Goal: Task Accomplishment & Management: Complete application form

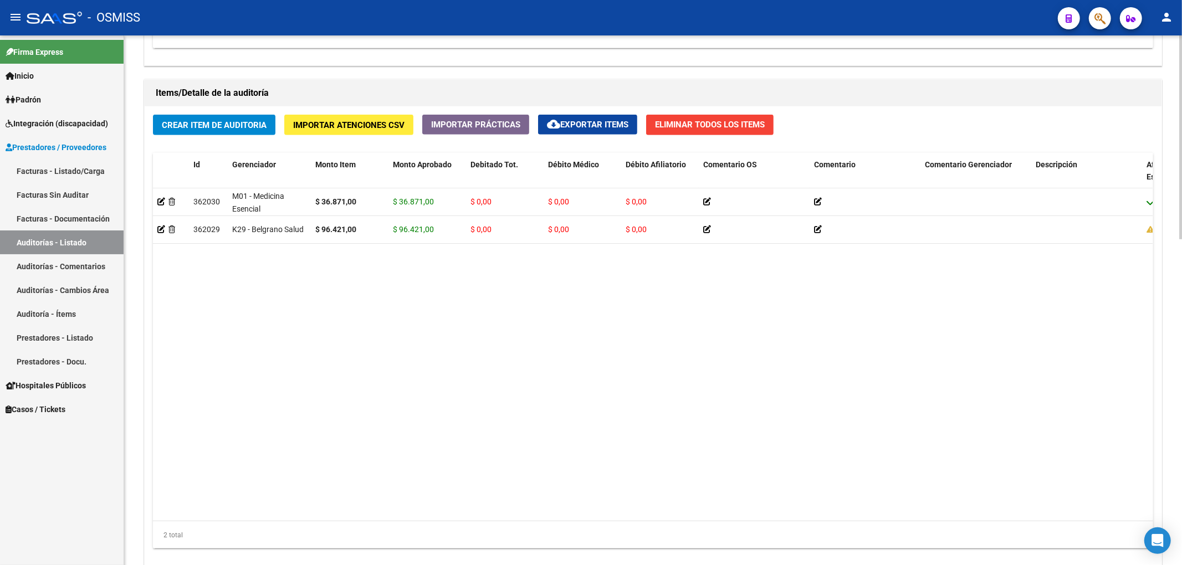
scroll to position [739, 0]
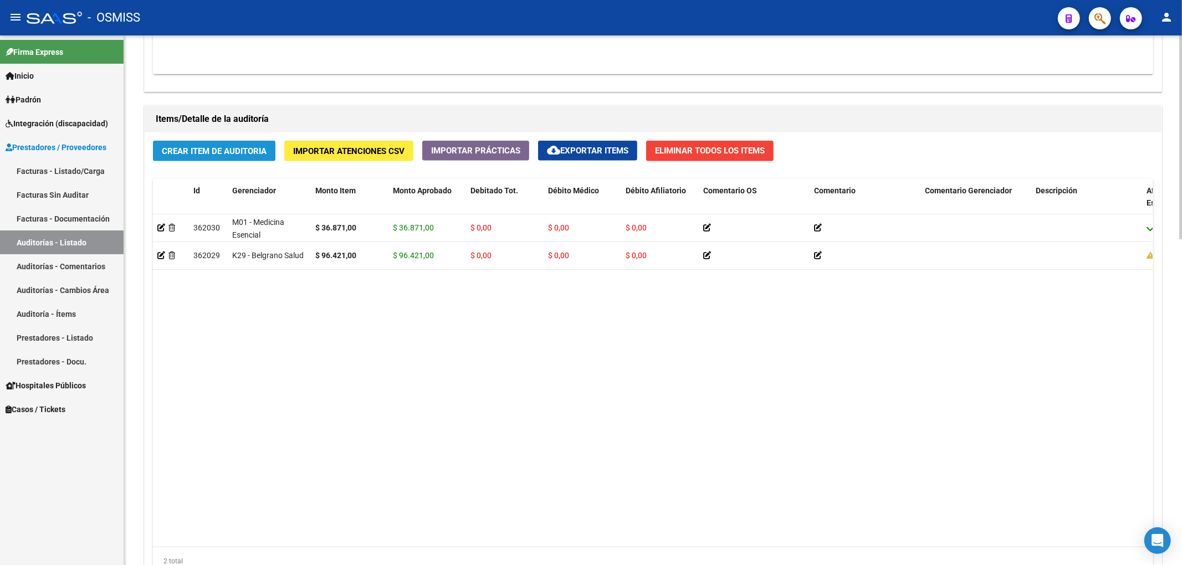
click at [257, 155] on span "Crear Item de Auditoria" at bounding box center [214, 151] width 105 height 10
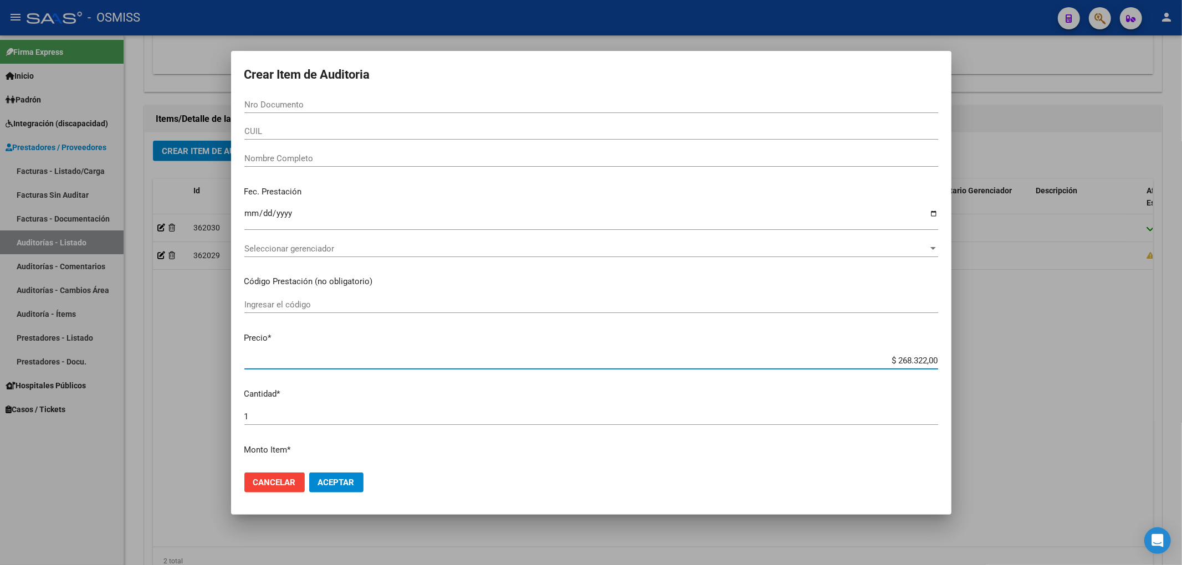
drag, startPoint x: 889, startPoint y: 362, endPoint x: 1026, endPoint y: 375, distance: 137.4
click at [1026, 375] on div "Crear Item de Auditoria Nro Documento CUIL Nombre Completo Fec. Prestación Ingr…" at bounding box center [591, 282] width 1182 height 565
type input "$ 0,04"
type input "$ 0,40"
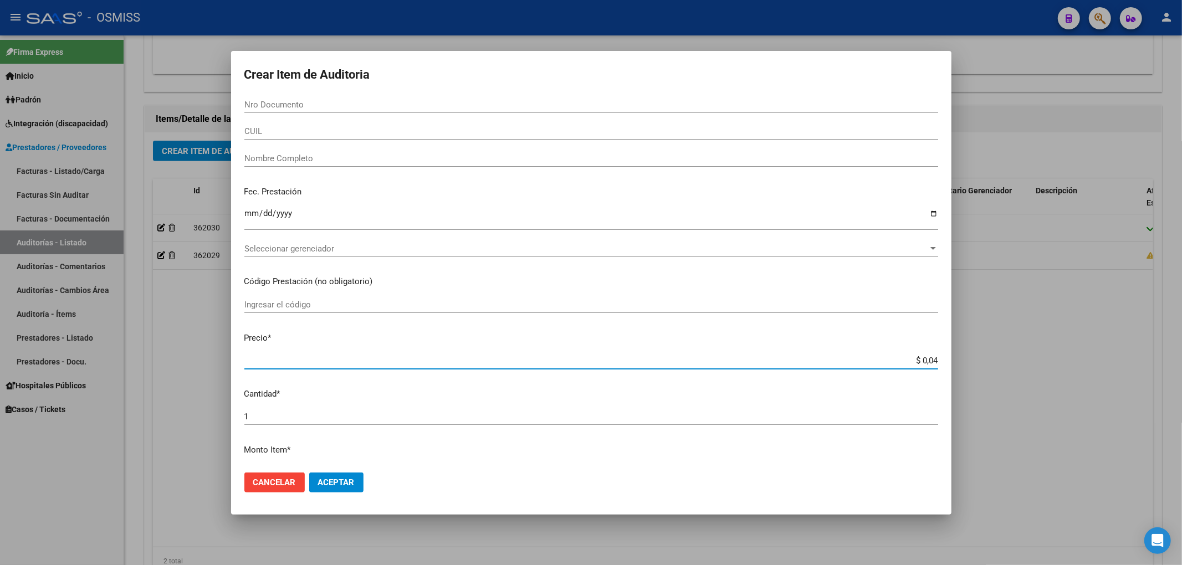
type input "$ 0,40"
type input "$ 4,03"
type input "$ 40,30"
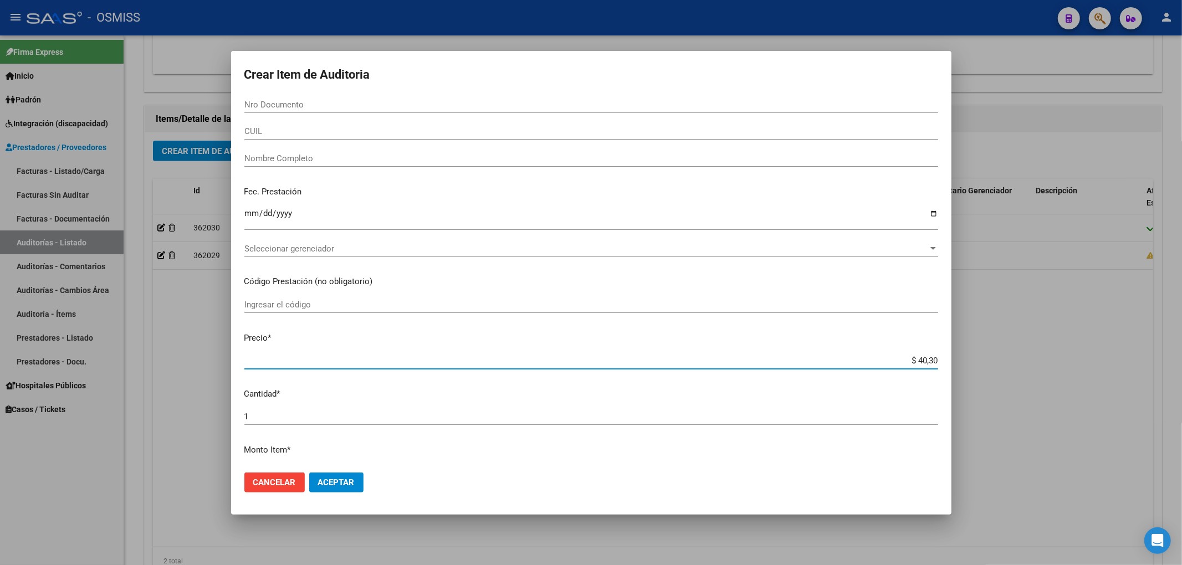
type input "$ 403,03"
type input "$ 4.030,30"
type input "$ 40.303,00"
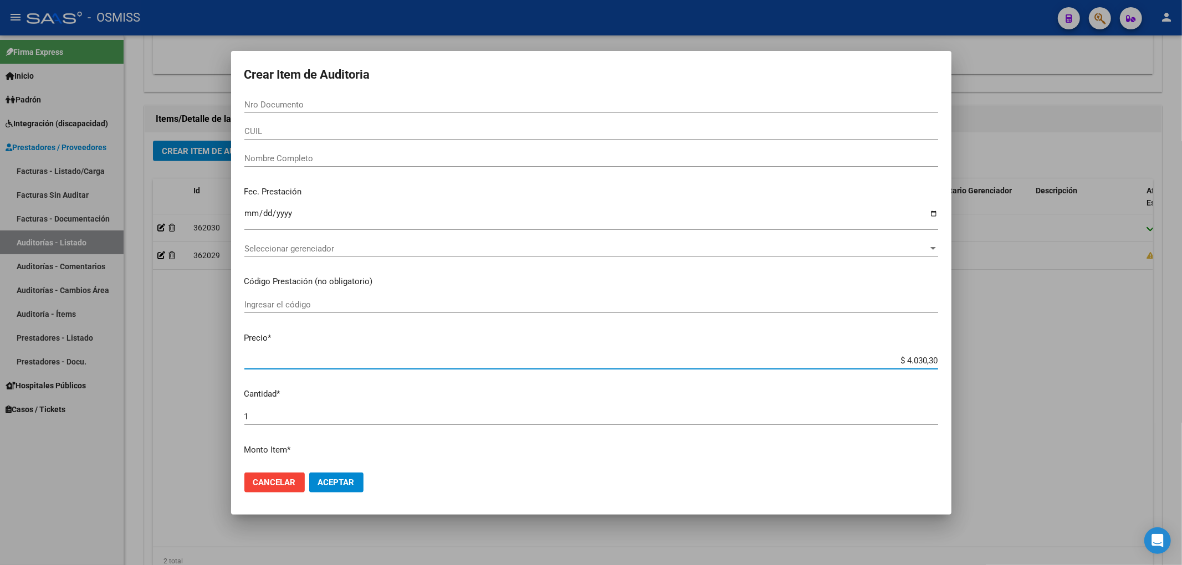
type input "$ 40.303,00"
click at [269, 100] on input "Nro Documento" at bounding box center [591, 105] width 694 height 10
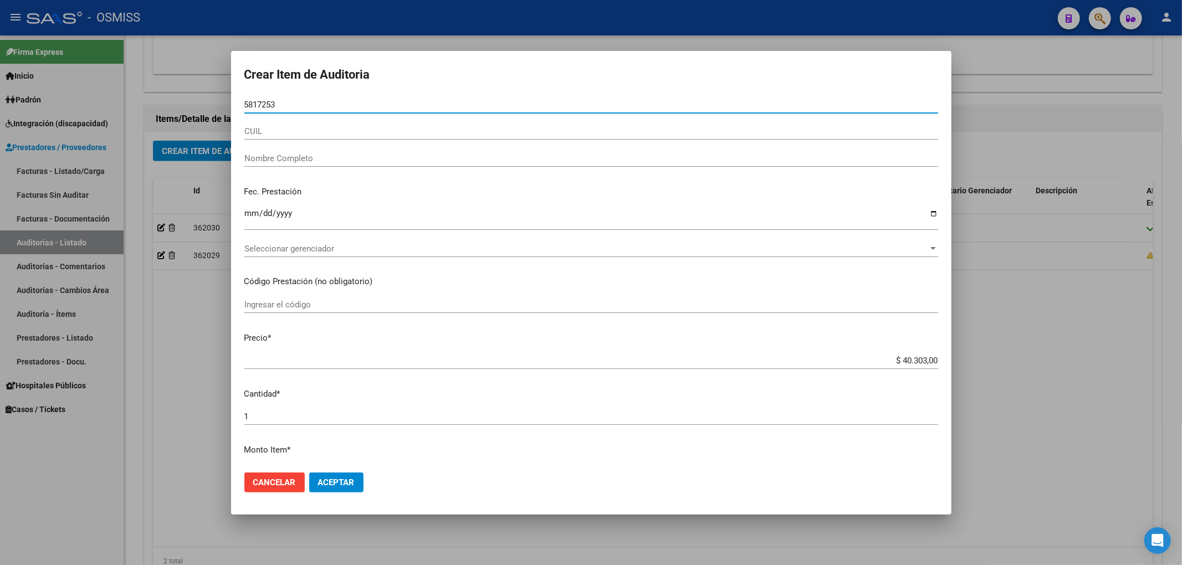
type input "58172534"
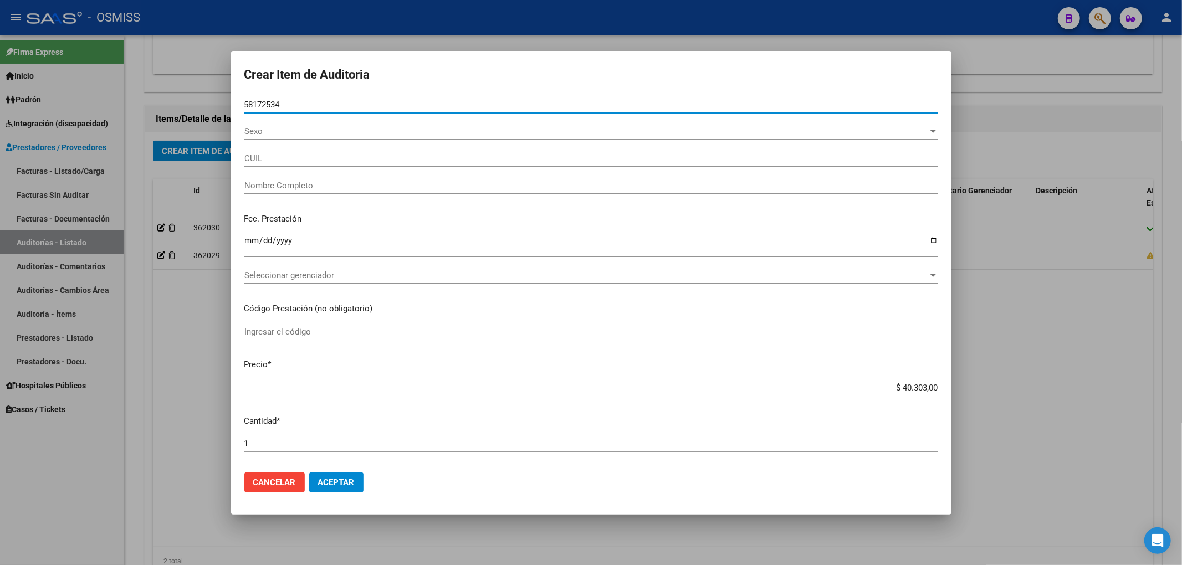
type input "20581725346"
type input "[PERSON_NAME]"
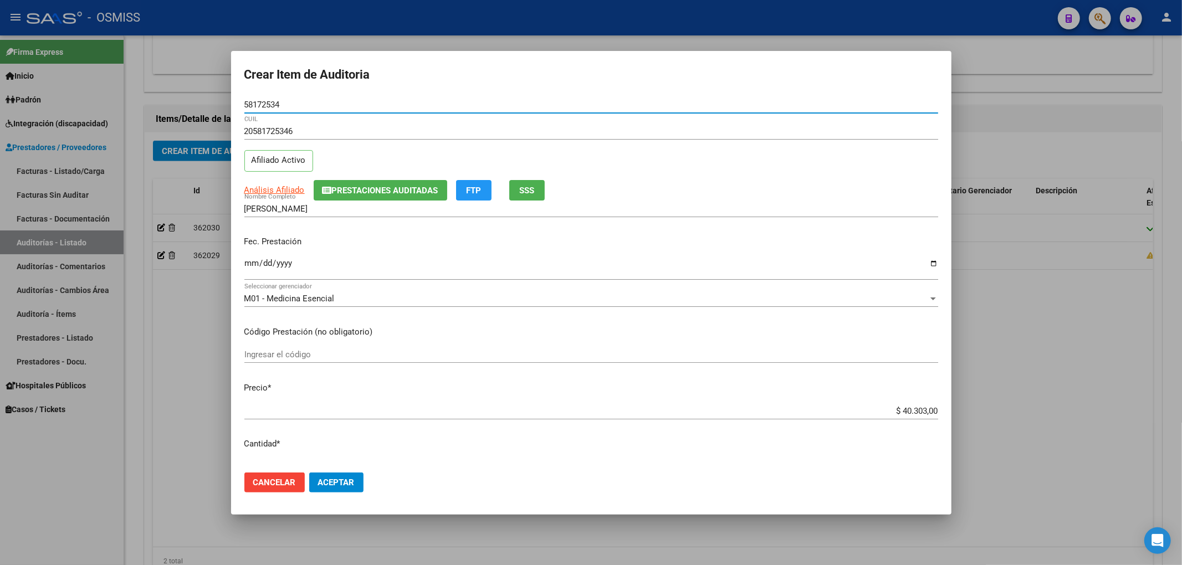
type input "58172534"
click at [244, 262] on input "Ingresar la fecha" at bounding box center [591, 268] width 694 height 18
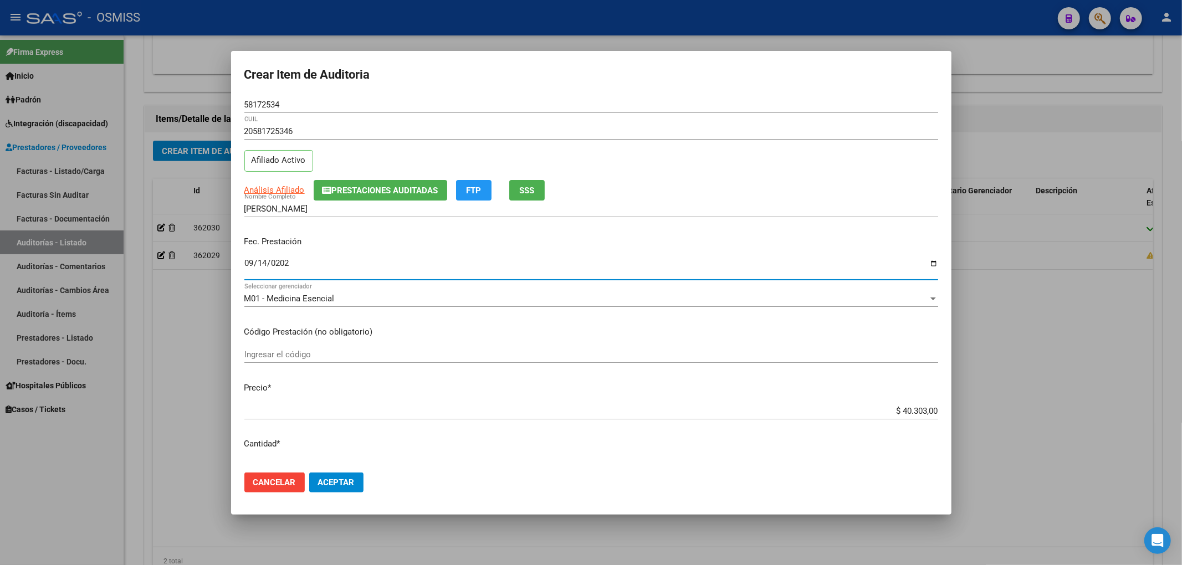
type input "[DATE]"
click at [346, 189] on span "Prestaciones Auditadas" at bounding box center [385, 191] width 106 height 10
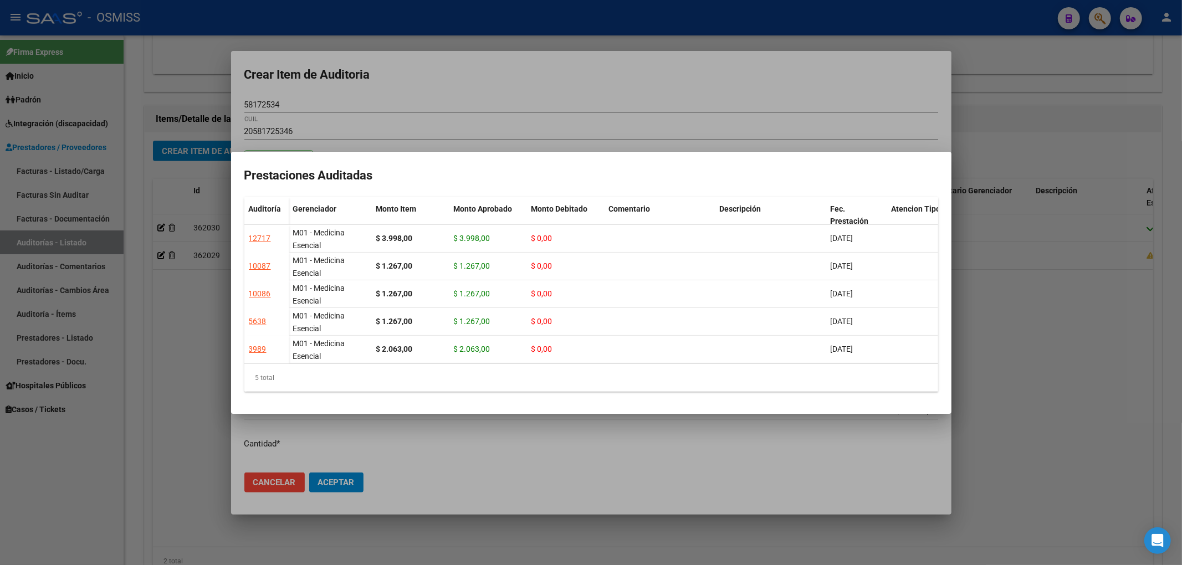
click at [392, 105] on div at bounding box center [591, 282] width 1182 height 565
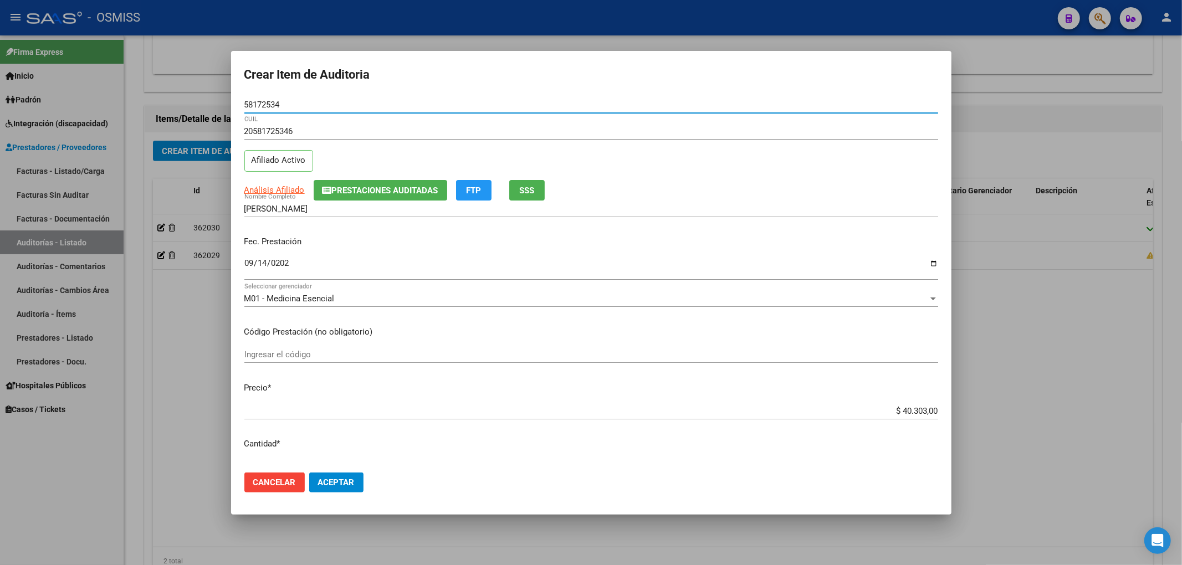
drag, startPoint x: 301, startPoint y: 102, endPoint x: 41, endPoint y: 108, distance: 260.5
click at [34, 102] on div "Crear Item de Auditoria 58172534 Nro Documento 20581725346 CUIL Afiliado Activo…" at bounding box center [591, 282] width 1182 height 565
click at [422, 247] on p "Fec. Prestación" at bounding box center [591, 242] width 694 height 13
click at [357, 474] on button "Aceptar" at bounding box center [336, 483] width 54 height 20
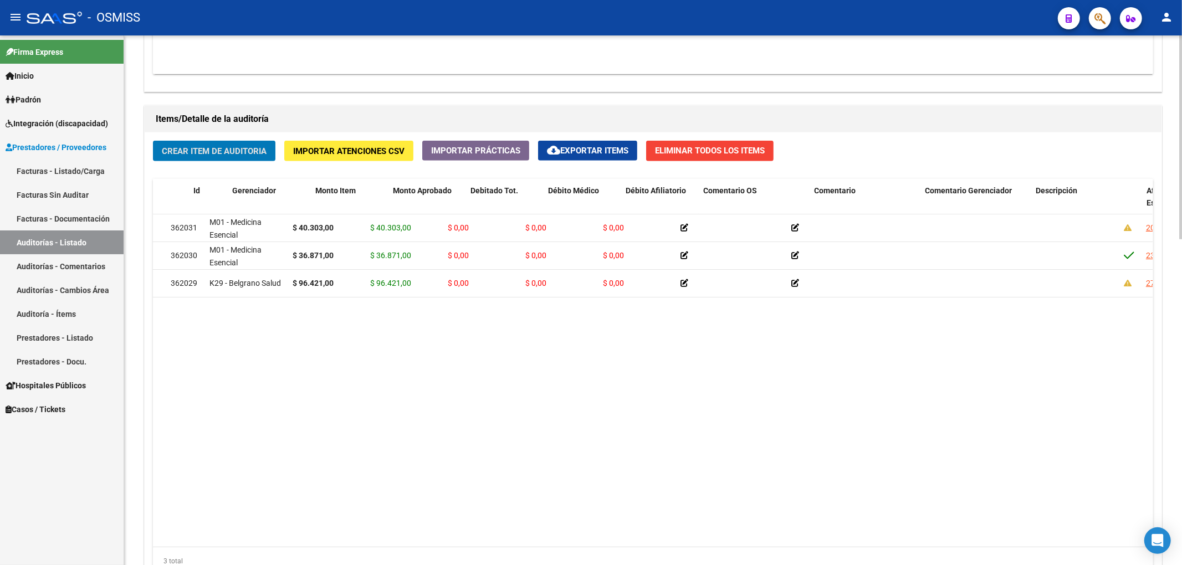
scroll to position [0, 0]
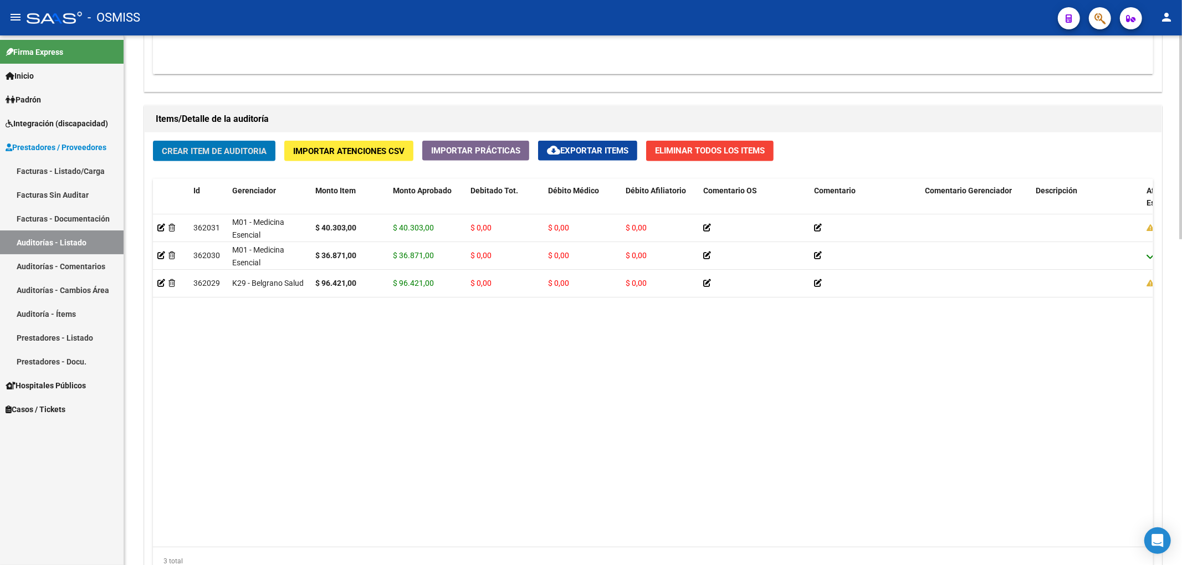
click at [247, 149] on span "Crear Item de Auditoria" at bounding box center [214, 151] width 105 height 10
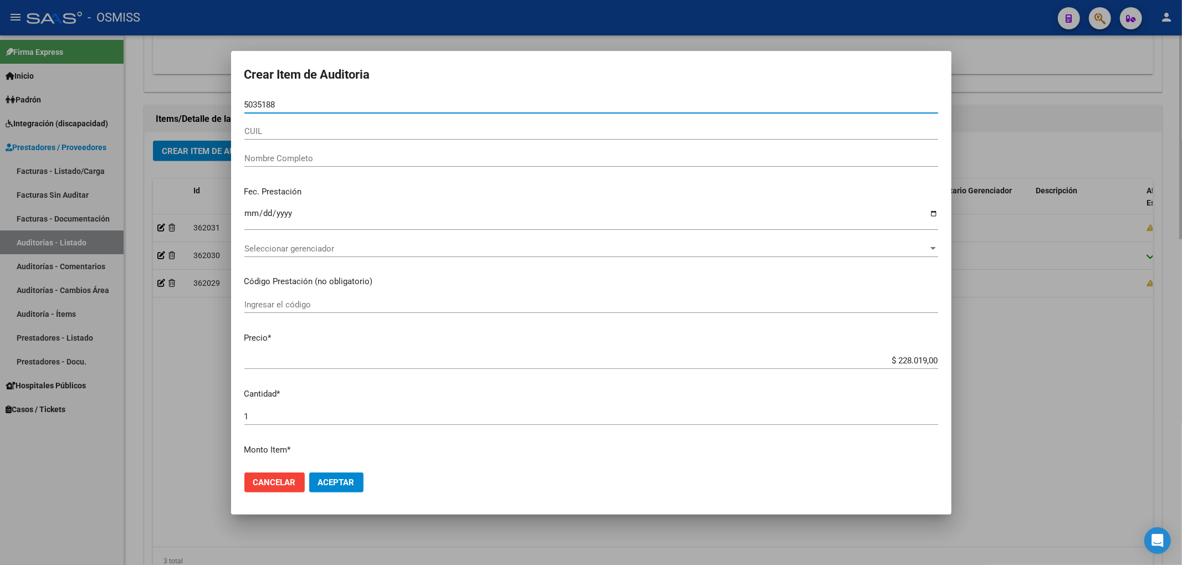
type input "50351888"
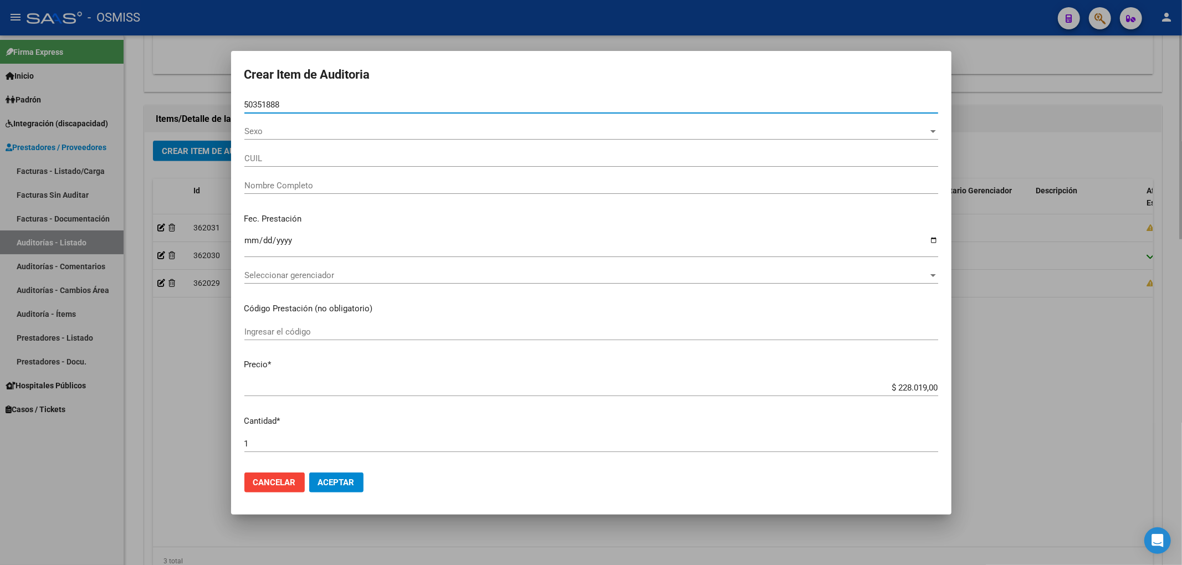
type input "20503518881"
type input "[PERSON_NAME]"
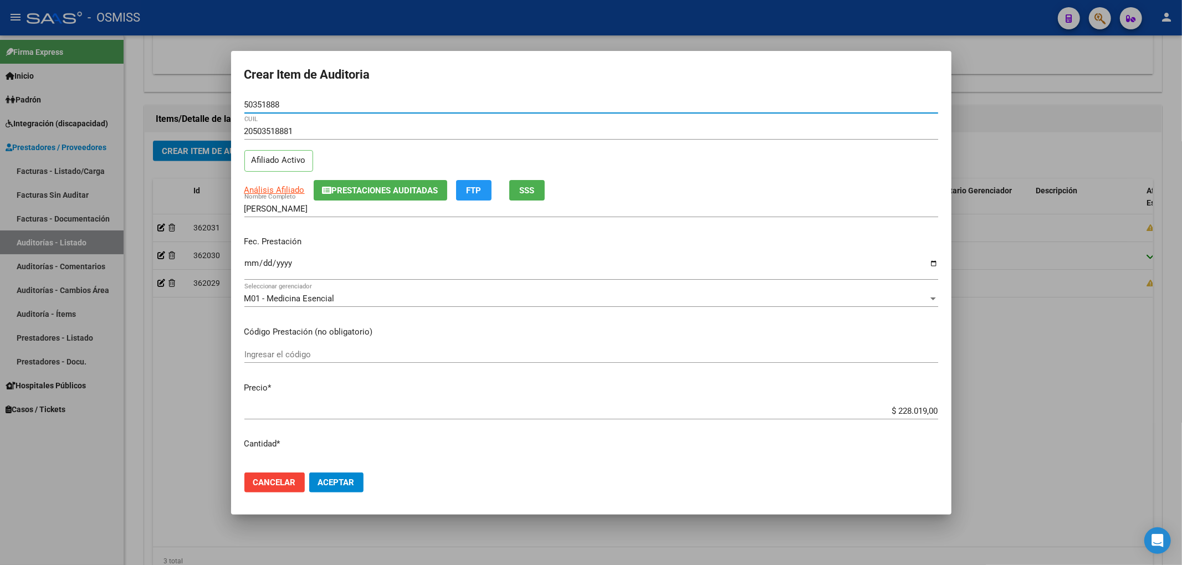
type input "50351888"
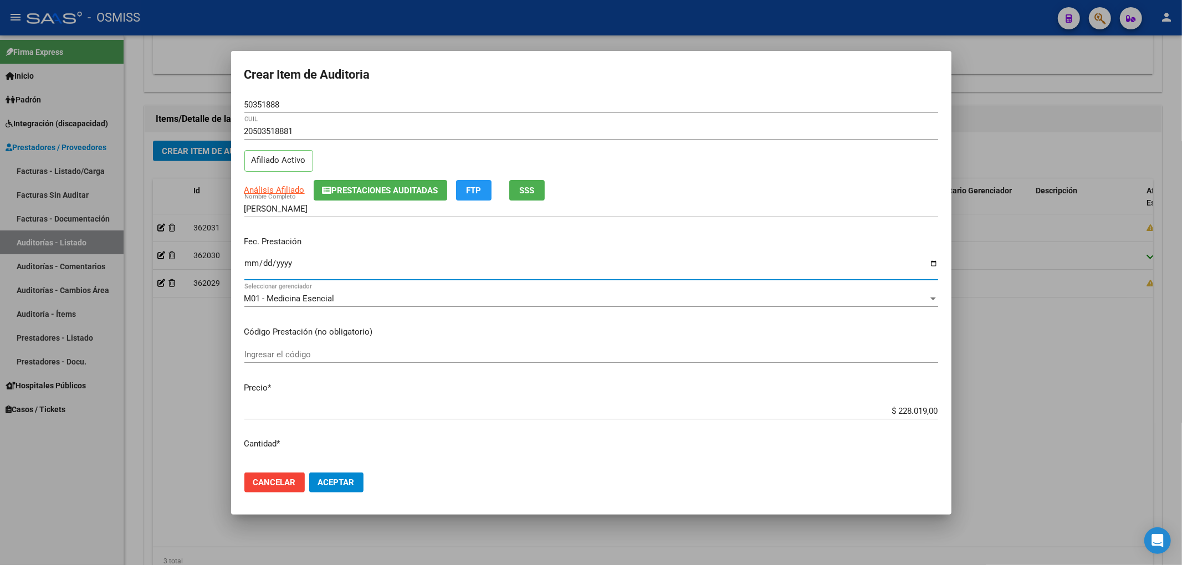
click at [250, 267] on input "Ingresar la fecha" at bounding box center [591, 268] width 694 height 18
type input "[DATE]"
drag, startPoint x: 884, startPoint y: 404, endPoint x: 955, endPoint y: 397, distance: 71.3
click at [955, 397] on div "Crear Item de Auditoria 50351888 Nro Documento 20503518881 CUIL Afiliado Activo…" at bounding box center [591, 282] width 1182 height 565
click at [879, 415] on input "$ 228.019,00" at bounding box center [591, 411] width 694 height 10
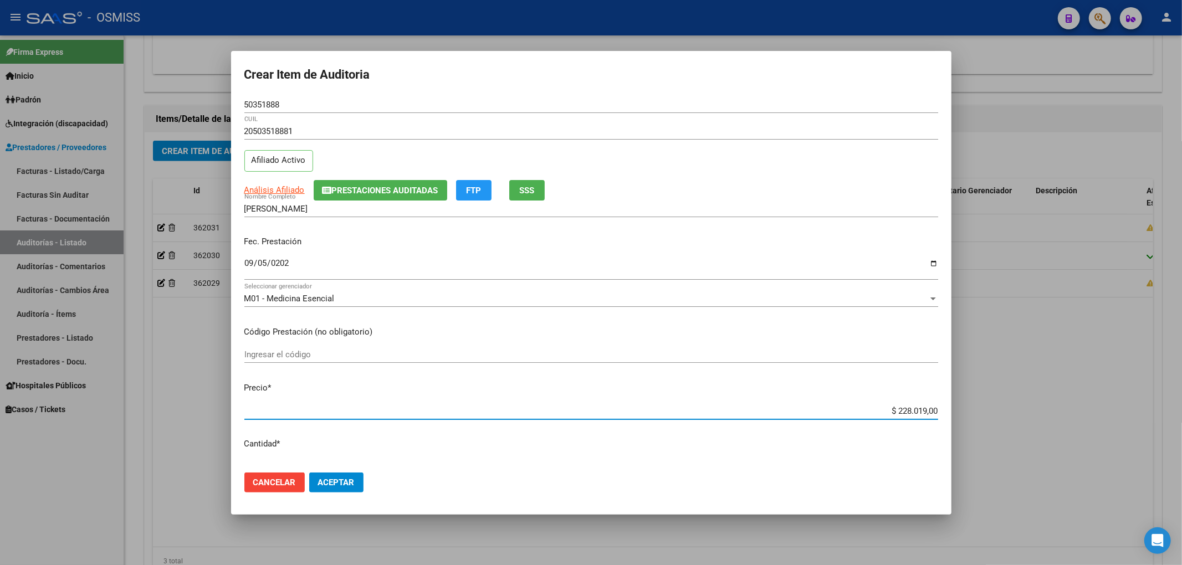
drag, startPoint x: 903, startPoint y: 413, endPoint x: 965, endPoint y: 413, distance: 62.6
click at [963, 413] on div "Crear Item de Auditoria 50351888 Nro Documento 20503518881 CUIL Afiliado Activo…" at bounding box center [591, 282] width 1182 height 565
type input "$ 0,04"
type input "$ 0,49"
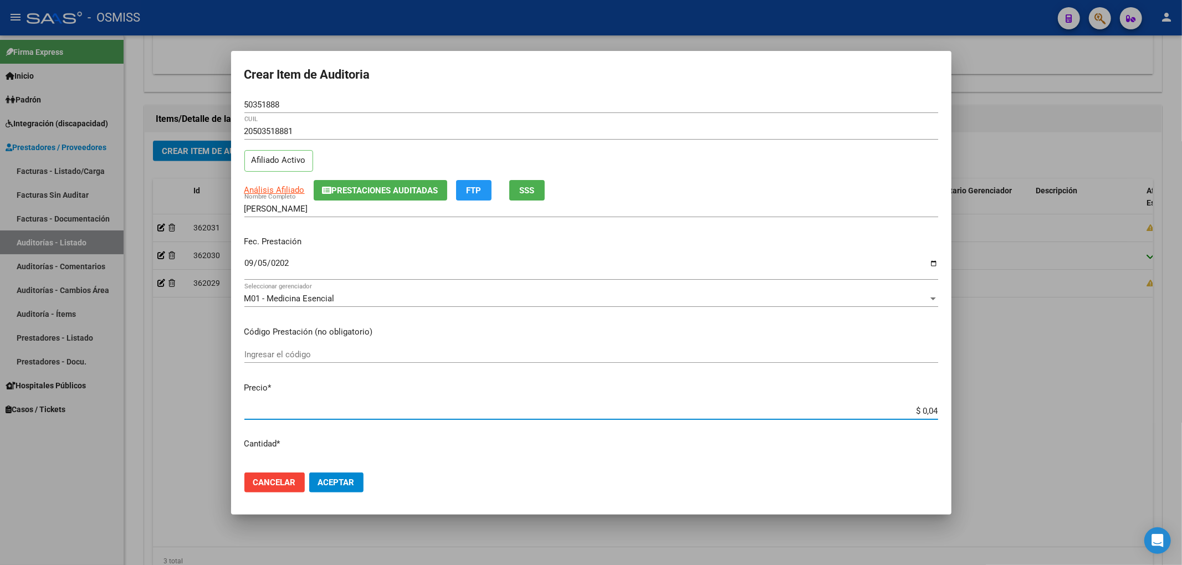
type input "$ 0,49"
type input "$ 4,91"
type input "$ 49,17"
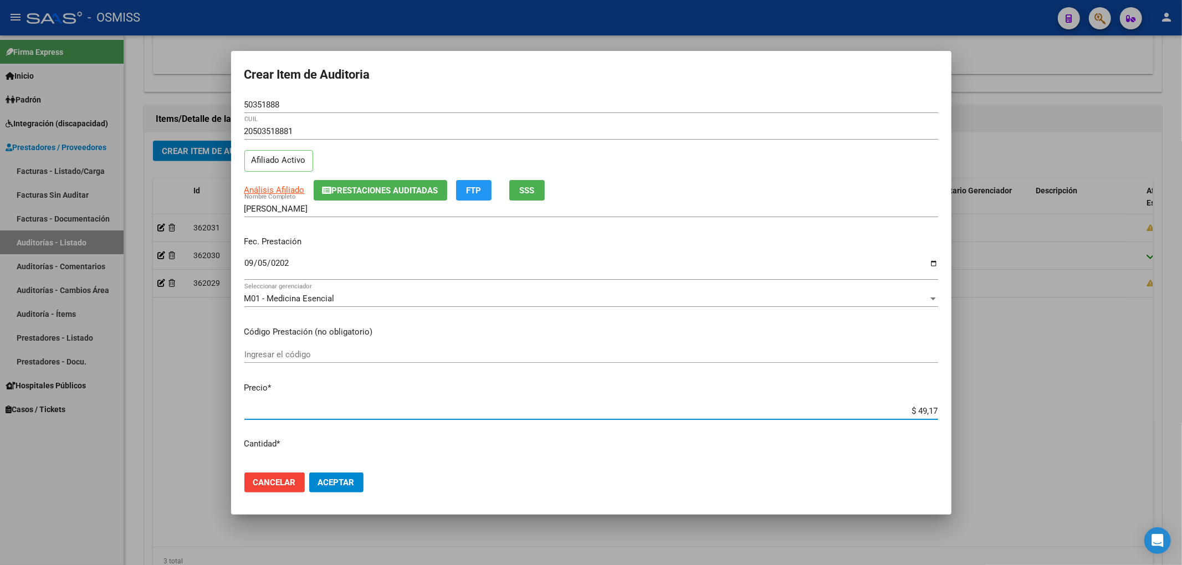
type input "$ 491,72"
type input "$ 4.917,20"
type input "$ 49.172,00"
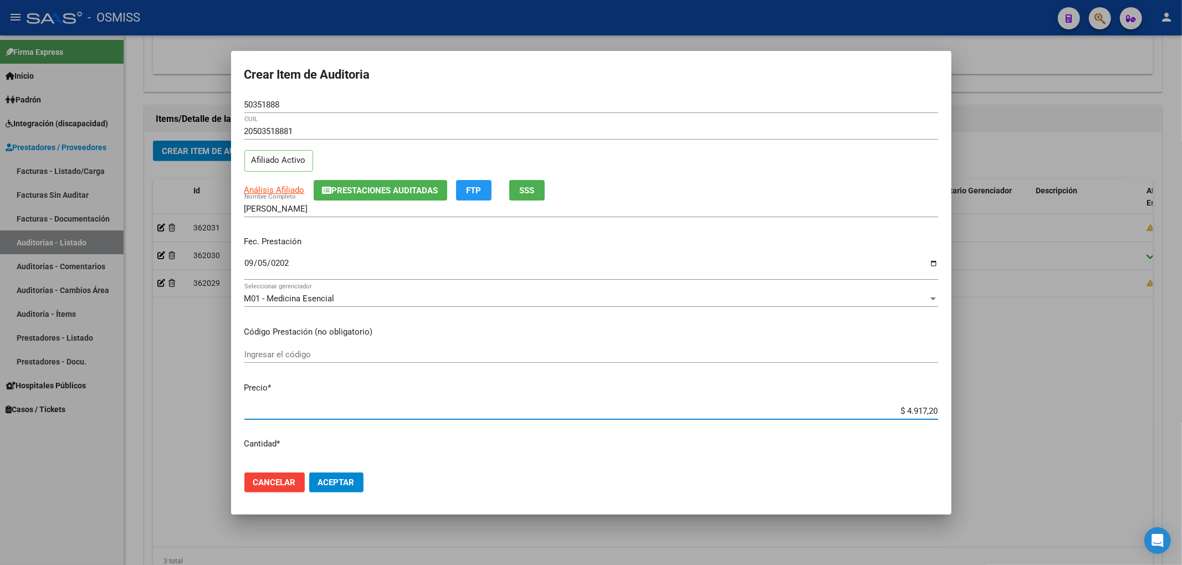
type input "$ 49.172,00"
click at [369, 193] on span "Prestaciones Auditadas" at bounding box center [385, 191] width 106 height 10
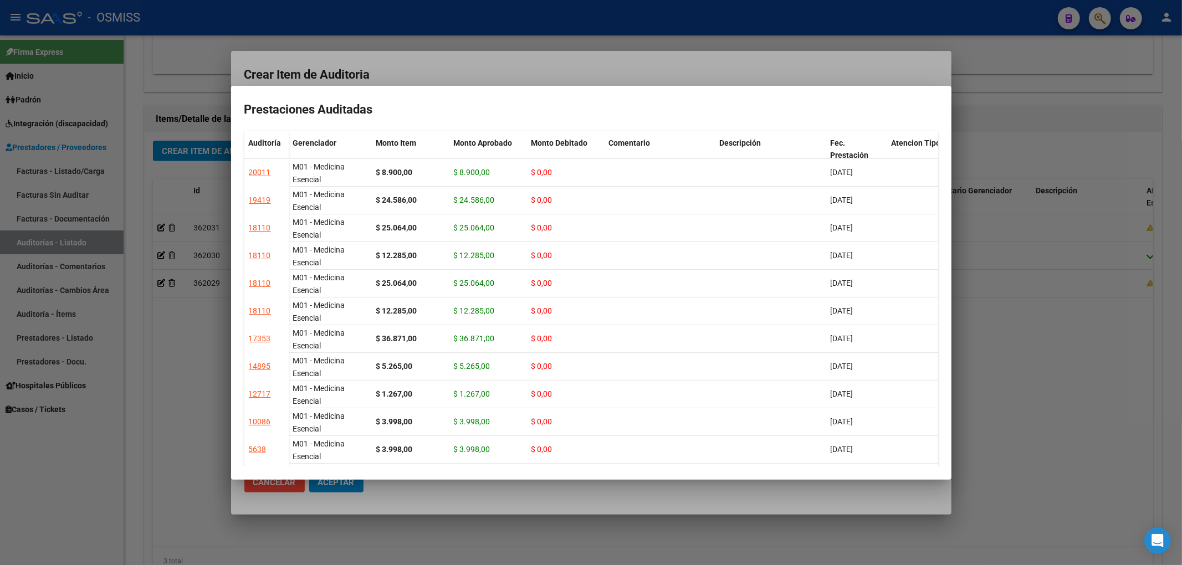
click at [498, 67] on div at bounding box center [591, 282] width 1182 height 565
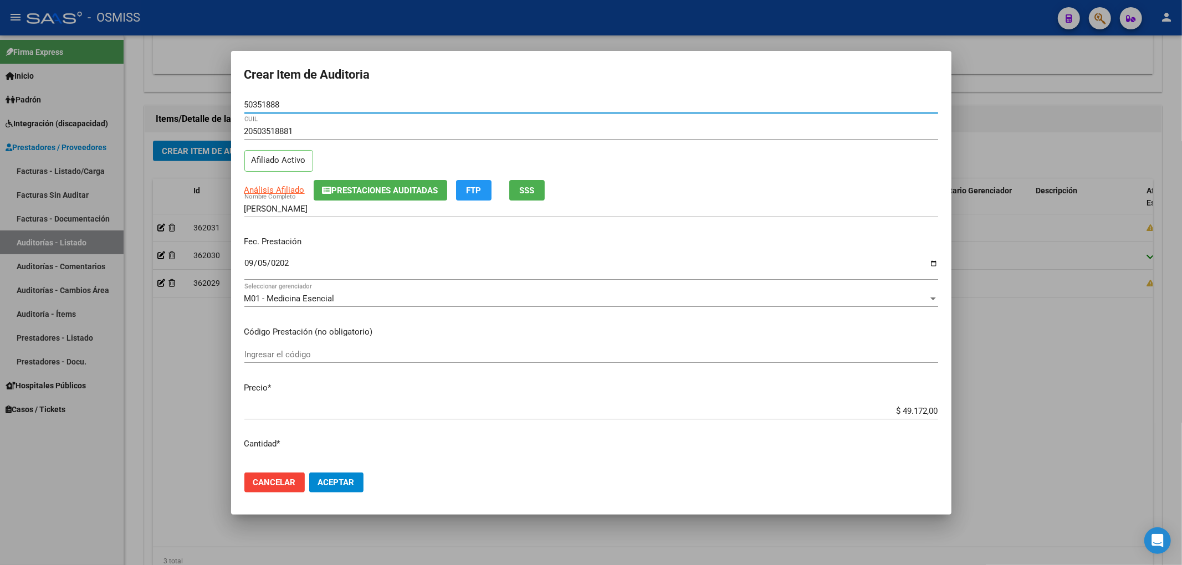
drag, startPoint x: 286, startPoint y: 105, endPoint x: 226, endPoint y: 111, distance: 60.2
click at [226, 111] on div "Crear Item de Auditoria 50351888 Nro Documento 20503518881 CUIL Afiliado Activo…" at bounding box center [591, 282] width 1182 height 565
click at [408, 250] on div "Fec. Prestación [DATE] Ingresar la fecha" at bounding box center [591, 258] width 694 height 63
click at [353, 487] on span "Aceptar" at bounding box center [336, 483] width 37 height 10
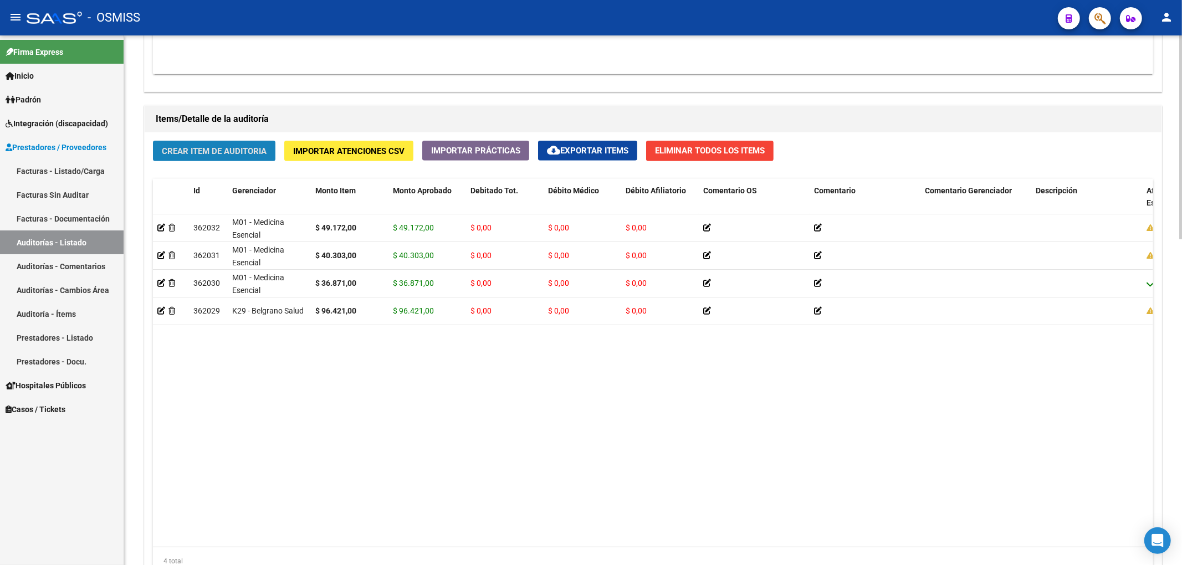
click at [250, 153] on span "Crear Item de Auditoria" at bounding box center [214, 151] width 105 height 10
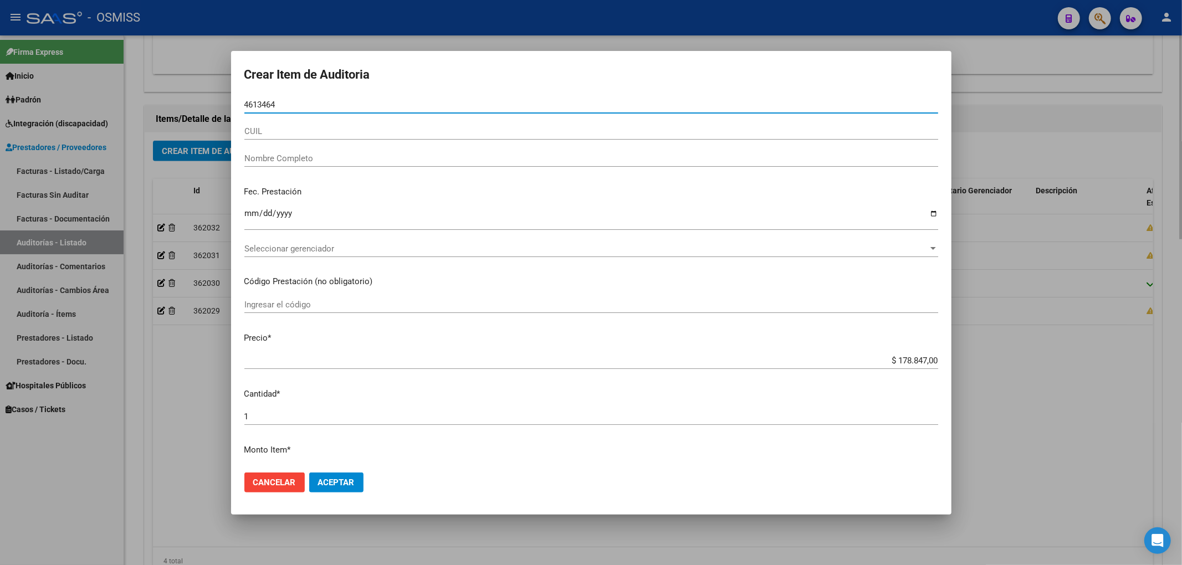
type input "46134640"
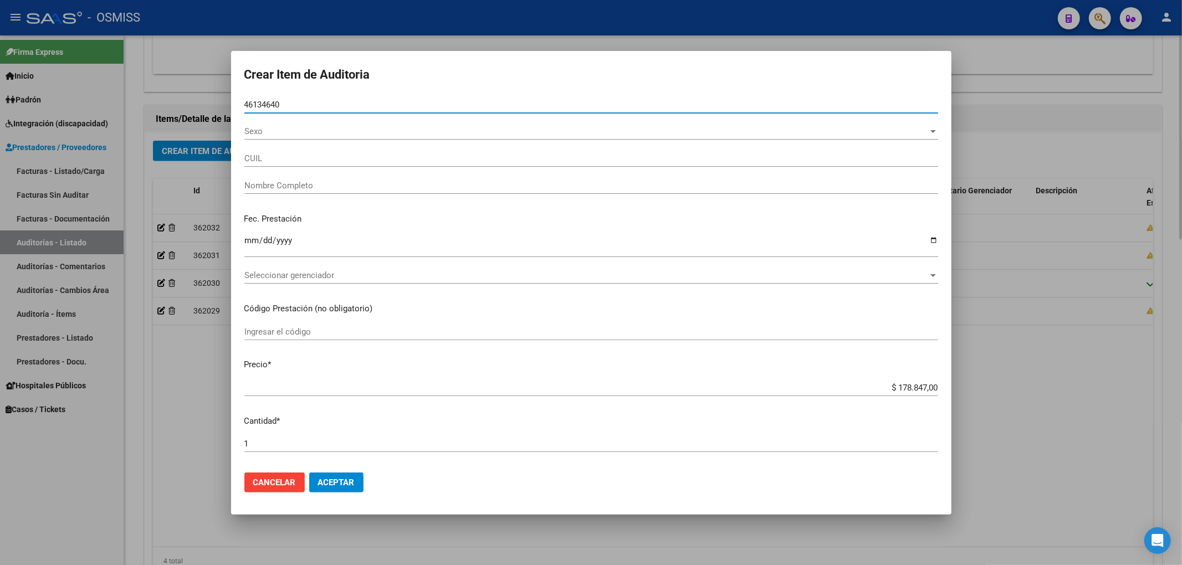
type input "27461346400"
type input "[PERSON_NAME]"
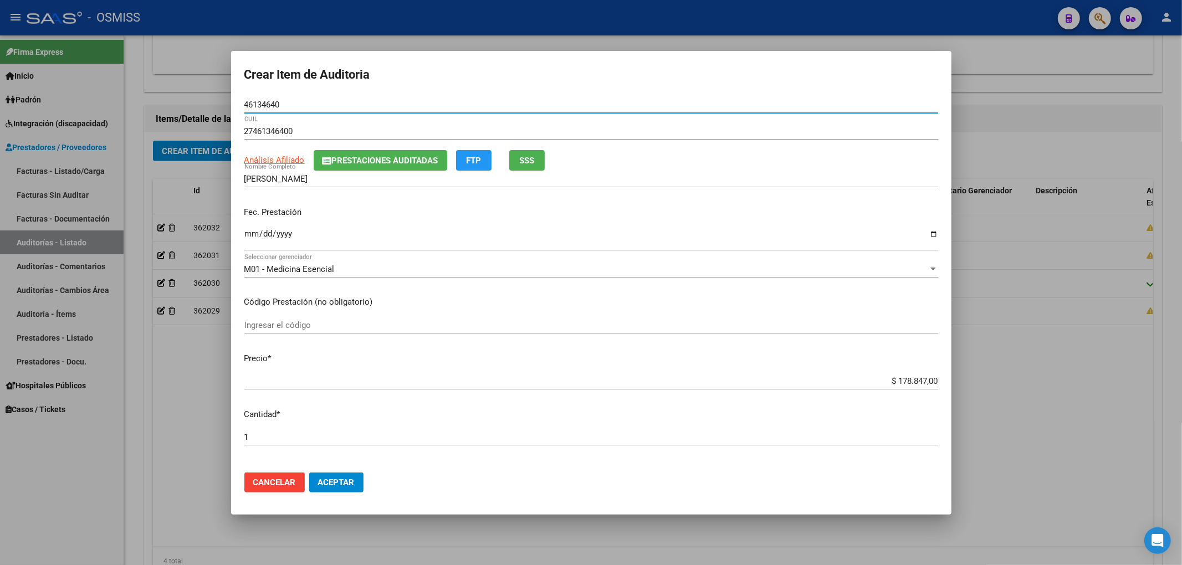
type input "46134640"
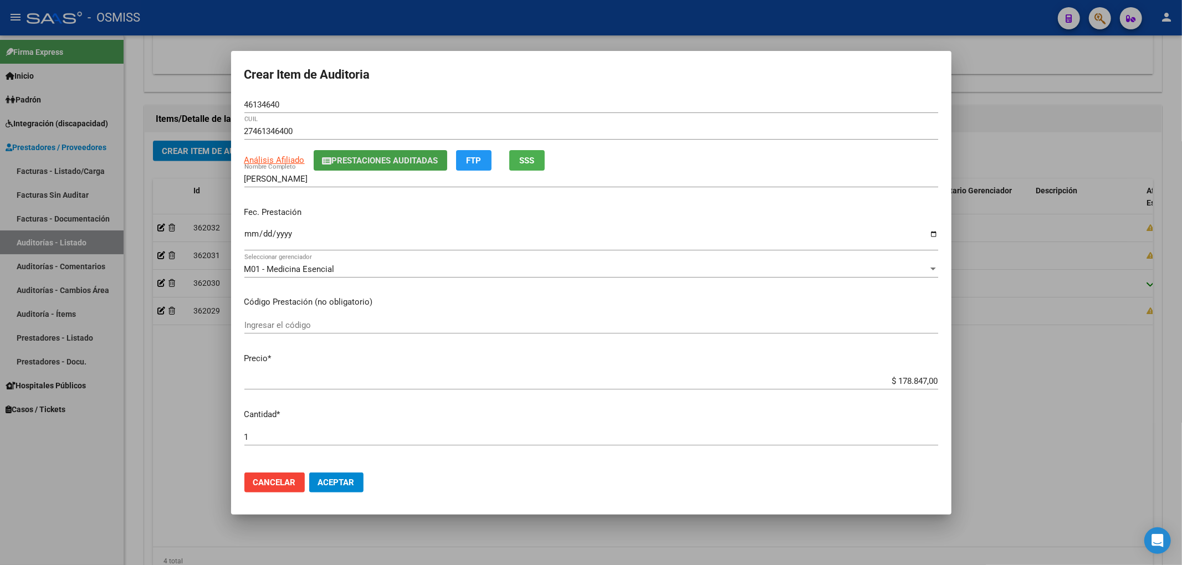
click at [351, 161] on span "Prestaciones Auditadas" at bounding box center [385, 161] width 106 height 10
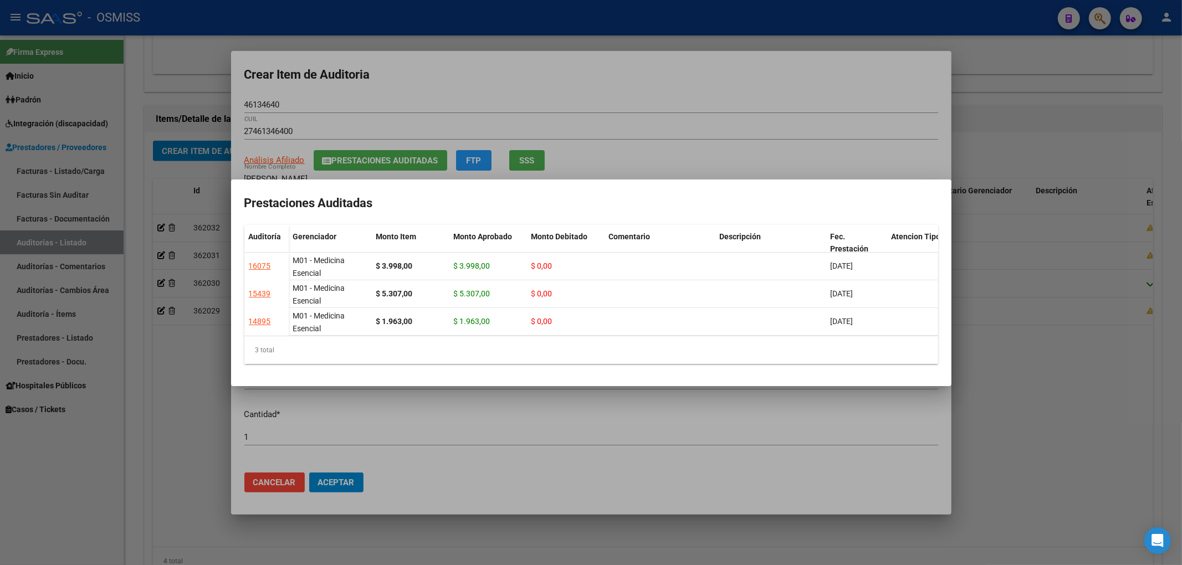
click at [544, 76] on div at bounding box center [591, 282] width 1182 height 565
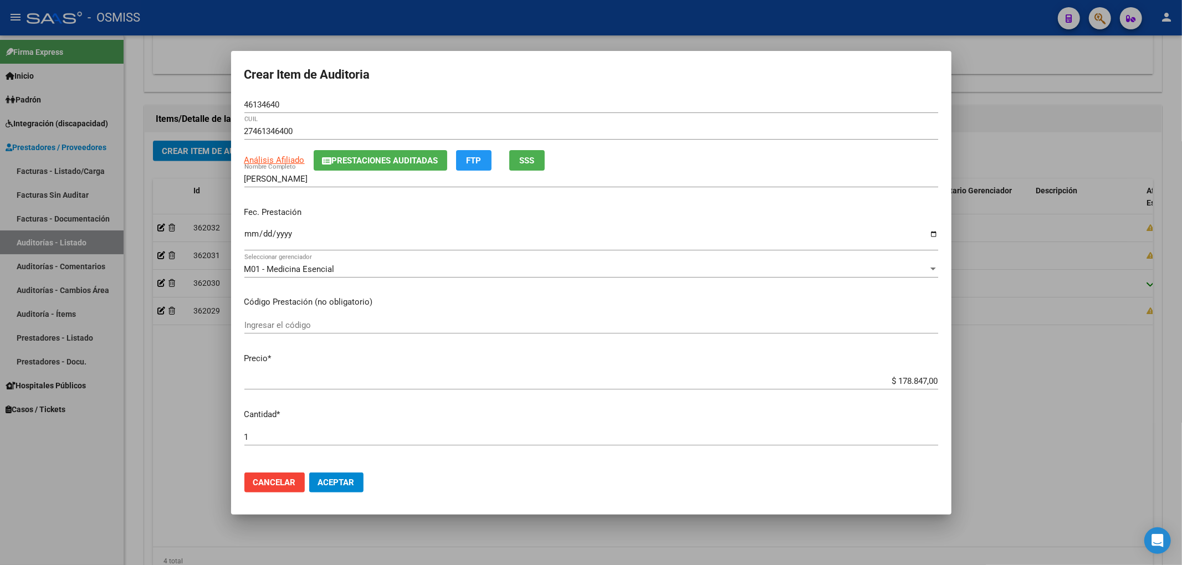
click at [247, 236] on input "Ingresar la fecha" at bounding box center [591, 238] width 694 height 18
type input "[DATE]"
type input "$ 0,09"
type input "$ 0,90"
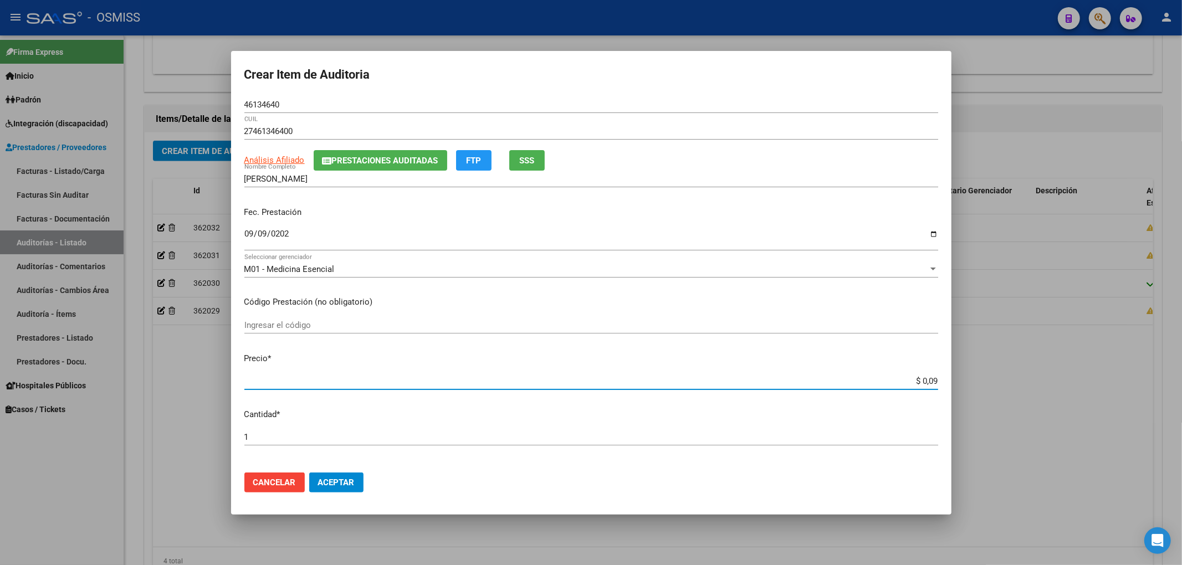
type input "$ 0,90"
type input "$ 9,08"
type input "$ 90,83"
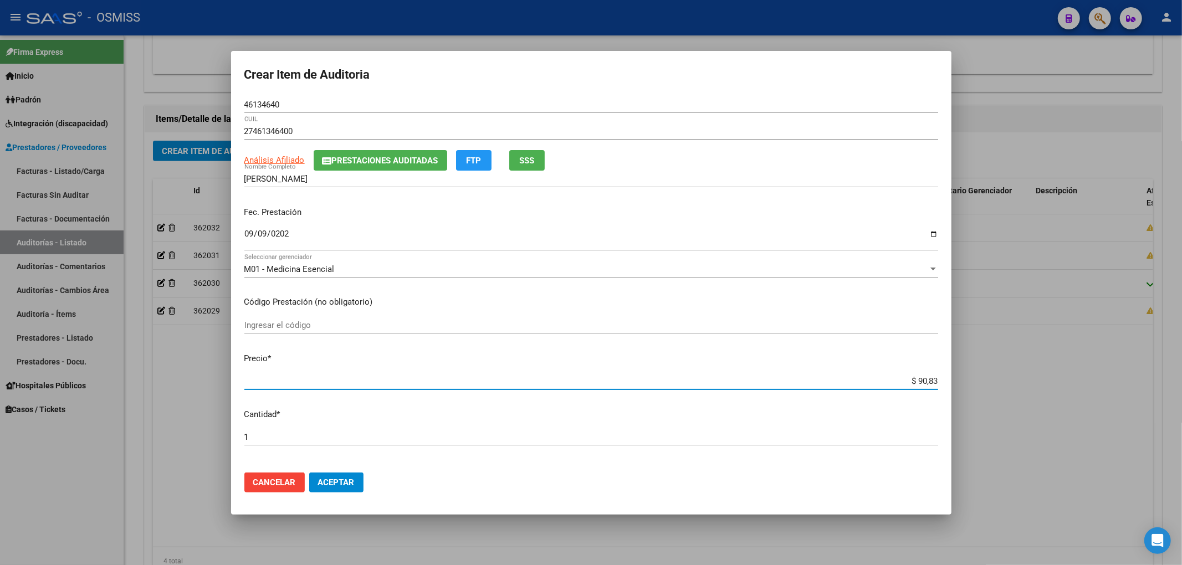
type input "$ 908,30"
type input "$ 9.083,00"
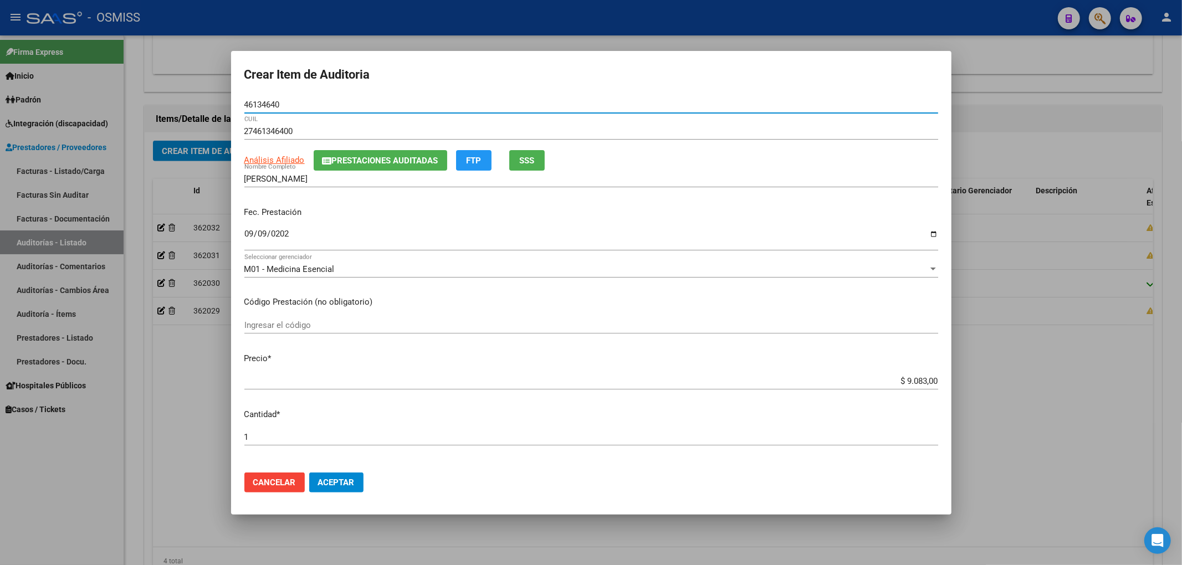
drag, startPoint x: 289, startPoint y: 108, endPoint x: 196, endPoint y: 100, distance: 93.4
click at [196, 100] on div "Crear Item de Auditoria 46134640 Nro Documento 27461346400 CUIL Análisis Afilia…" at bounding box center [591, 282] width 1182 height 565
click at [389, 160] on span "Prestaciones Auditadas" at bounding box center [385, 161] width 106 height 10
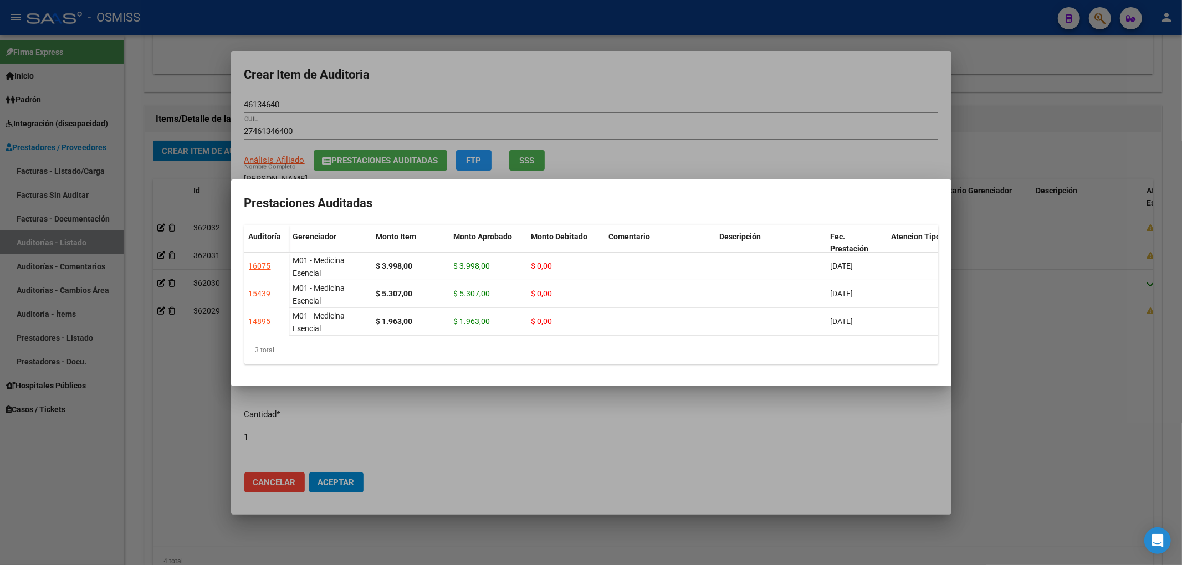
click at [499, 99] on div at bounding box center [591, 282] width 1182 height 565
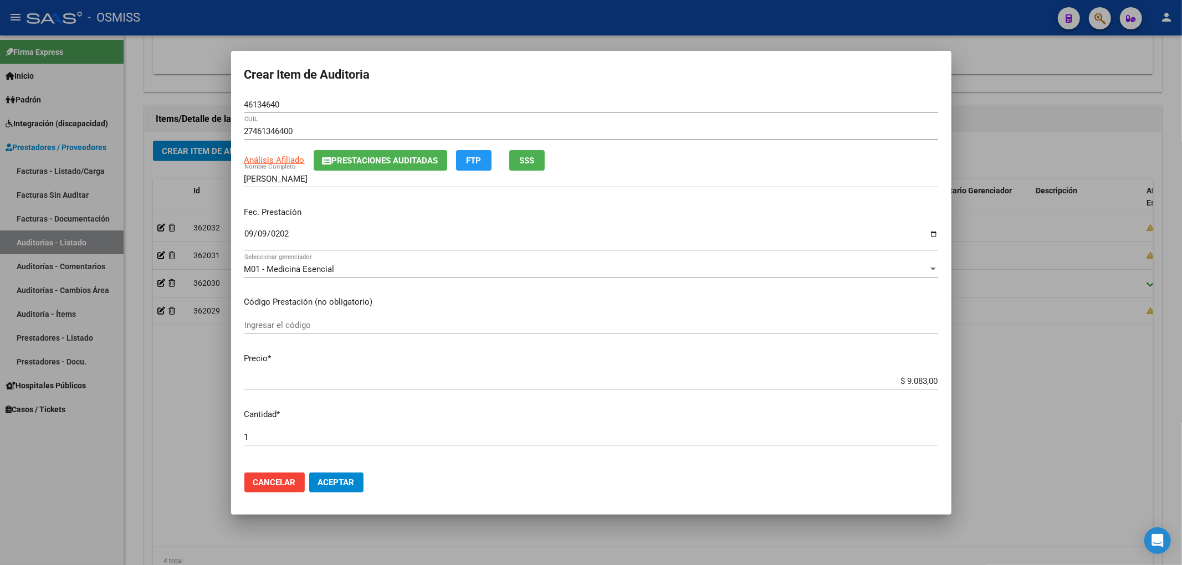
click at [395, 238] on input "[DATE]" at bounding box center [591, 238] width 694 height 18
click at [327, 479] on span "Aceptar" at bounding box center [336, 483] width 37 height 10
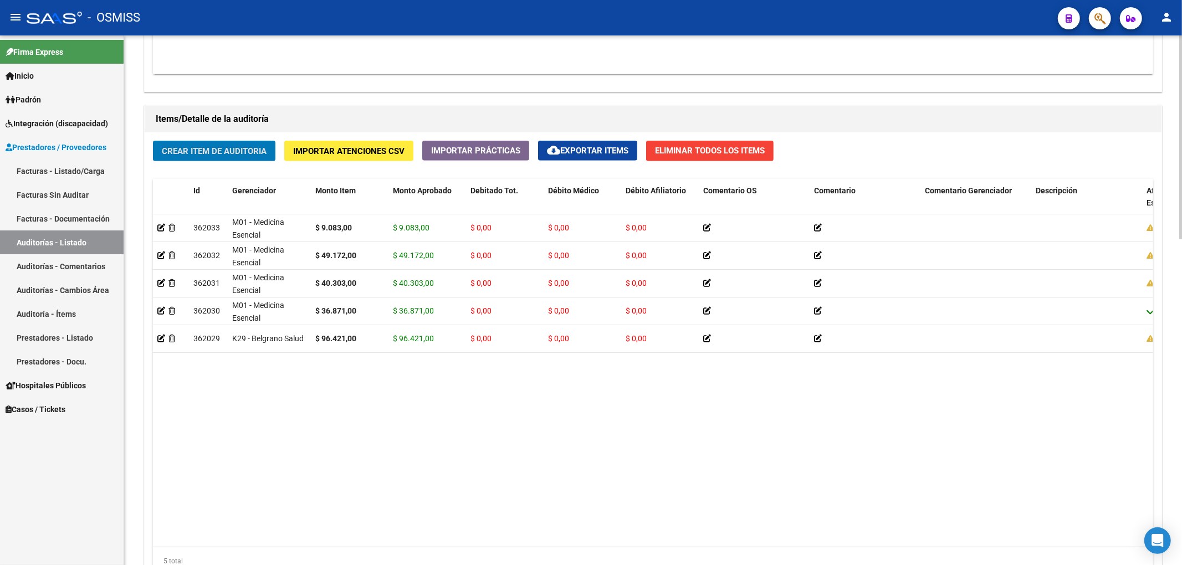
click at [242, 134] on div "Crear Item de Auditoria Importar Atenciones CSV Importar Prácticas cloud_downlo…" at bounding box center [653, 361] width 1017 height 459
click at [242, 142] on button "Crear Item de Auditoria" at bounding box center [214, 151] width 122 height 21
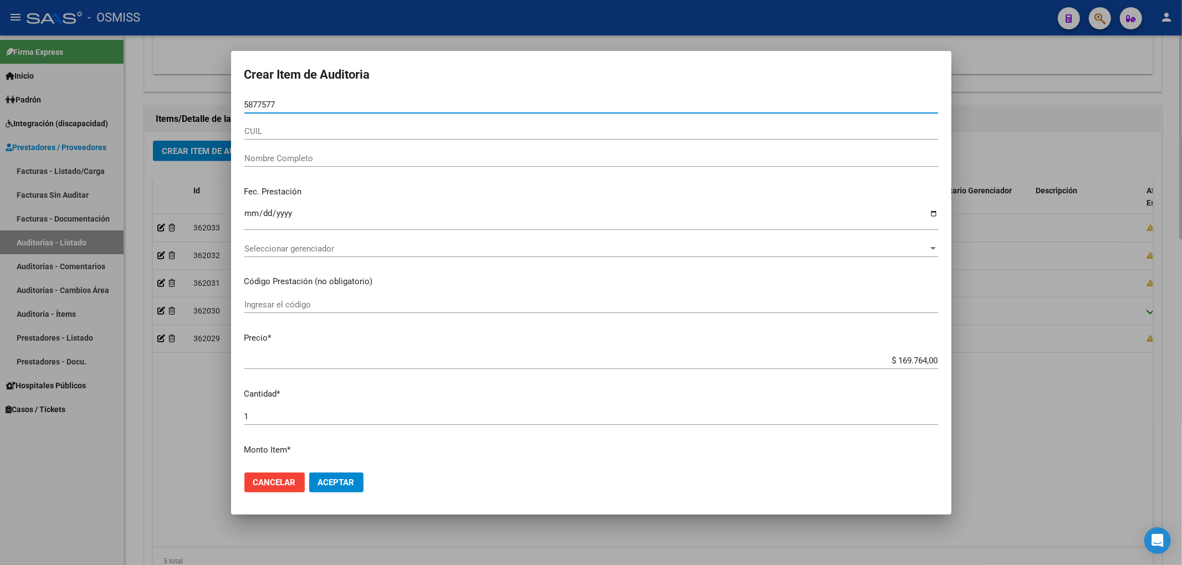
type input "58775775"
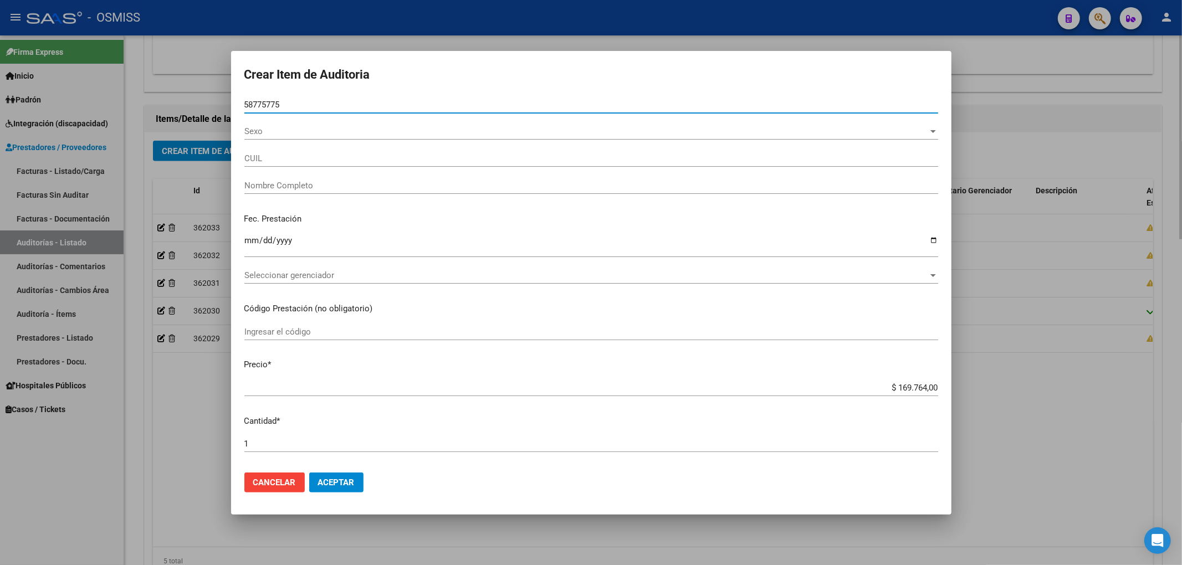
type input "27587757759"
type input "[PERSON_NAME]"
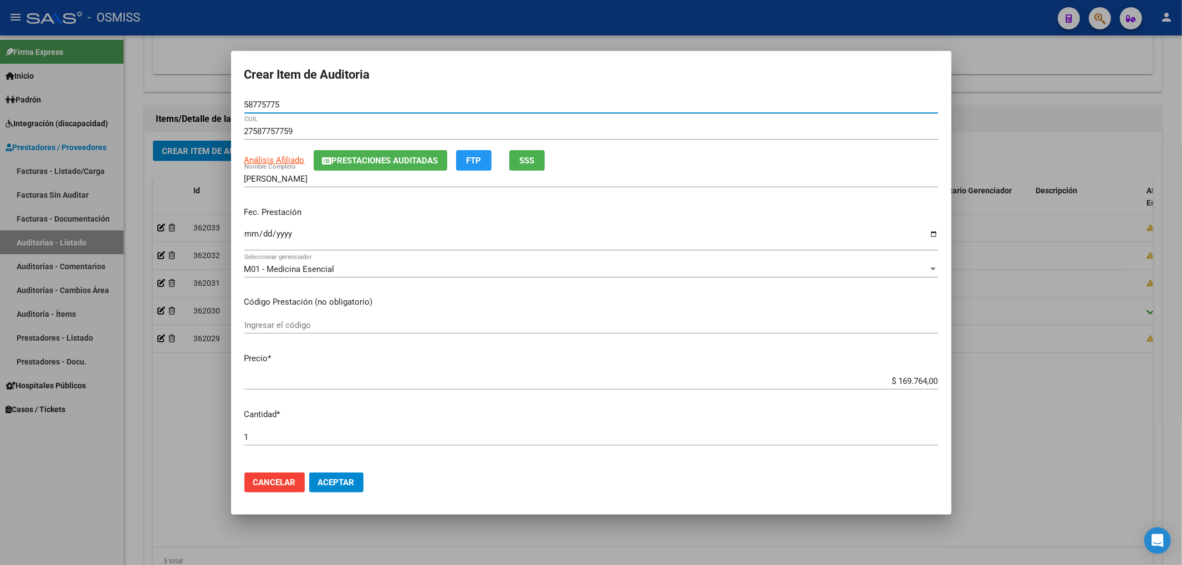
type input "58775775"
click at [406, 146] on div "27587757759 CUIL" at bounding box center [591, 136] width 694 height 27
click at [406, 151] on button "Prestaciones Auditadas" at bounding box center [381, 160] width 134 height 21
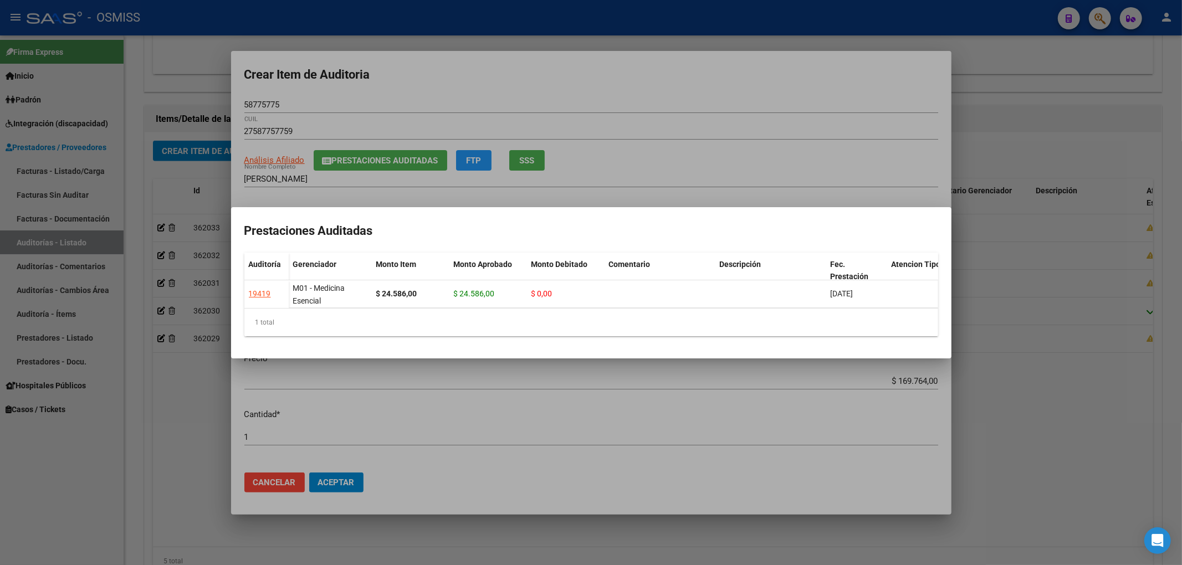
click at [577, 120] on div at bounding box center [591, 282] width 1182 height 565
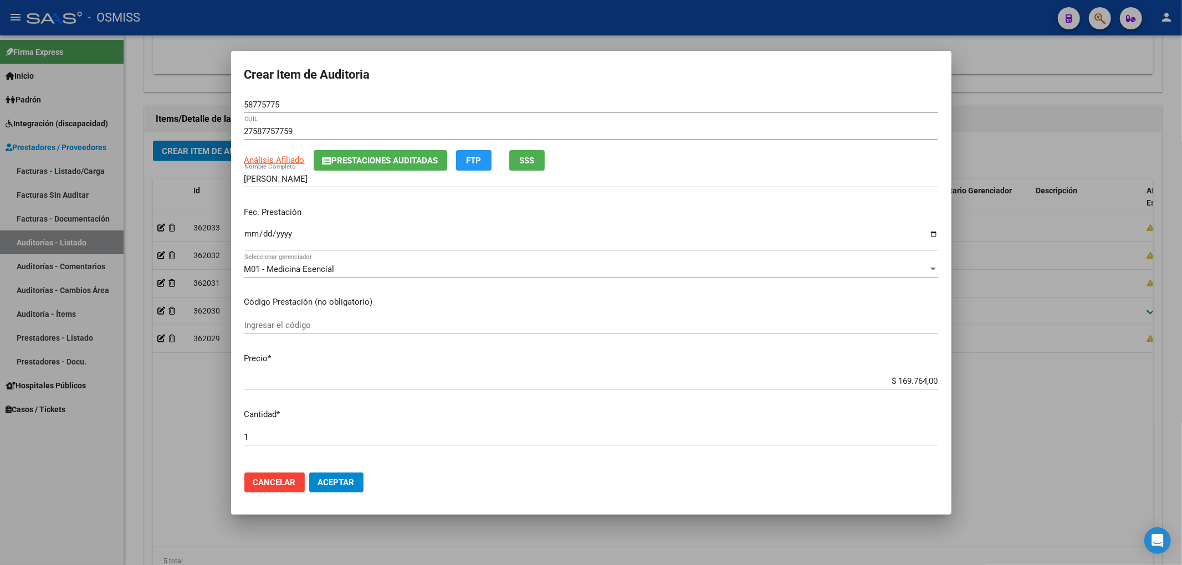
click at [253, 238] on input "Ingresar la fecha" at bounding box center [591, 238] width 694 height 18
type input "[DATE]"
drag, startPoint x: 883, startPoint y: 383, endPoint x: 996, endPoint y: 380, distance: 113.1
click at [996, 380] on div "Crear Item de Auditoria 58775775 Nro Documento 27587757759 CUIL Análisis Afilia…" at bounding box center [591, 282] width 1182 height 565
type input "$ 0,02"
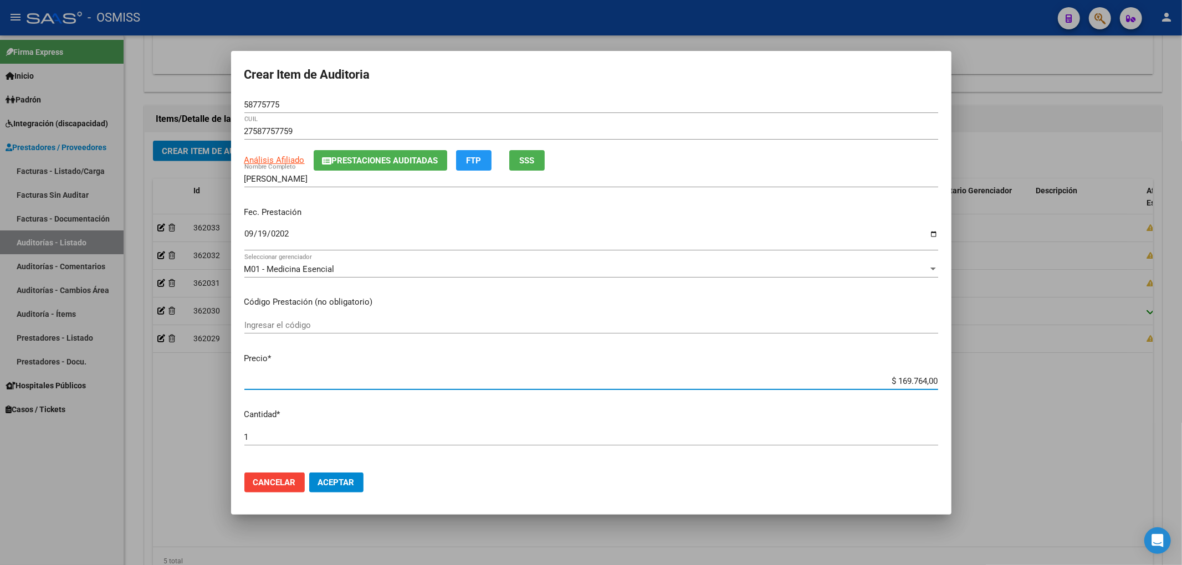
type input "$ 0,02"
type input "$ 0,24"
type input "$ 2,45"
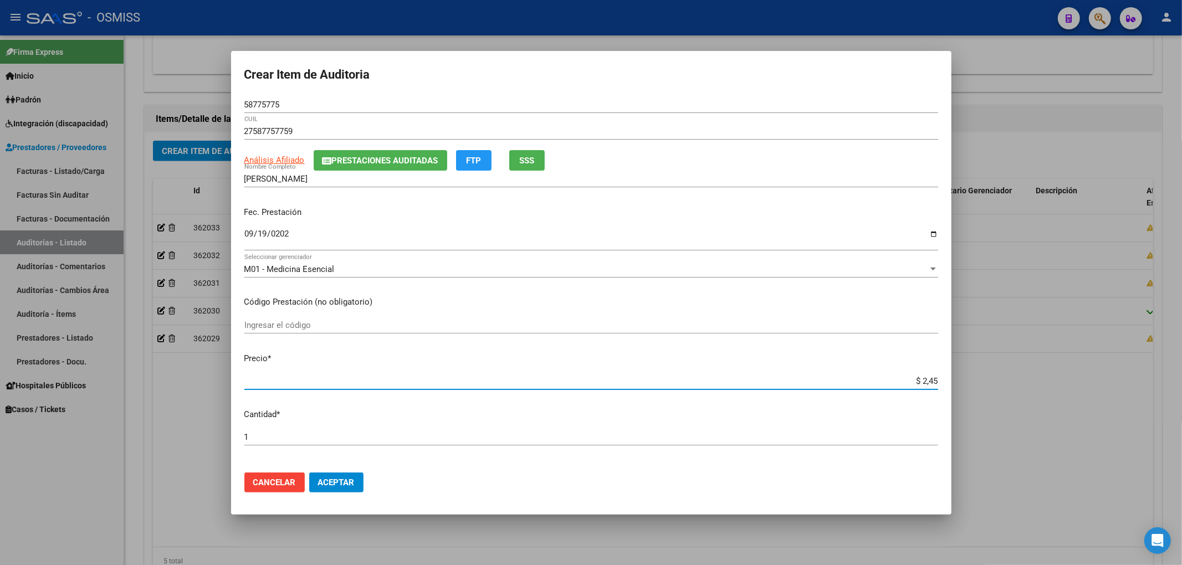
type input "$ 24,58"
type input "$ 245,86"
type input "$ 2.458,60"
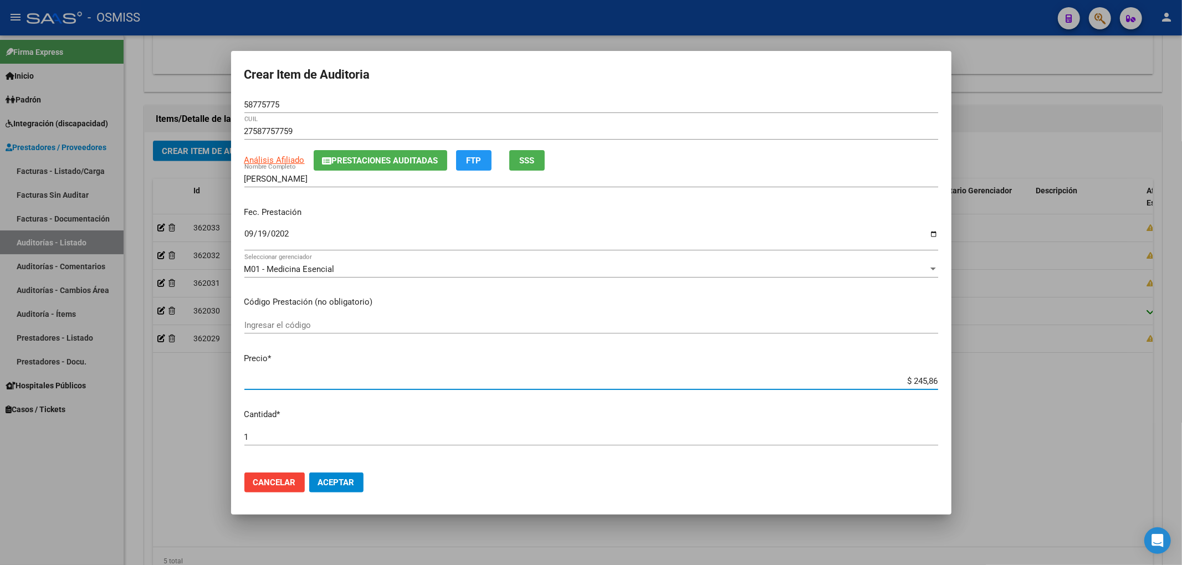
type input "$ 2.458,60"
type input "$ 24.586,00"
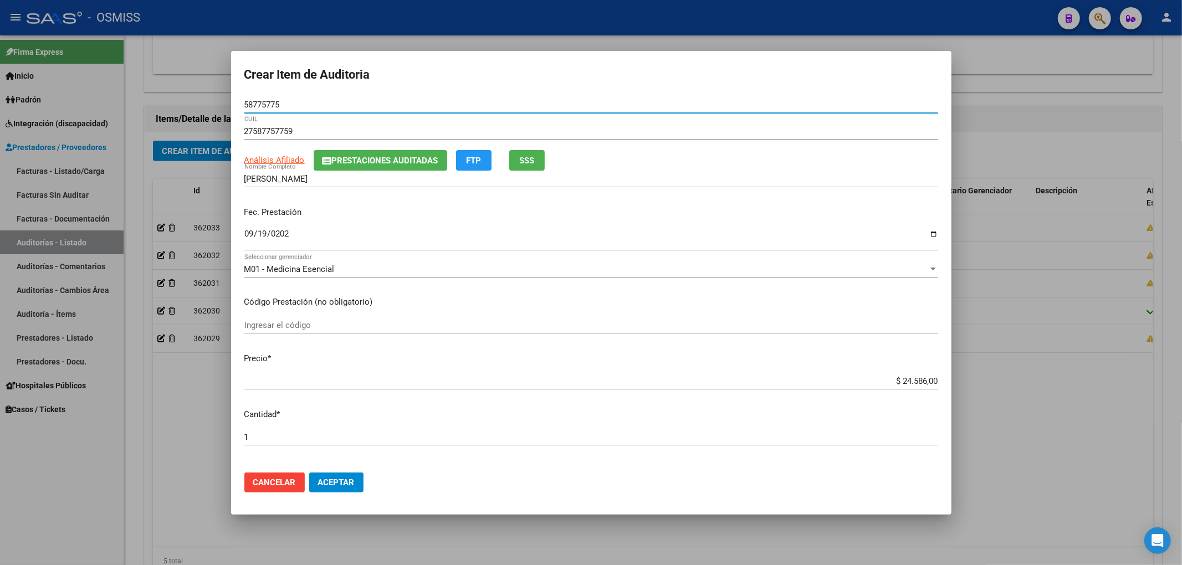
drag, startPoint x: 284, startPoint y: 107, endPoint x: 151, endPoint y: 89, distance: 134.2
click at [151, 89] on div "Crear Item de Auditoria 58775775 Nro Documento 27587757759 CUIL Análisis Afilia…" at bounding box center [591, 282] width 1182 height 565
click at [374, 282] on div "M01 - Medicina Esencial Seleccionar gerenciador" at bounding box center [591, 274] width 694 height 27
click at [346, 481] on span "Aceptar" at bounding box center [336, 483] width 37 height 10
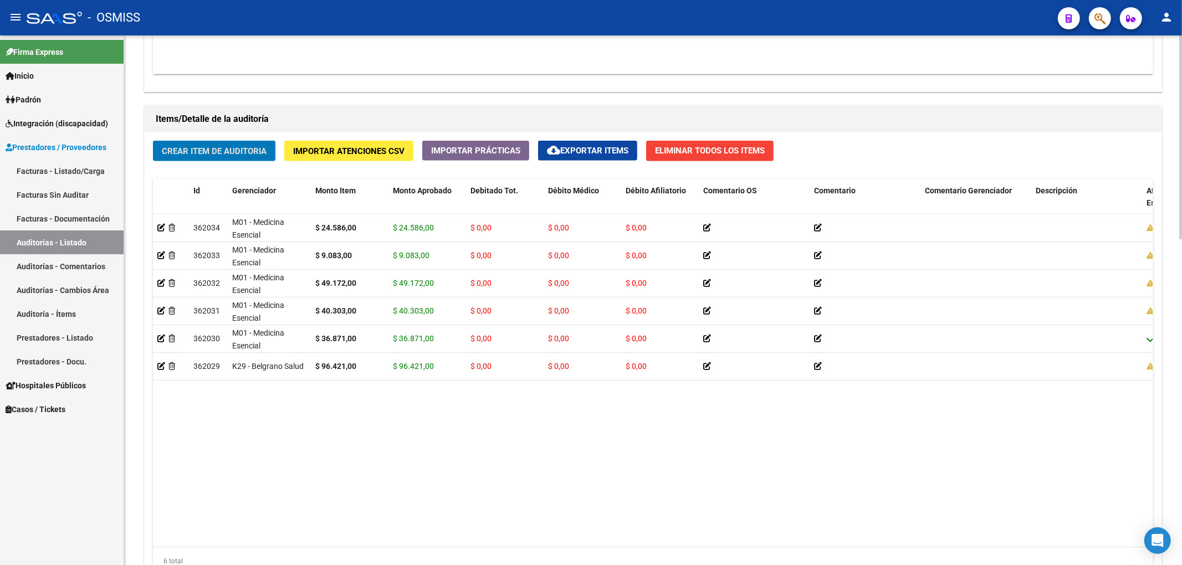
click at [238, 154] on span "Crear Item de Auditoria" at bounding box center [214, 151] width 105 height 10
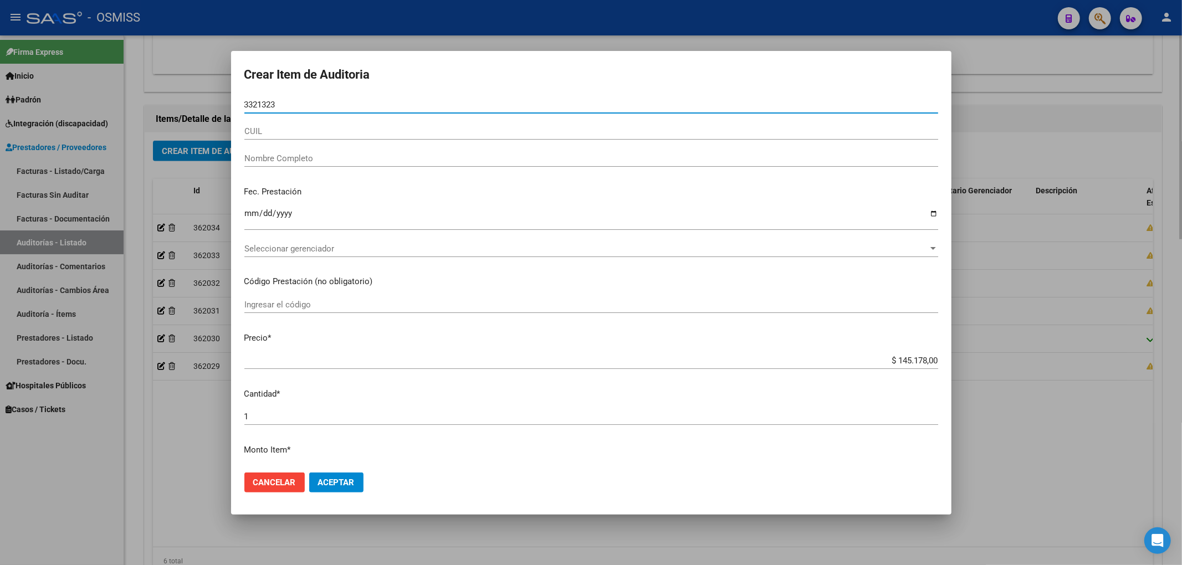
type input "33213234"
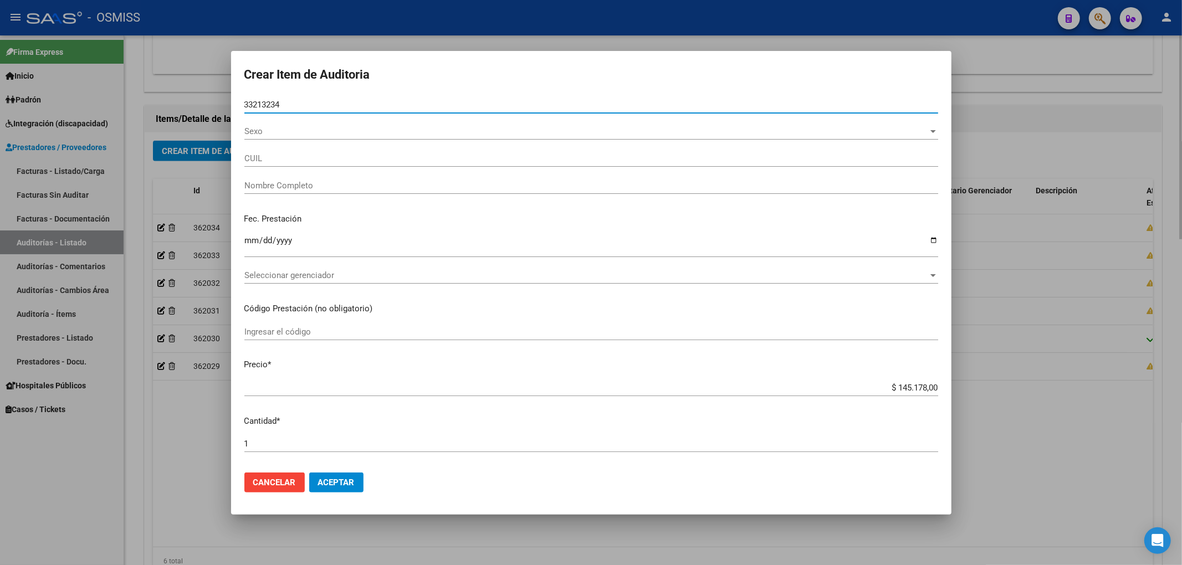
type input "27332132348"
type input "ESPA�OL [PERSON_NAME]"
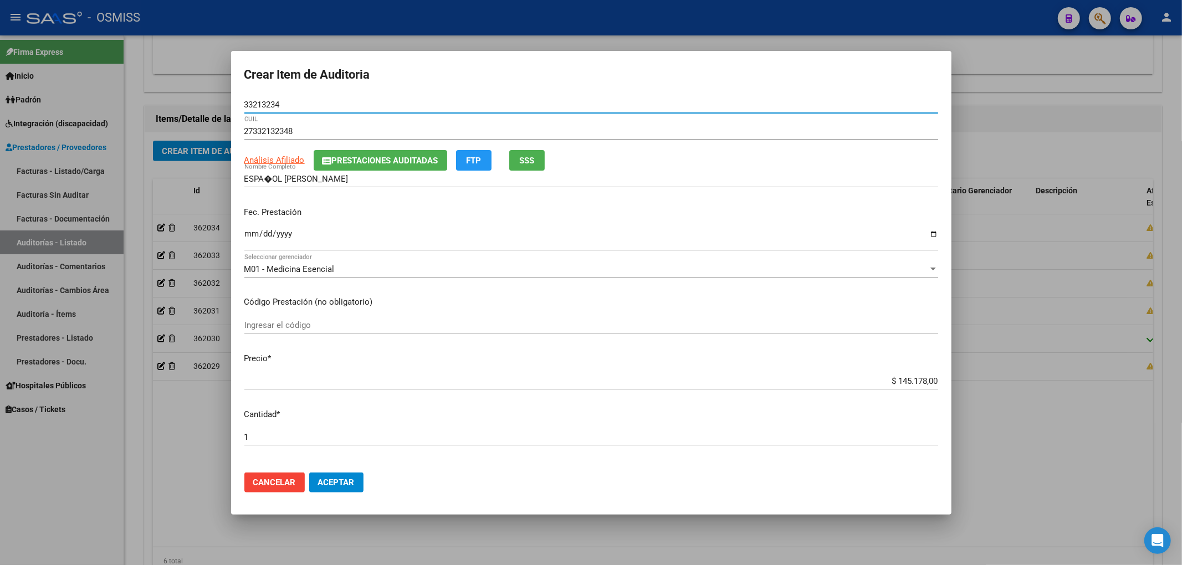
type input "33213234"
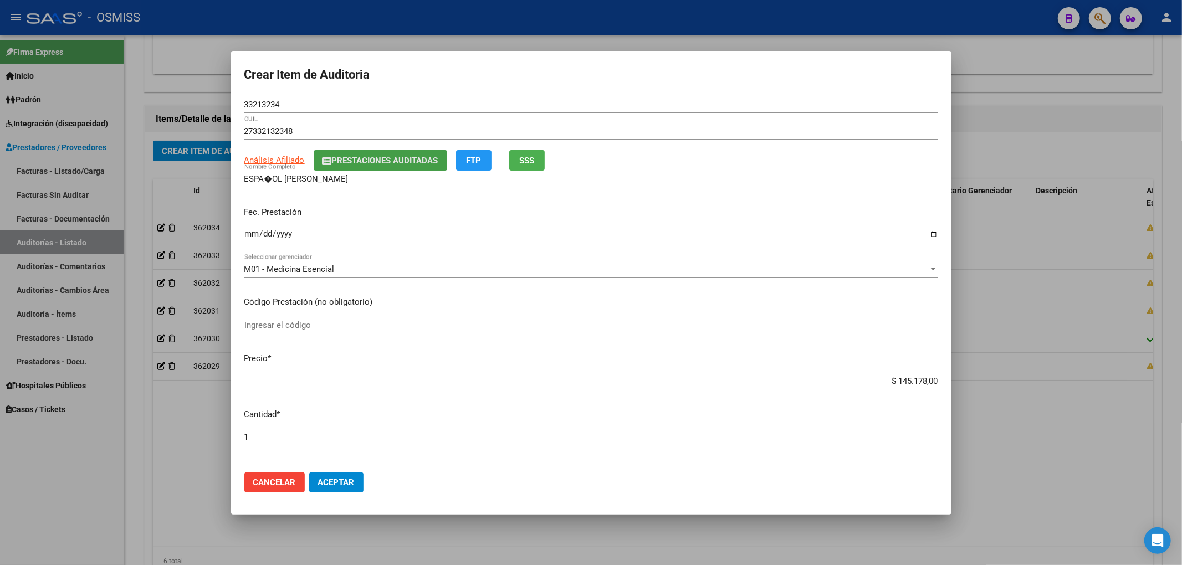
click at [354, 165] on span "Prestaciones Auditadas" at bounding box center [385, 161] width 106 height 10
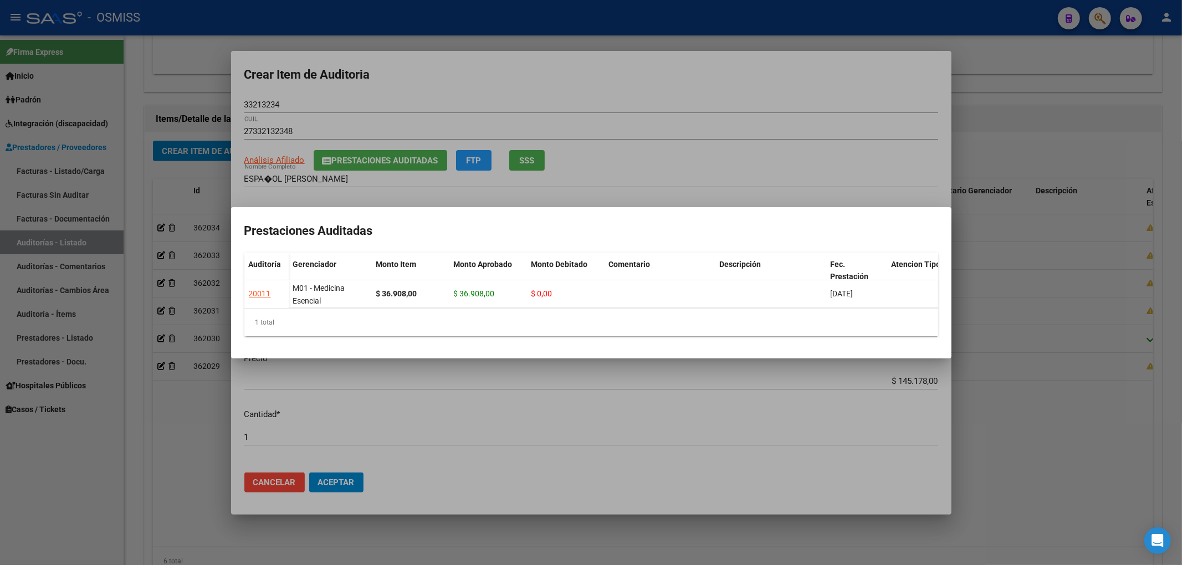
click at [375, 85] on div at bounding box center [591, 282] width 1182 height 565
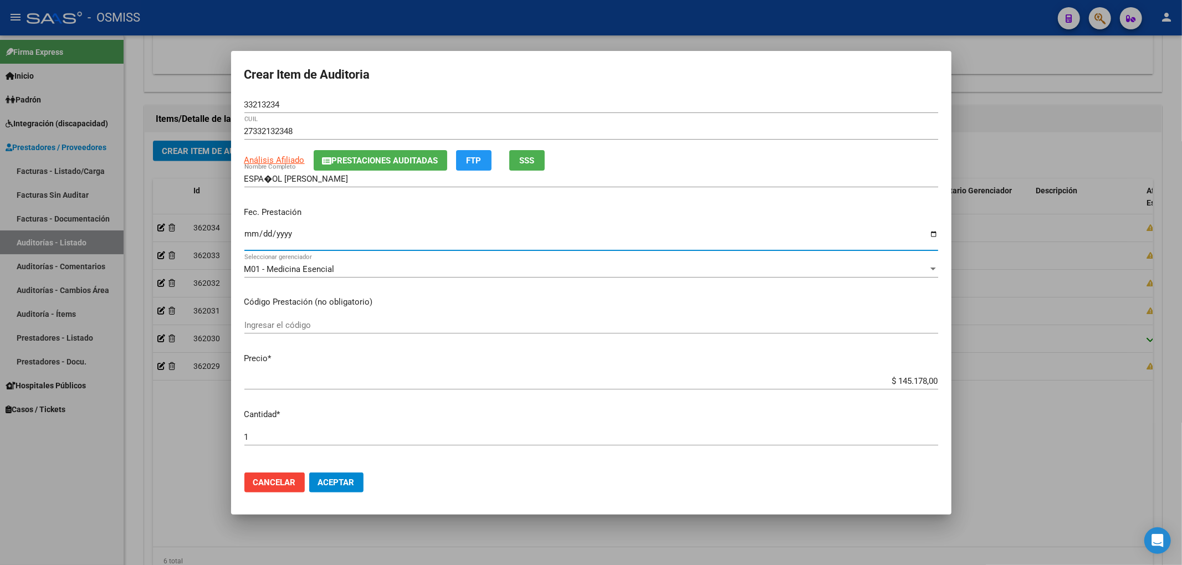
click at [246, 229] on input "Ingresar la fecha" at bounding box center [591, 238] width 694 height 18
type input "[DATE]"
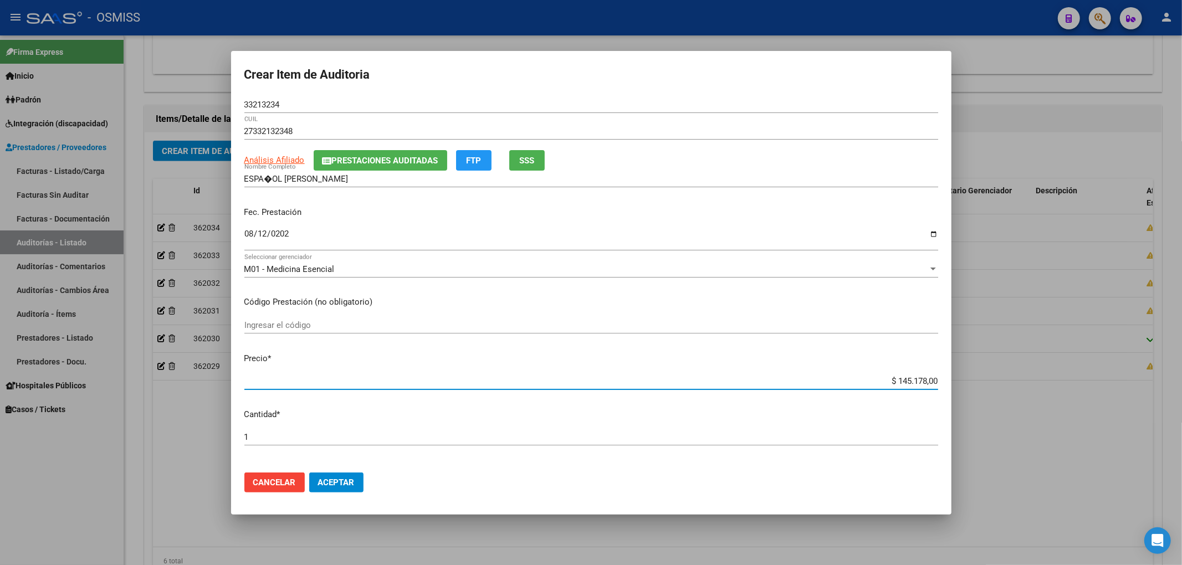
type input "$ 0,02"
type input "$ 0,22"
type input "$ 2,22"
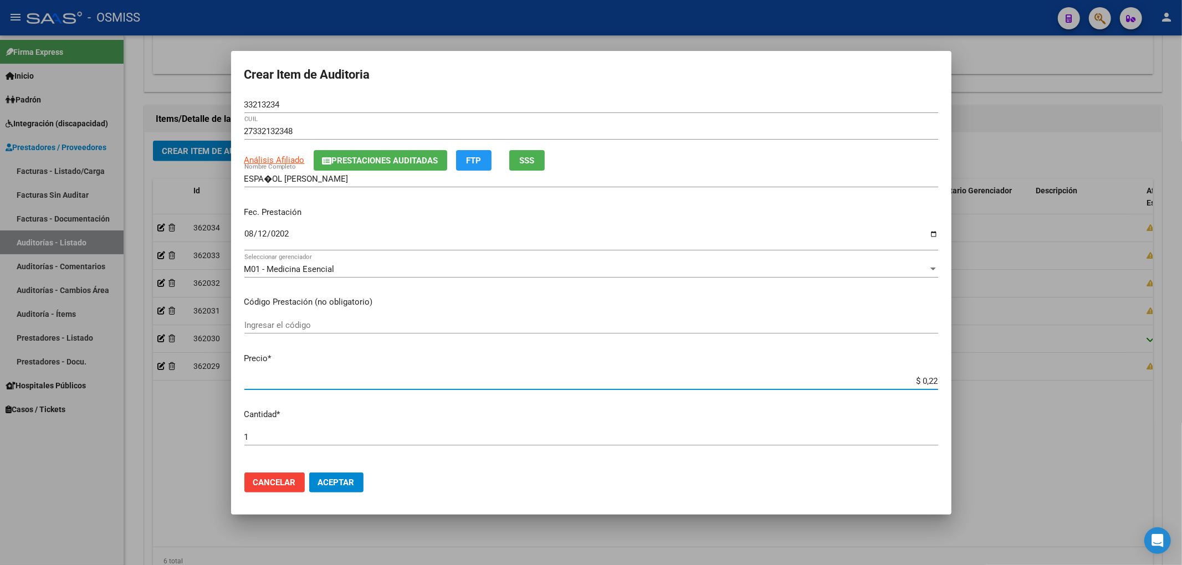
type input "$ 2,22"
type input "$ 22,24"
type input "$ 222,48"
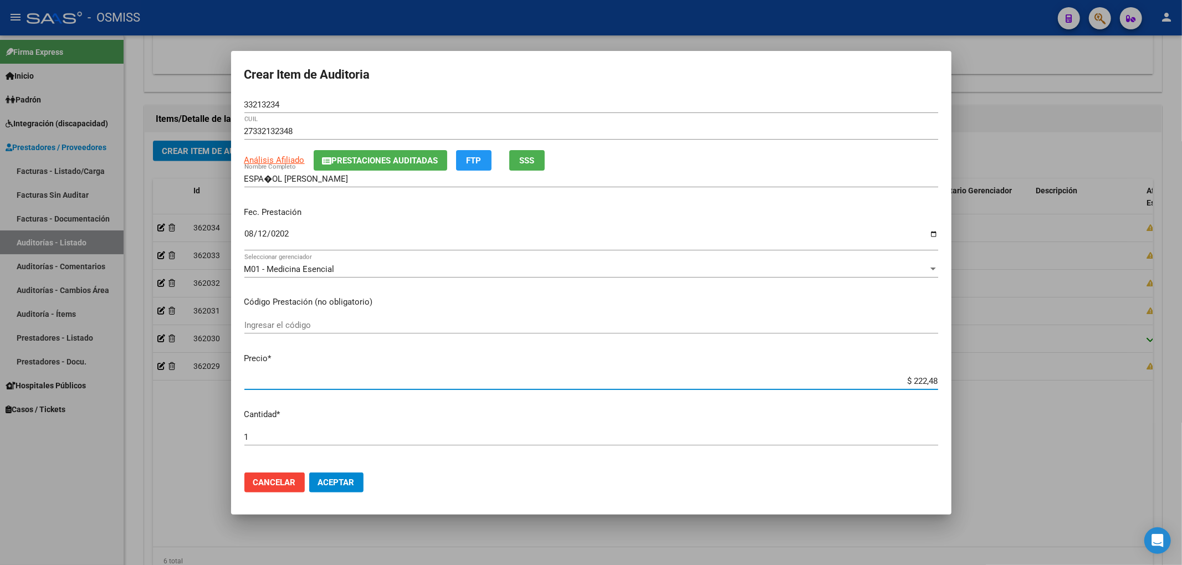
type input "$ 2.224,80"
type input "$ 22.248,00"
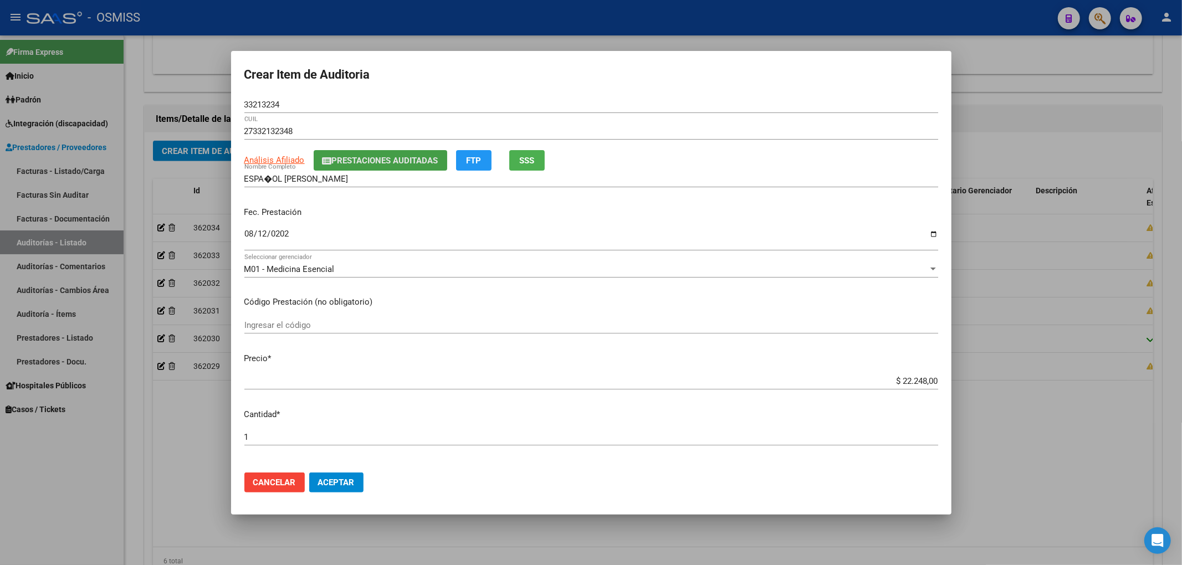
click at [335, 164] on span "Prestaciones Auditadas" at bounding box center [385, 161] width 106 height 10
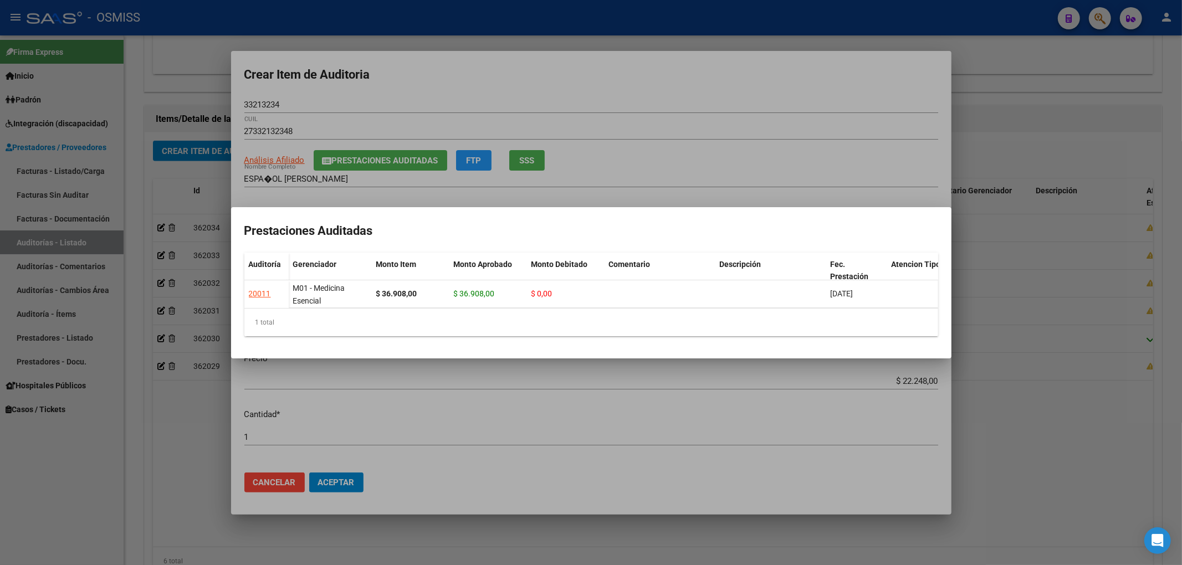
click at [409, 82] on div at bounding box center [591, 282] width 1182 height 565
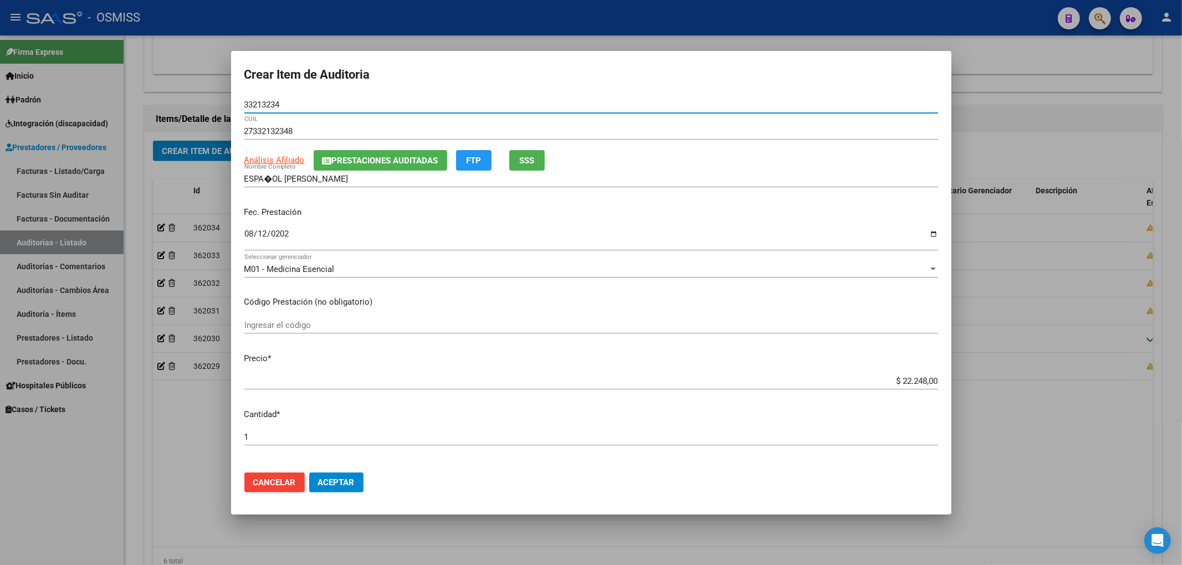
drag, startPoint x: 288, startPoint y: 104, endPoint x: 196, endPoint y: 104, distance: 92.0
click at [197, 104] on div "Crear Item de Auditoria 33213234 Nro Documento 27332132348 CUIL Análisis Afilia…" at bounding box center [591, 282] width 1182 height 565
click at [415, 201] on div "Fec. Prestación [DATE] Ingresar la fecha" at bounding box center [591, 229] width 694 height 63
click at [431, 231] on input "[DATE]" at bounding box center [591, 238] width 694 height 18
click at [344, 480] on span "Aceptar" at bounding box center [336, 483] width 37 height 10
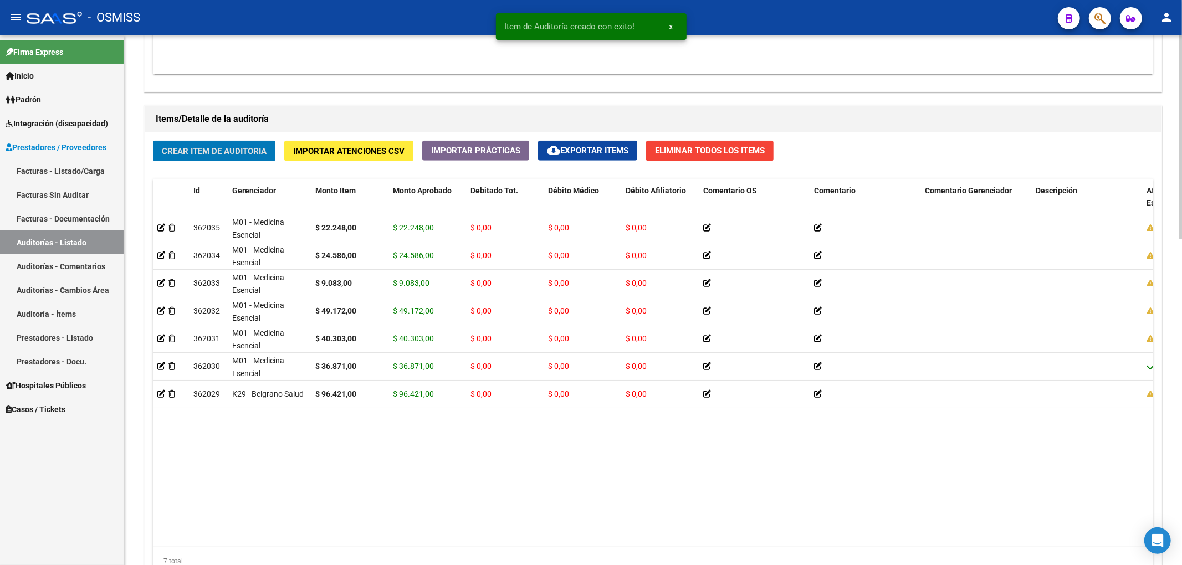
click at [252, 156] on span "Crear Item de Auditoria" at bounding box center [214, 151] width 105 height 10
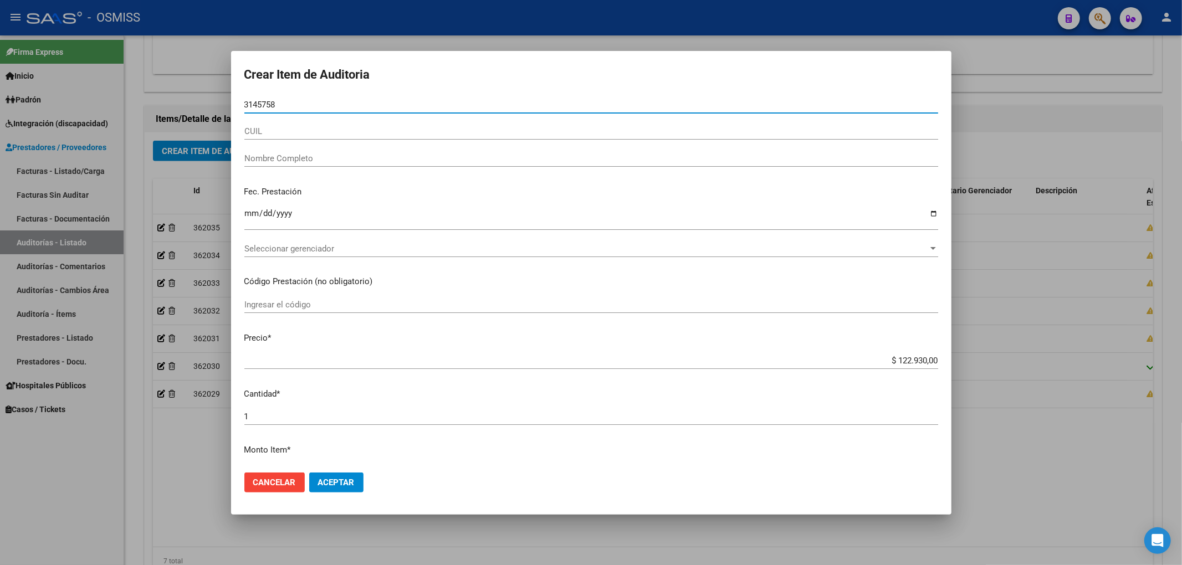
type input "31457580"
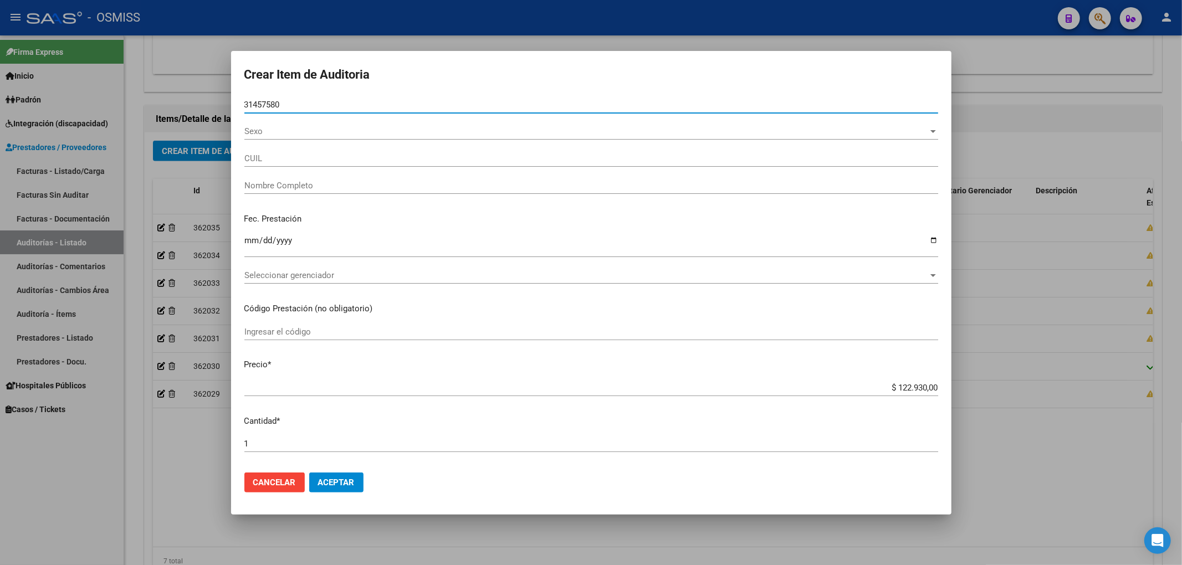
type input "27314575801"
type input "BUENO [PERSON_NAME]"
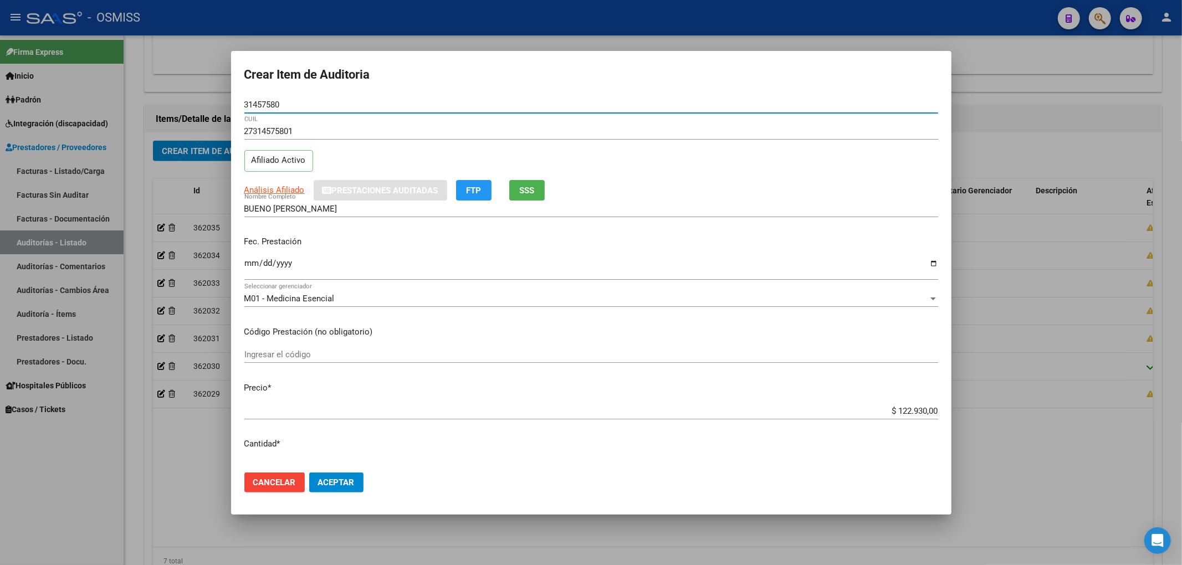
type input "31457580"
click at [249, 264] on input "Ingresar la fecha" at bounding box center [591, 268] width 694 height 18
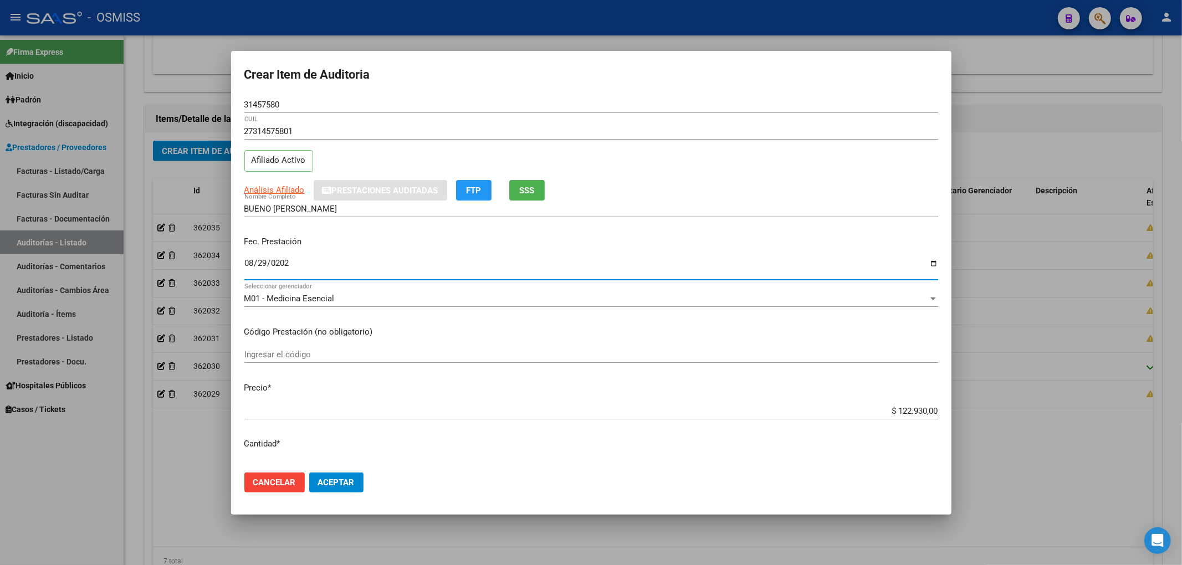
type input "[DATE]"
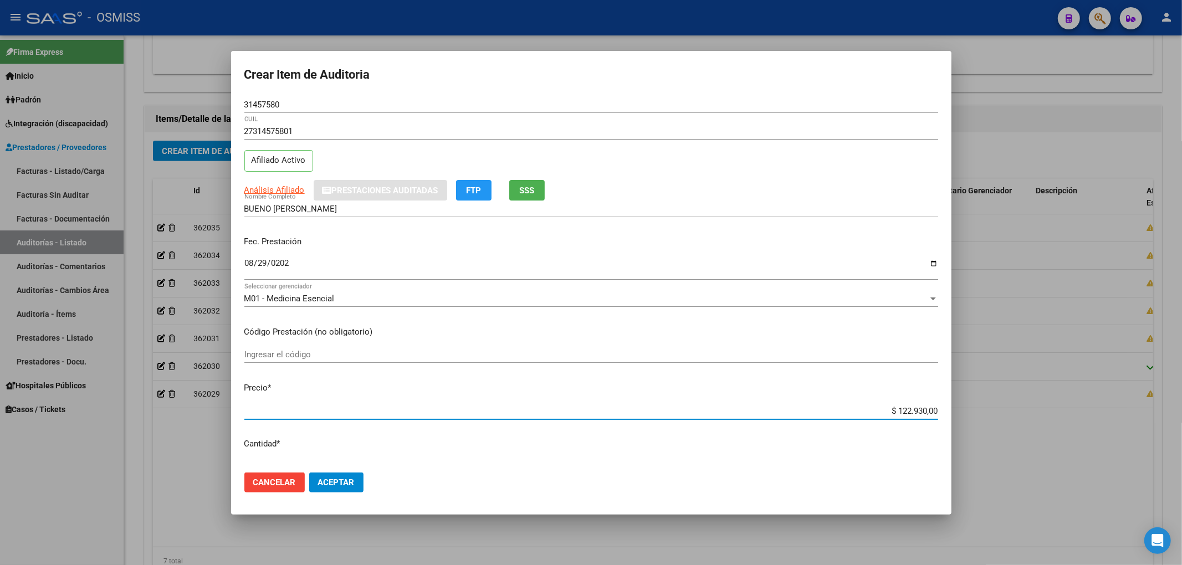
drag, startPoint x: 905, startPoint y: 415, endPoint x: 965, endPoint y: 419, distance: 60.0
click at [964, 419] on div "Crear Item de Auditoria 31457580 Nro Documento 27314575801 CUIL Afiliado Activo…" at bounding box center [591, 282] width 1182 height 565
type input "$ 0,02"
type input "$ 0,24"
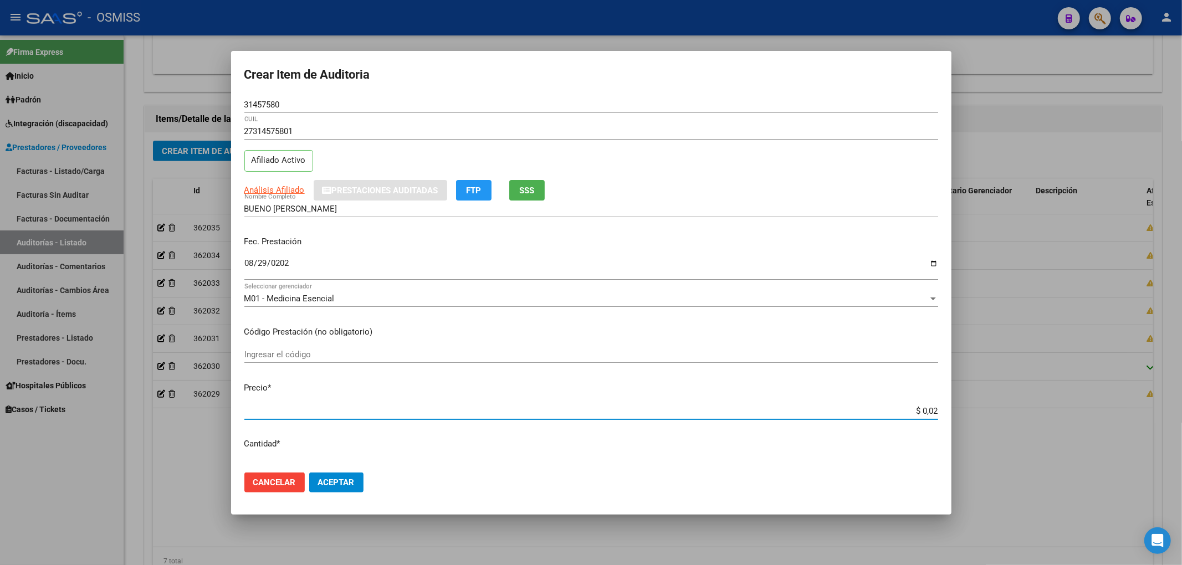
type input "$ 0,24"
type input "$ 2,45"
type input "$ 24,58"
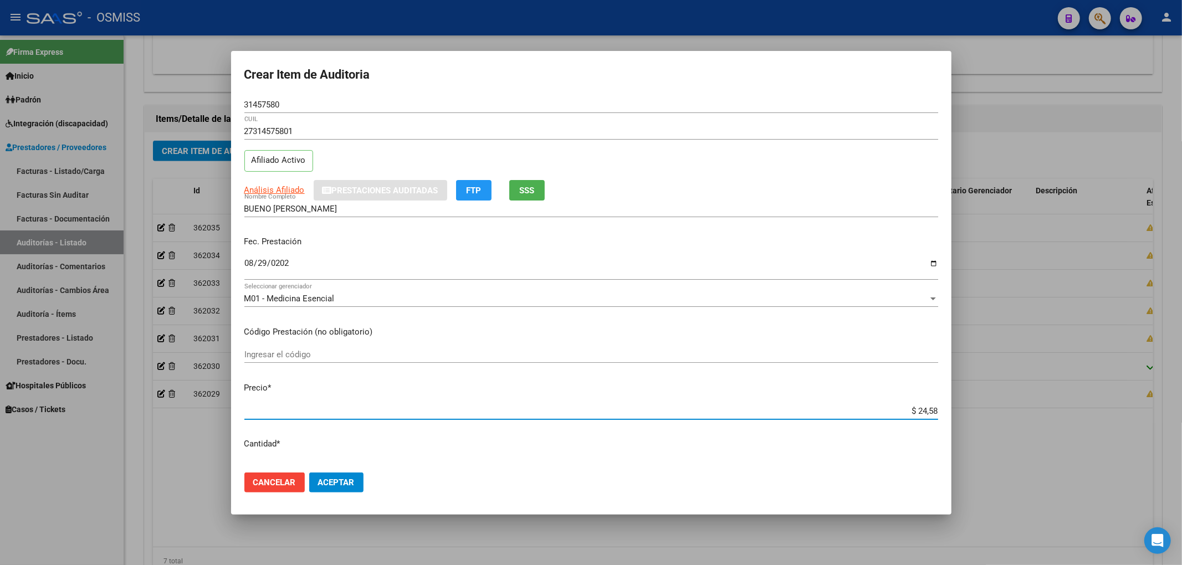
type input "$ 245,86"
type input "$ 2.458,60"
type input "$ 24.586,00"
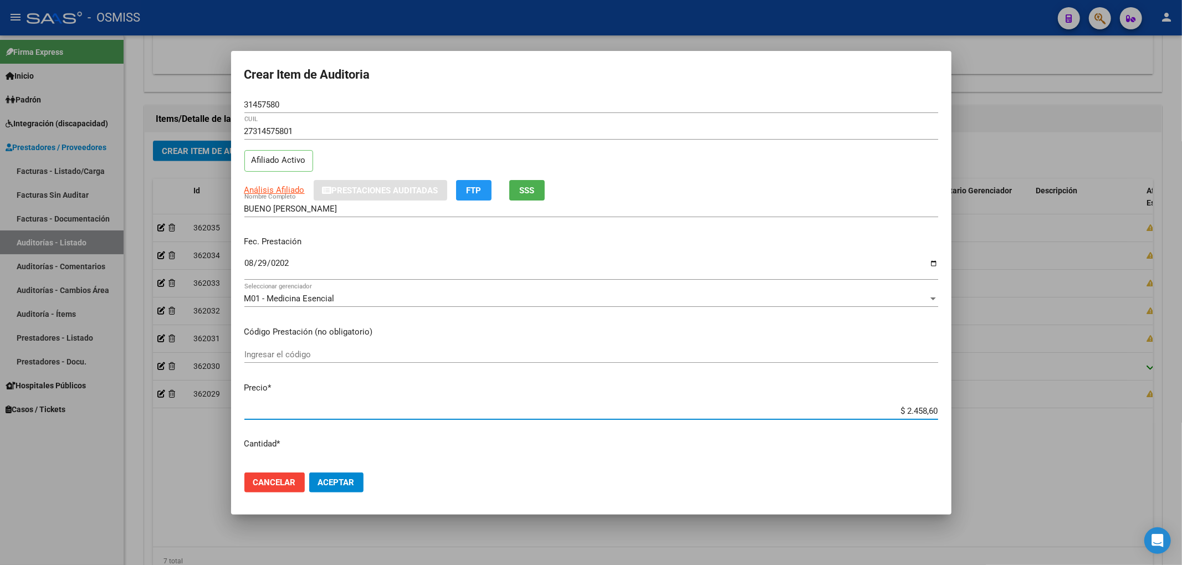
type input "$ 24.586,00"
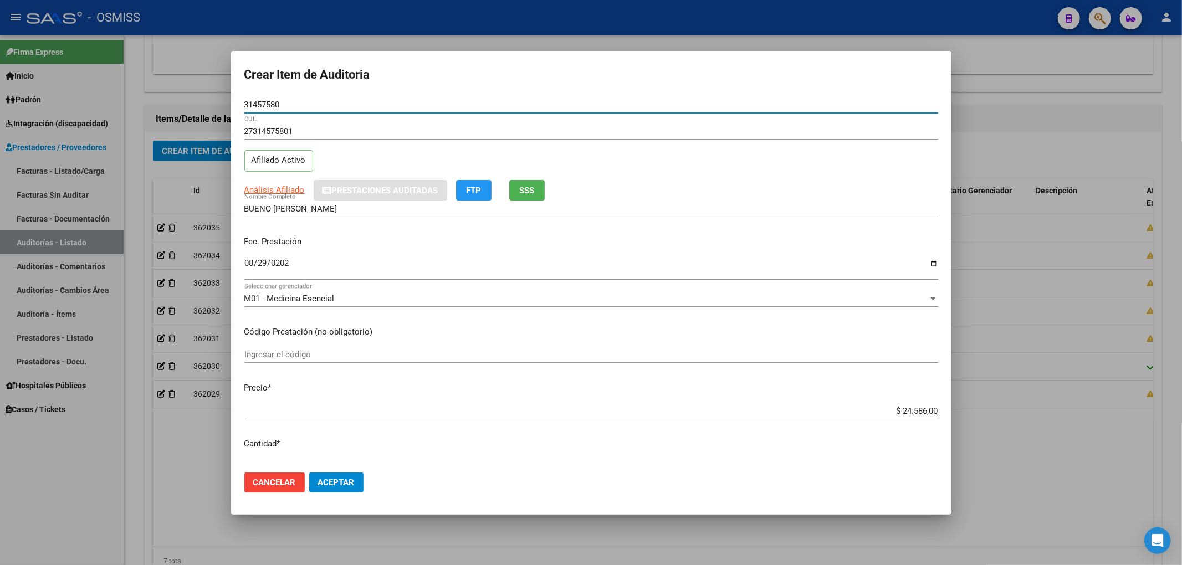
drag, startPoint x: 285, startPoint y: 103, endPoint x: 236, endPoint y: 103, distance: 49.3
click at [236, 103] on mat-dialog-content "31457580 Nro Documento 27314575801 CUIL Afiliado Activo Análisis Afiliado Prest…" at bounding box center [591, 279] width 720 height 367
click at [425, 90] on form "Crear Item de Auditoria 31457580 Nro Documento 27314575801 CUIL Afiliado Activo…" at bounding box center [591, 282] width 694 height 437
drag, startPoint x: 243, startPoint y: 98, endPoint x: 0, endPoint y: 95, distance: 242.7
click at [0, 95] on div "Crear Item de Auditoria 31457580 Nro Documento 27314575801 CUIL Afiliado Activo…" at bounding box center [591, 282] width 1182 height 565
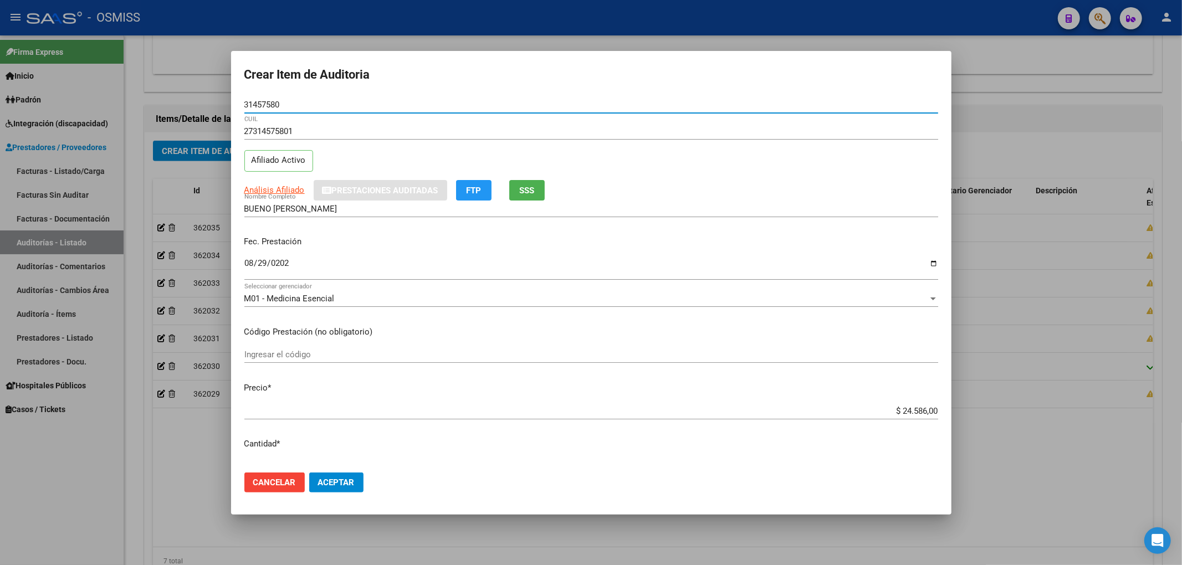
click at [345, 483] on span "Aceptar" at bounding box center [336, 483] width 37 height 10
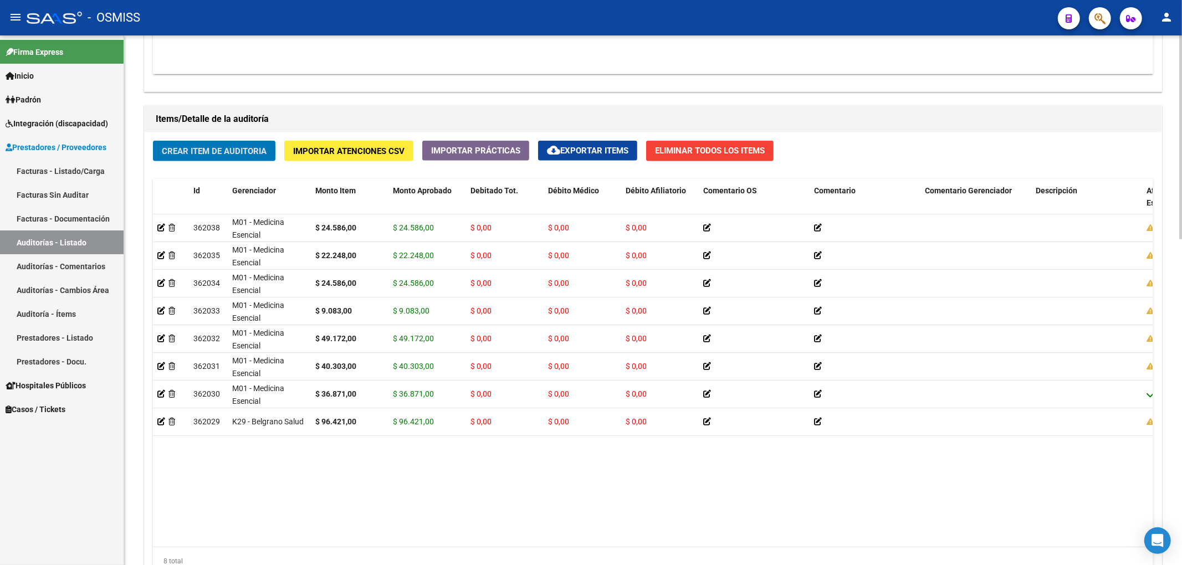
click at [219, 153] on span "Crear Item de Auditoria" at bounding box center [214, 151] width 105 height 10
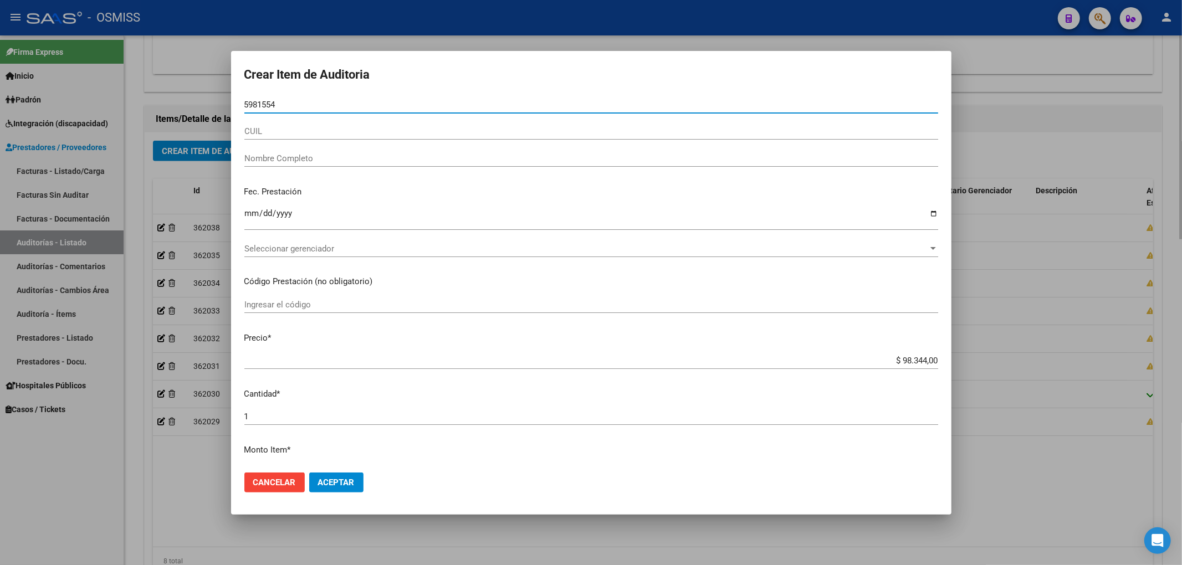
type input "59815544"
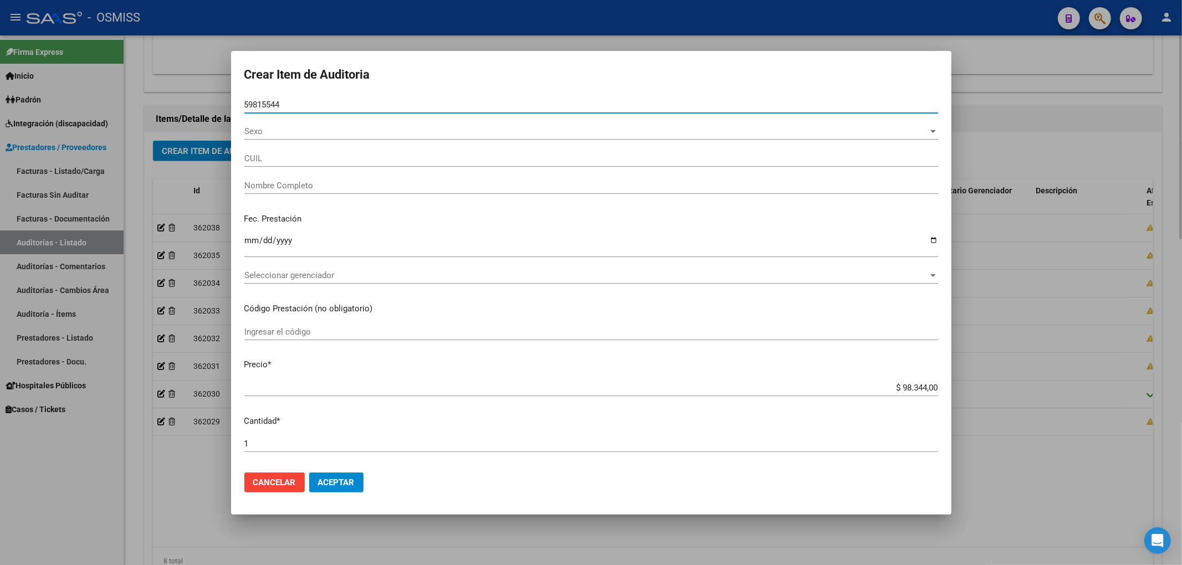
type input "20598155446"
type input "[PERSON_NAME]"
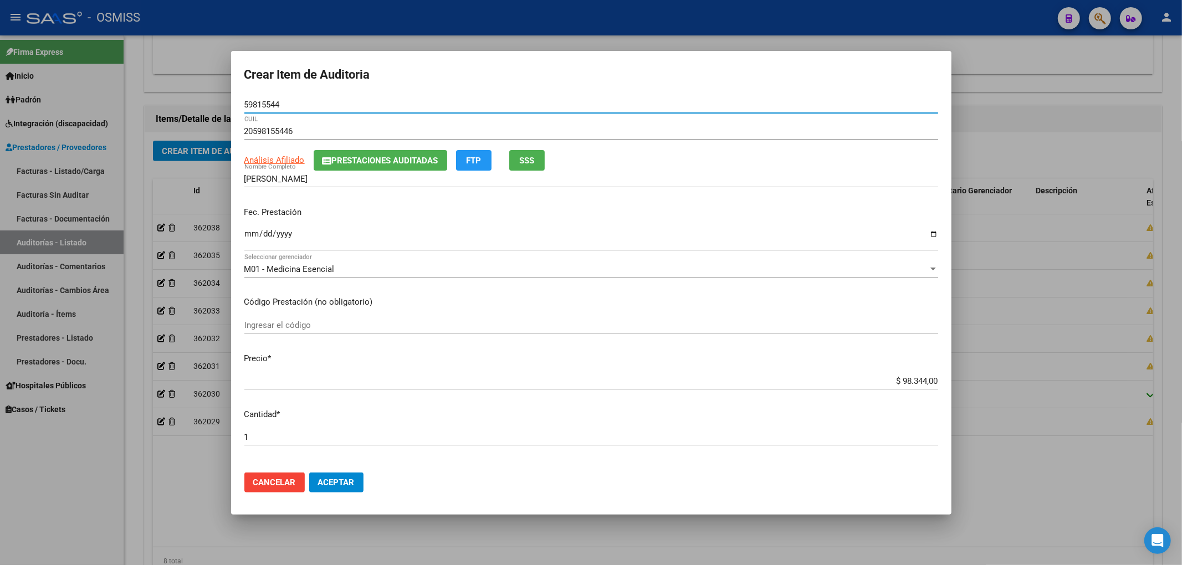
type input "59815544"
click at [347, 165] on span "Prestaciones Auditadas" at bounding box center [385, 161] width 106 height 10
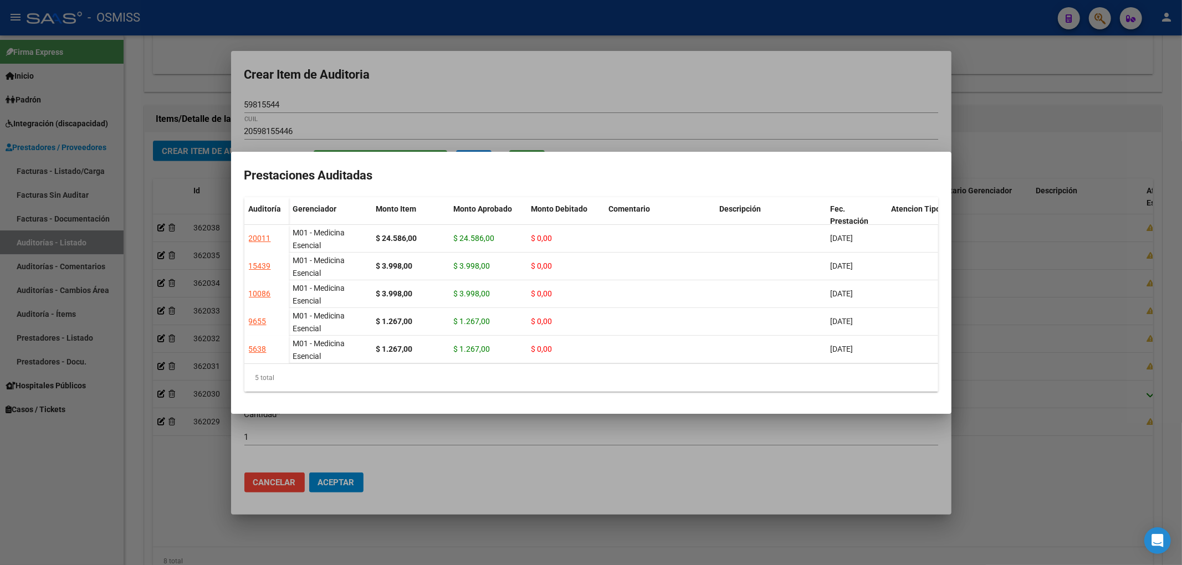
click at [422, 103] on div at bounding box center [591, 282] width 1182 height 565
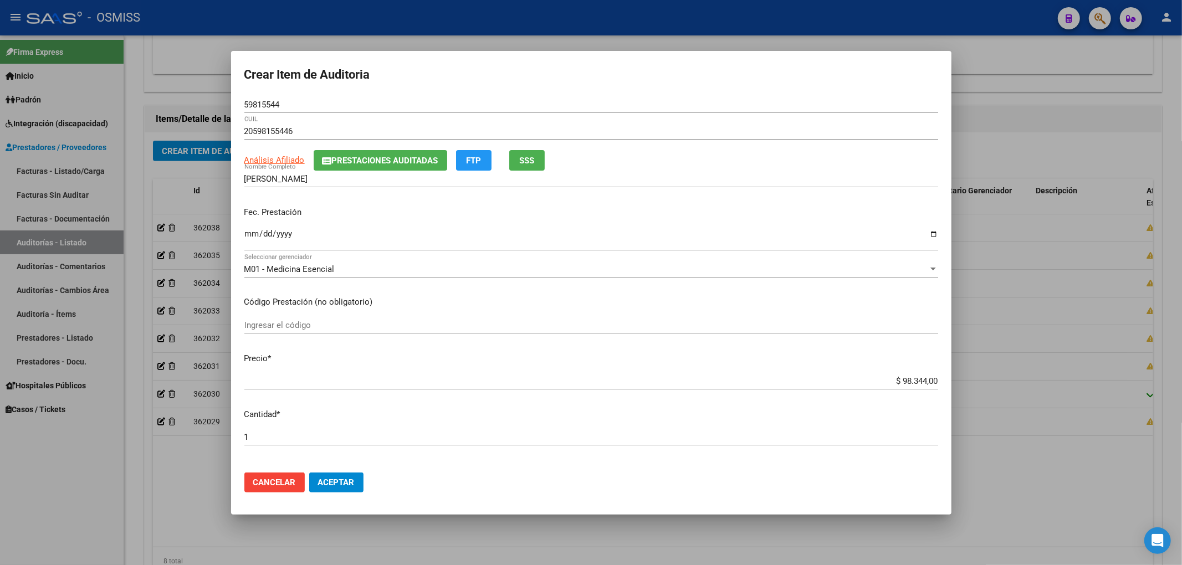
click at [253, 233] on input "Ingresar la fecha" at bounding box center [591, 238] width 694 height 18
type input "[DATE]"
drag, startPoint x: 887, startPoint y: 376, endPoint x: 980, endPoint y: 377, distance: 93.1
click at [976, 376] on div "Crear Item de Auditoria 59815544 Nro Documento 20598155446 CUIL Análisis Afilia…" at bounding box center [591, 282] width 1182 height 565
type input "$ 0,02"
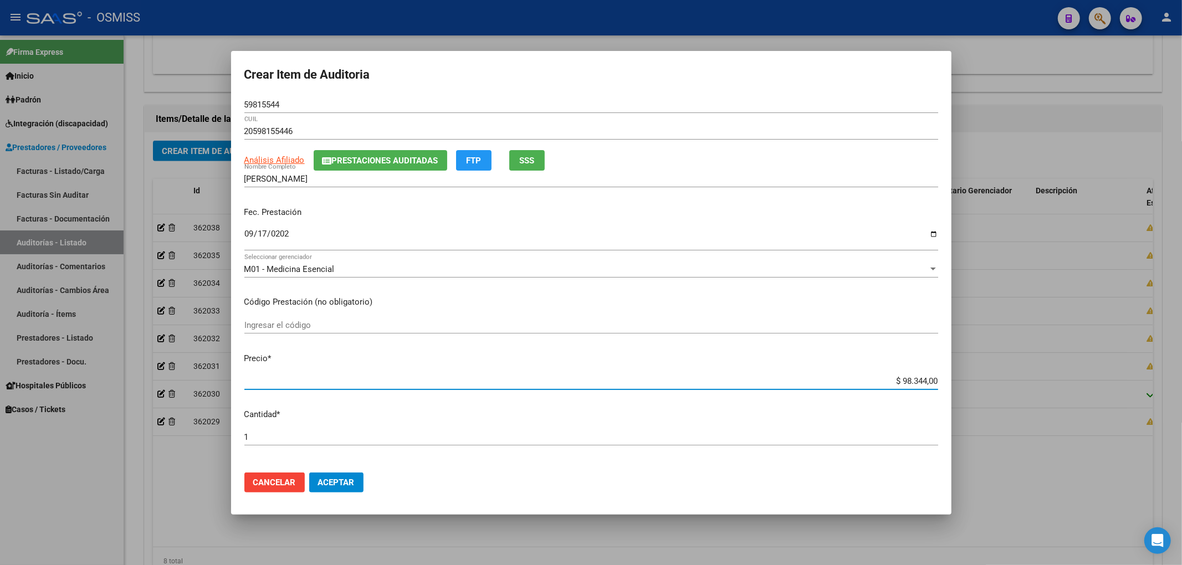
type input "$ 0,02"
type input "$ 0,24"
type input "$ 2,45"
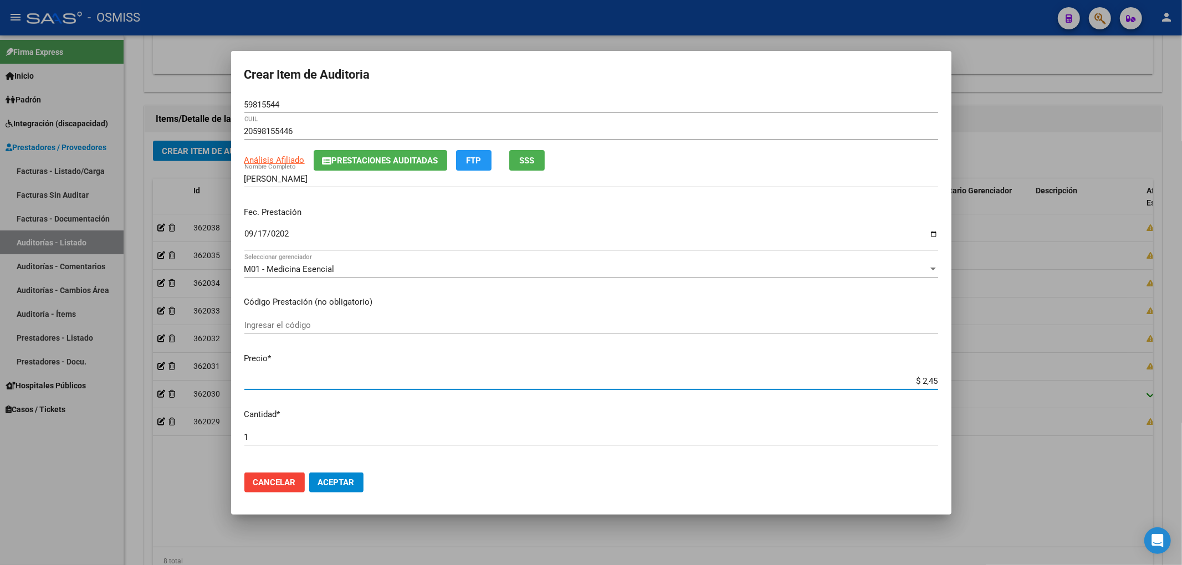
type input "$ 24,58"
type input "$ 245,86"
type input "$ 2.458,60"
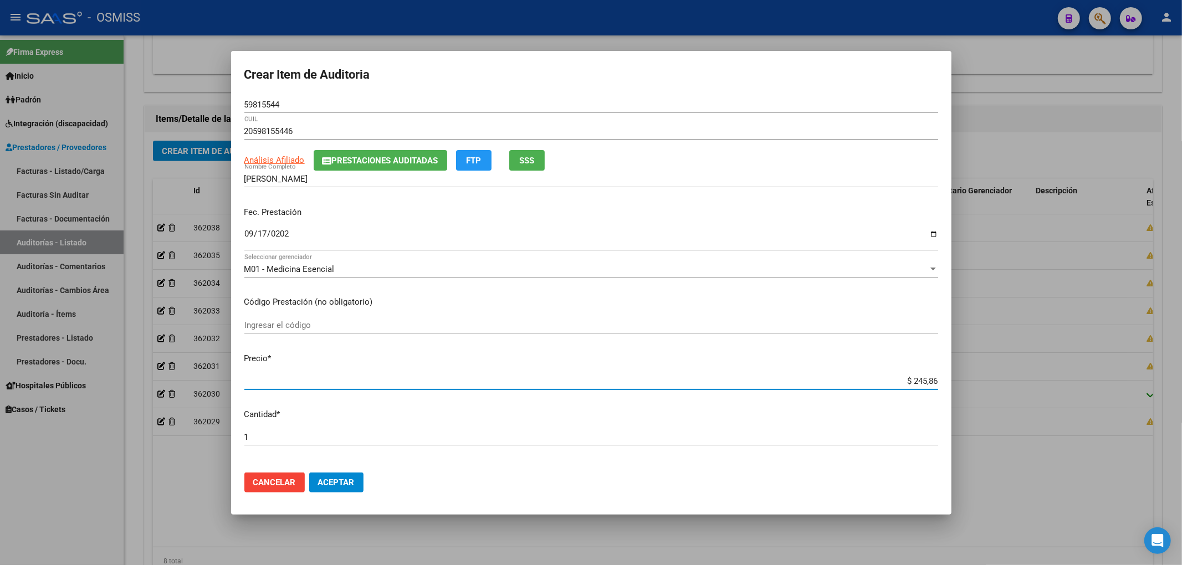
type input "$ 2.458,60"
type input "$ 24.586,00"
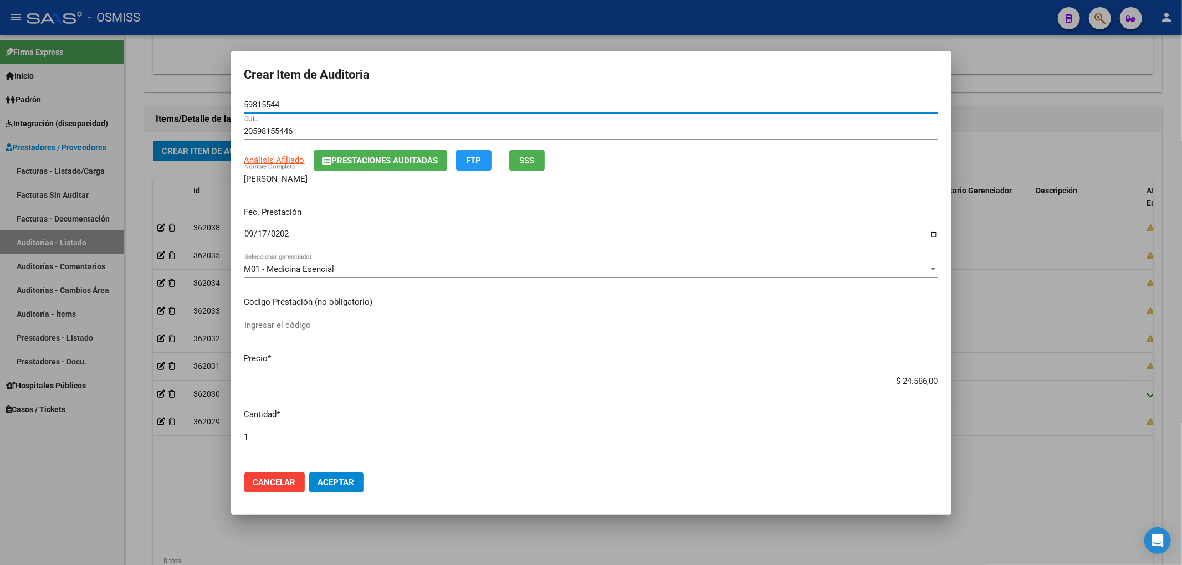
drag, startPoint x: 284, startPoint y: 107, endPoint x: 192, endPoint y: 105, distance: 92.6
click at [192, 105] on div "Crear Item de Auditoria 59815544 Nro Documento 20598155446 CUIL Análisis Afilia…" at bounding box center [591, 282] width 1182 height 565
click at [468, 217] on p "Fec. Prestación" at bounding box center [591, 212] width 694 height 13
click at [352, 482] on span "Aceptar" at bounding box center [336, 483] width 37 height 10
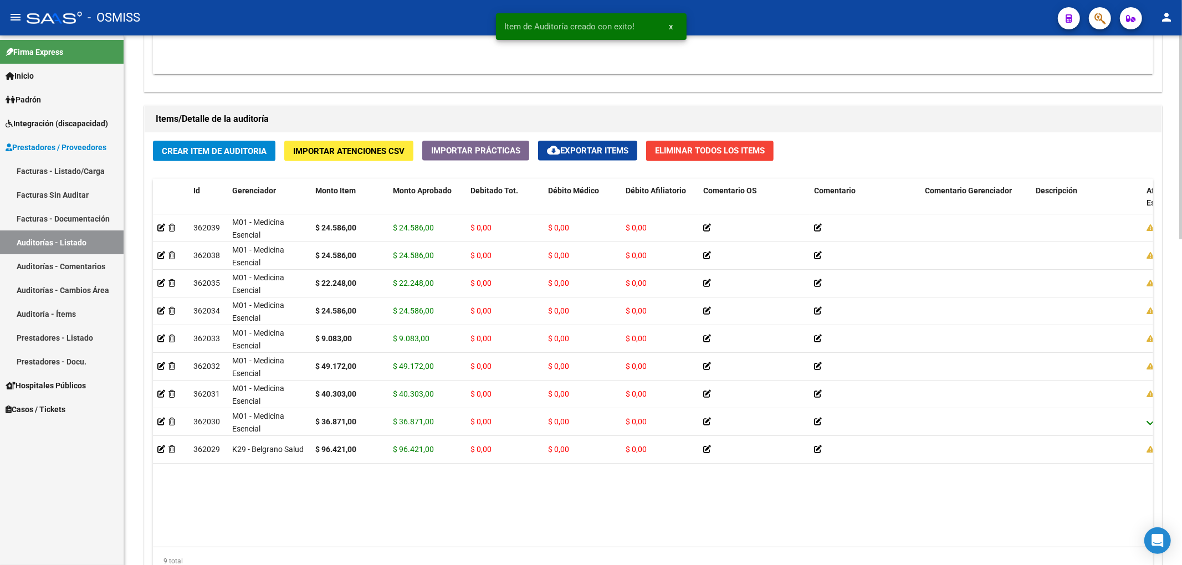
click at [258, 165] on div "Crear Item de Auditoria Importar Atenciones CSV Importar Prácticas cloud_downlo…" at bounding box center [653, 361] width 1017 height 459
click at [253, 153] on span "Crear Item de Auditoria" at bounding box center [214, 151] width 105 height 10
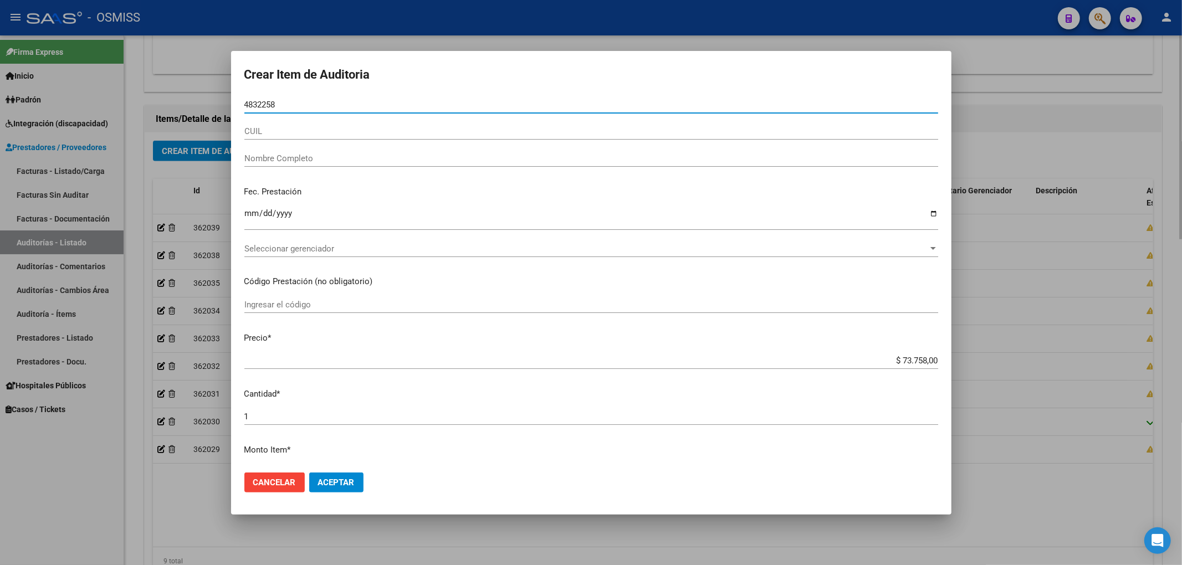
type input "48322586"
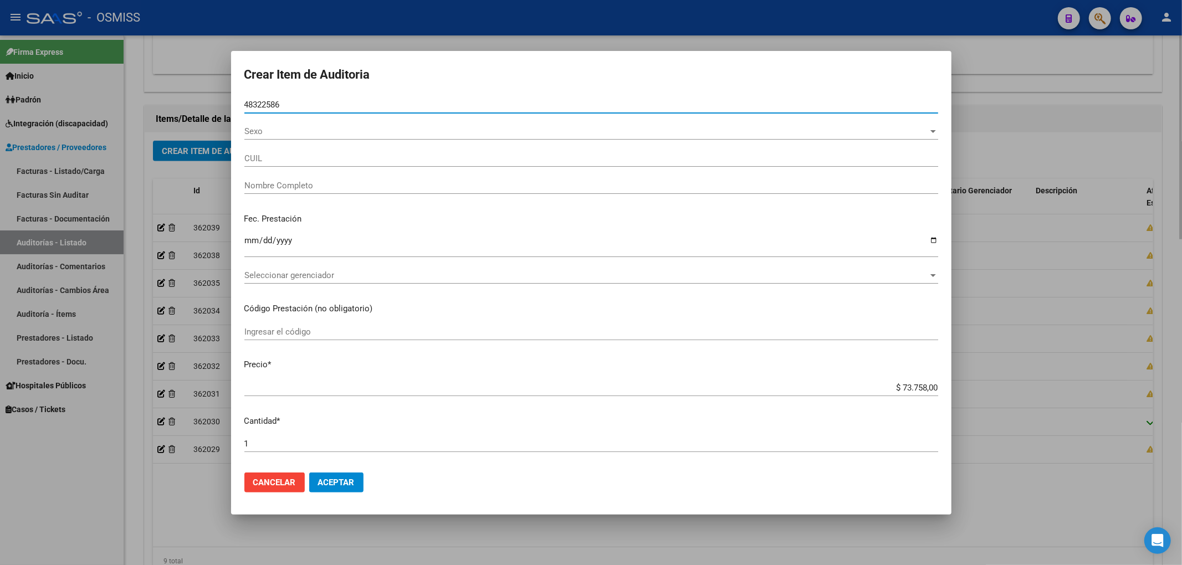
type input "20483225866"
type input "[PERSON_NAME]"
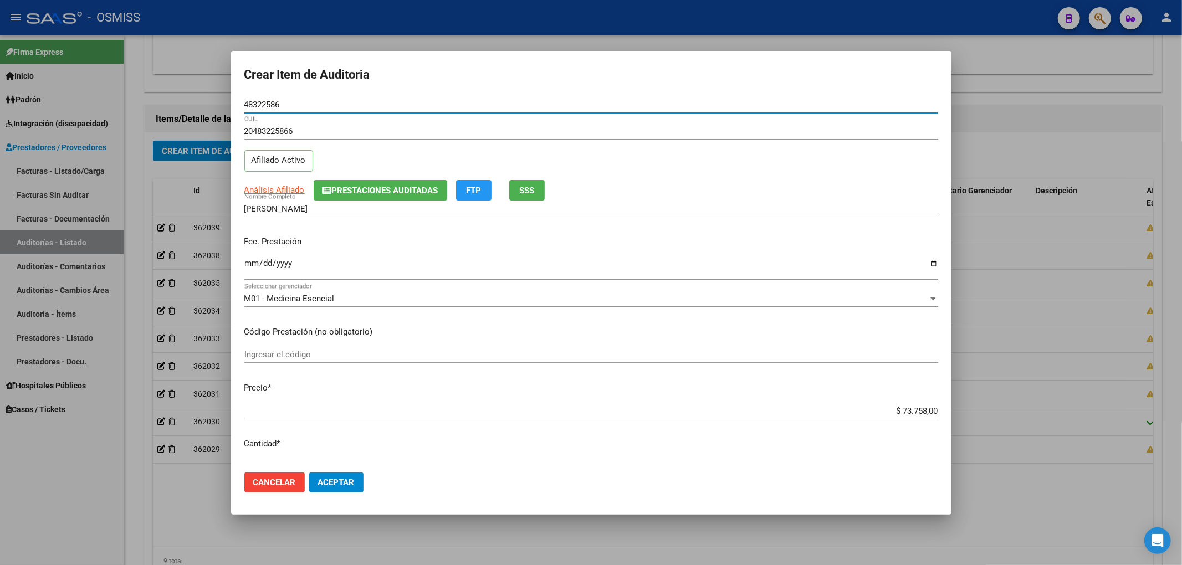
type input "48322586"
click at [242, 268] on mat-dialog-content "48322586 Nro Documento 20483225866 CUIL Afiliado Activo Análisis Afiliado Prest…" at bounding box center [591, 279] width 720 height 367
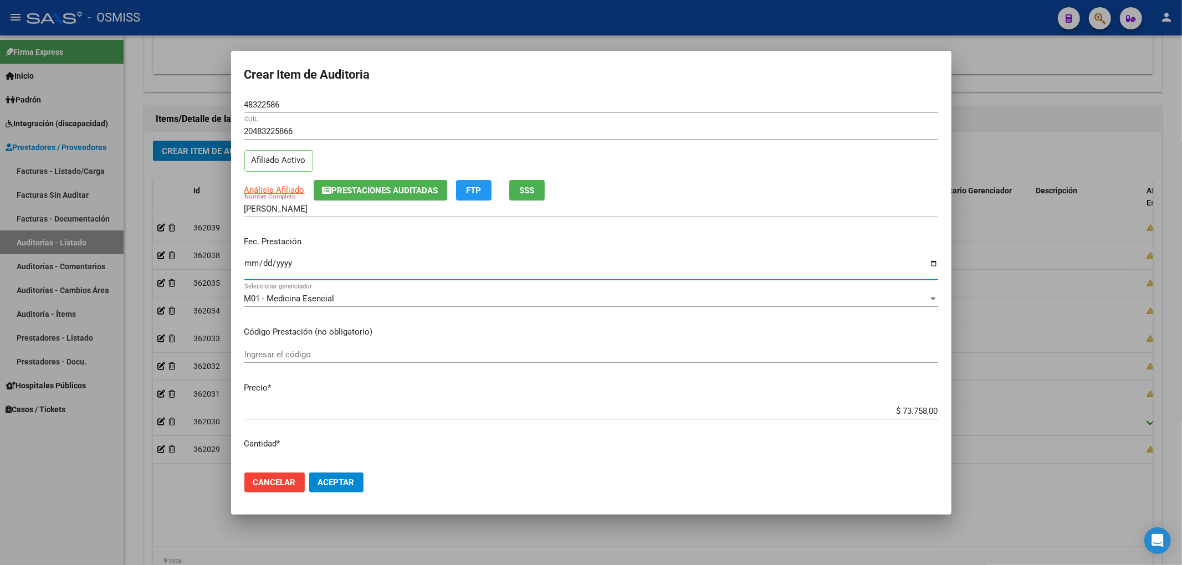
click at [248, 266] on input "Ingresar la fecha" at bounding box center [591, 268] width 694 height 18
type input "[DATE]"
click at [366, 175] on div "20483225866 CUIL Afiliado Activo" at bounding box center [591, 151] width 694 height 57
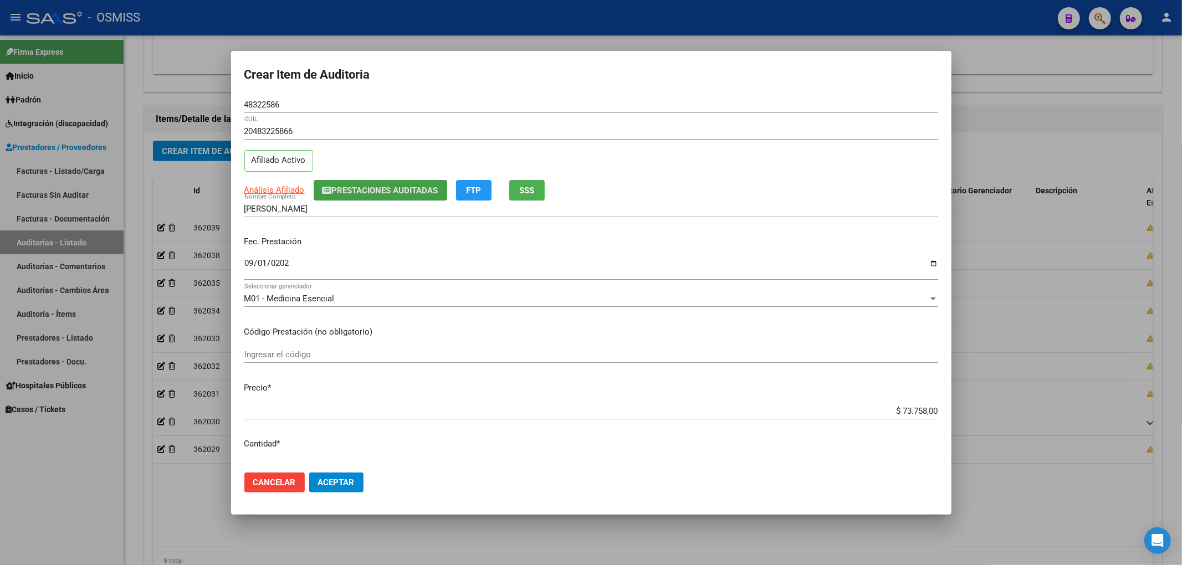
click at [364, 186] on span "Prestaciones Auditadas" at bounding box center [385, 191] width 106 height 10
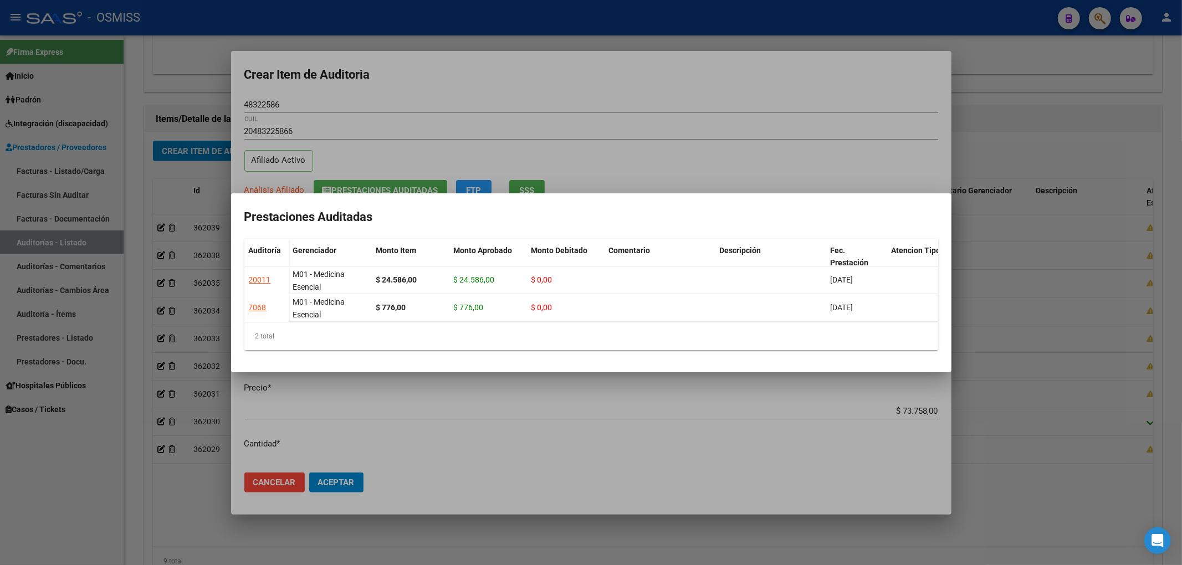
click at [444, 93] on div at bounding box center [591, 282] width 1182 height 565
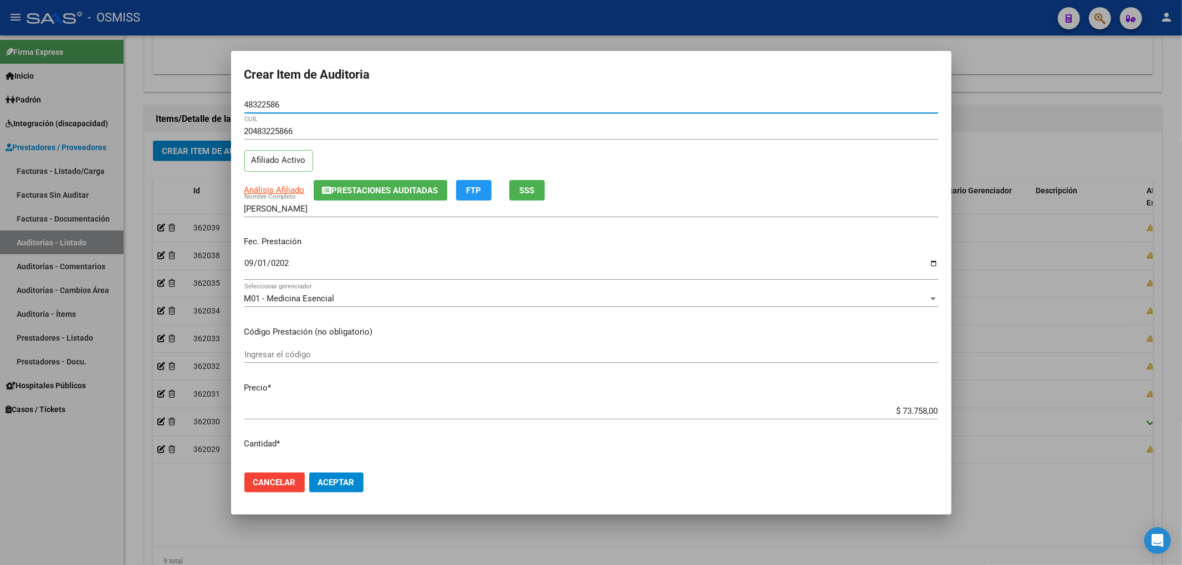
drag, startPoint x: 307, startPoint y: 103, endPoint x: 178, endPoint y: 119, distance: 129.5
click at [160, 93] on div "Crear Item de Auditoria 48322586 Nro Documento 20483225866 CUIL Afiliado Activo…" at bounding box center [591, 282] width 1182 height 565
click at [358, 241] on p "Fec. Prestación" at bounding box center [591, 242] width 694 height 13
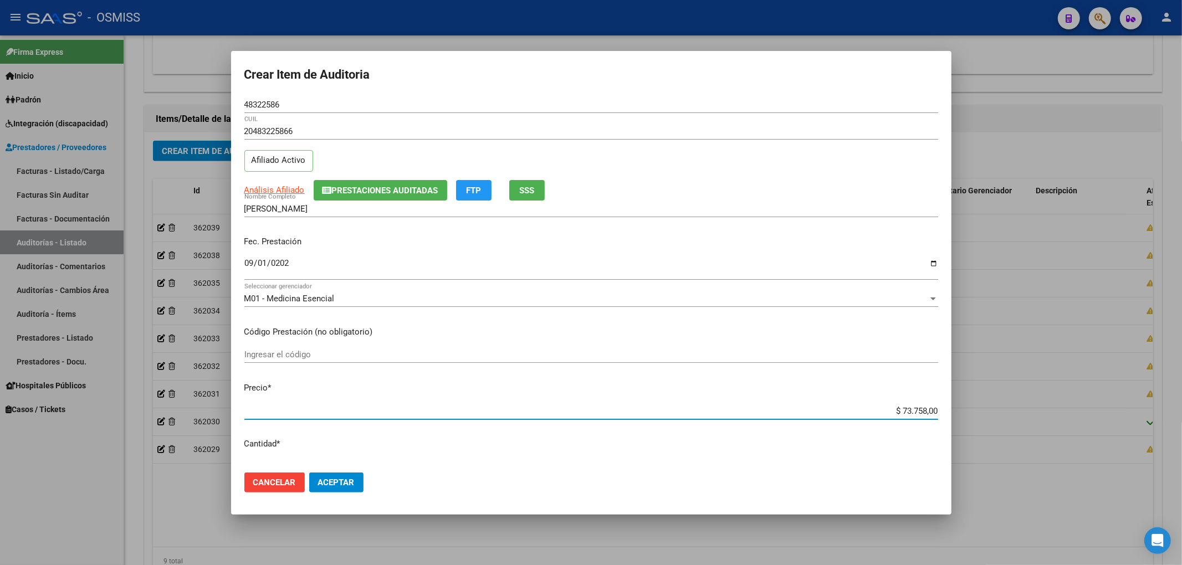
drag, startPoint x: 881, startPoint y: 415, endPoint x: 961, endPoint y: 410, distance: 80.5
click at [961, 410] on div "Crear Item de Auditoria 48322586 Nro Documento 20483225866 CUIL Afiliado Activo…" at bounding box center [591, 282] width 1182 height 565
type input "$ 0,02"
type input "$ 0,24"
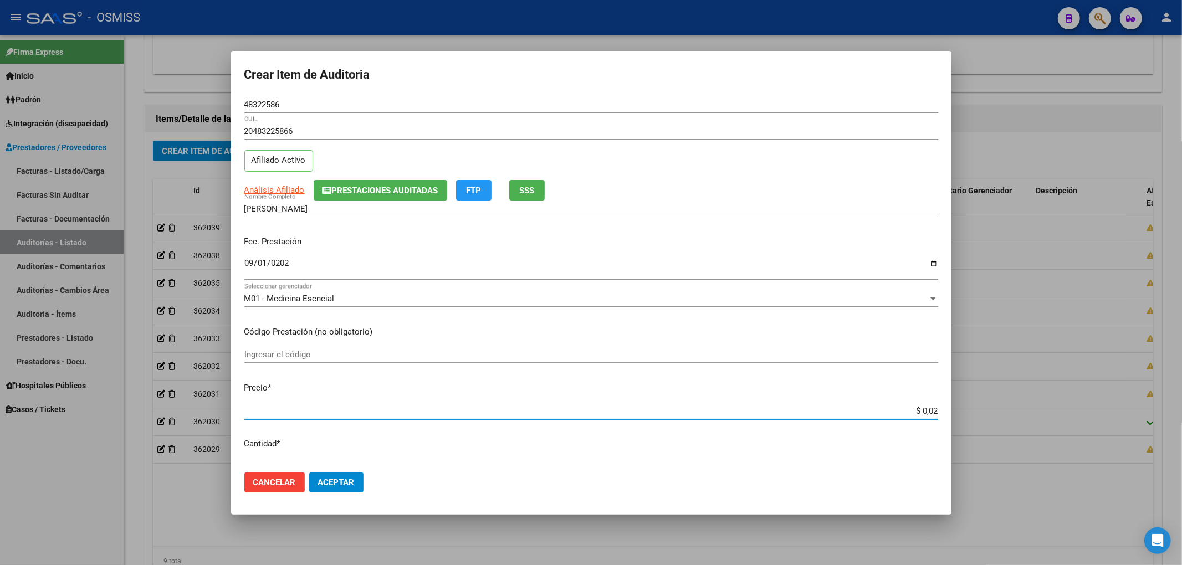
type input "$ 0,24"
type input "$ 2,45"
type input "$ 24,58"
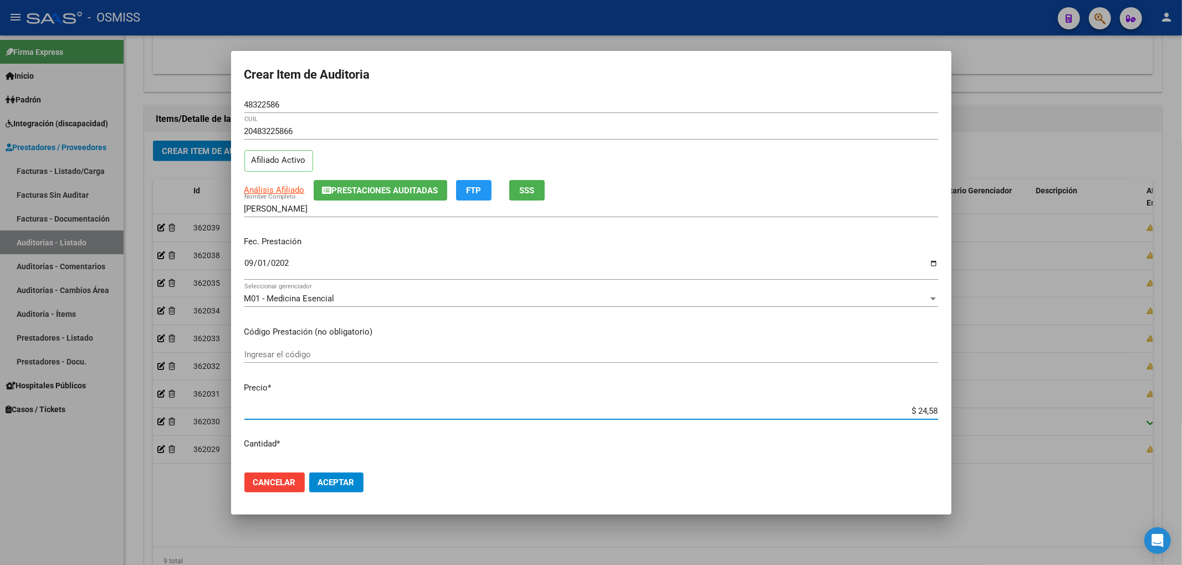
type input "$ 245,86"
type input "$ 2.458,60"
type input "$ 24.586,00"
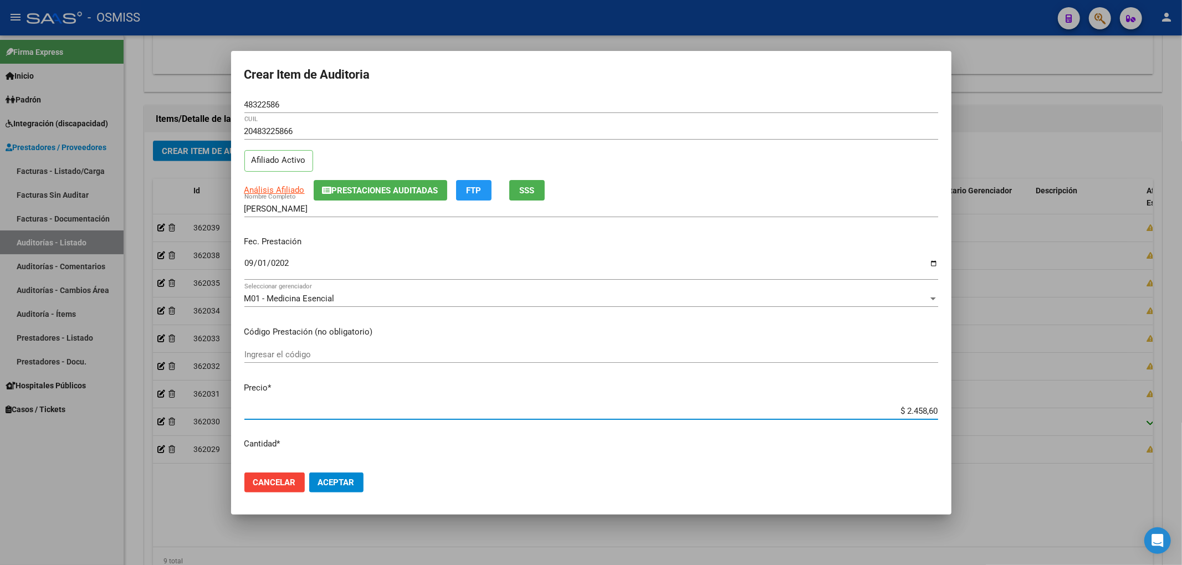
type input "$ 24.586,00"
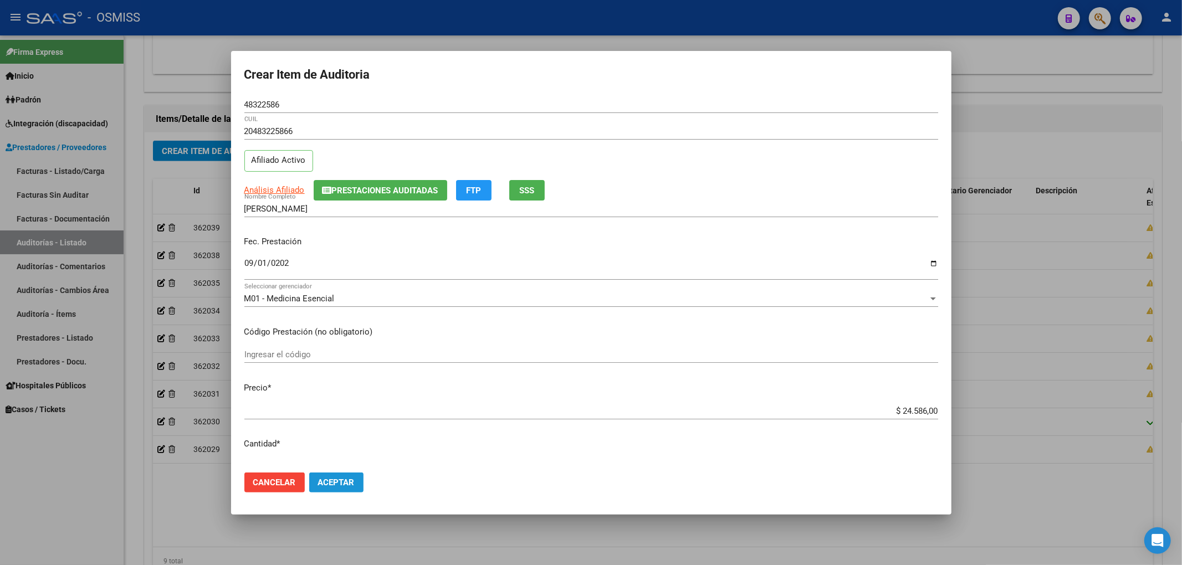
click at [318, 478] on span "Aceptar" at bounding box center [336, 483] width 37 height 10
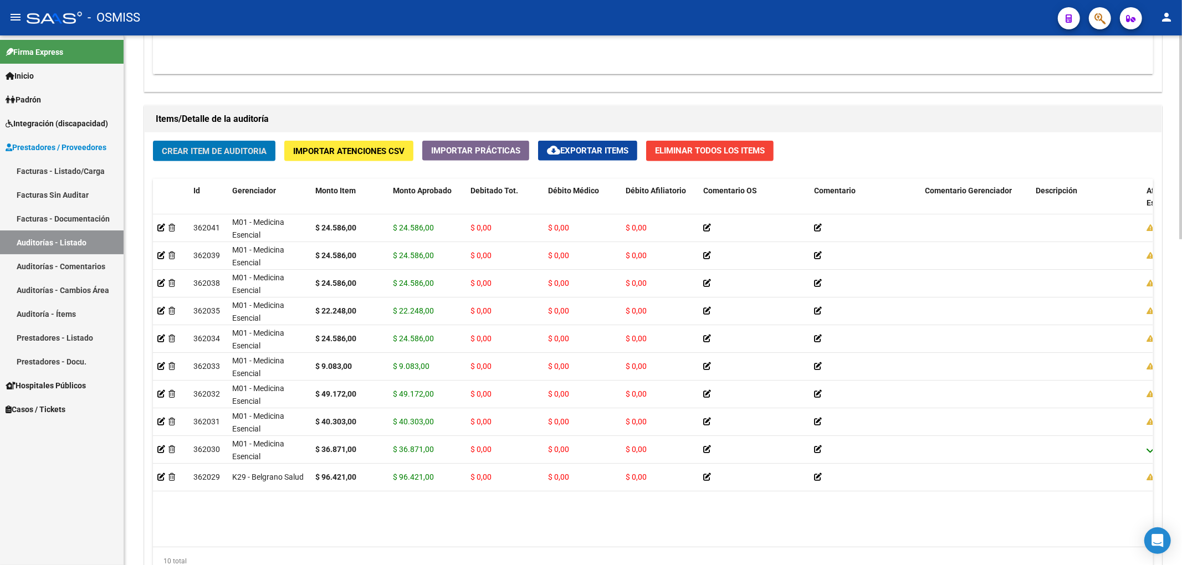
click at [232, 151] on span "Crear Item de Auditoria" at bounding box center [214, 151] width 105 height 10
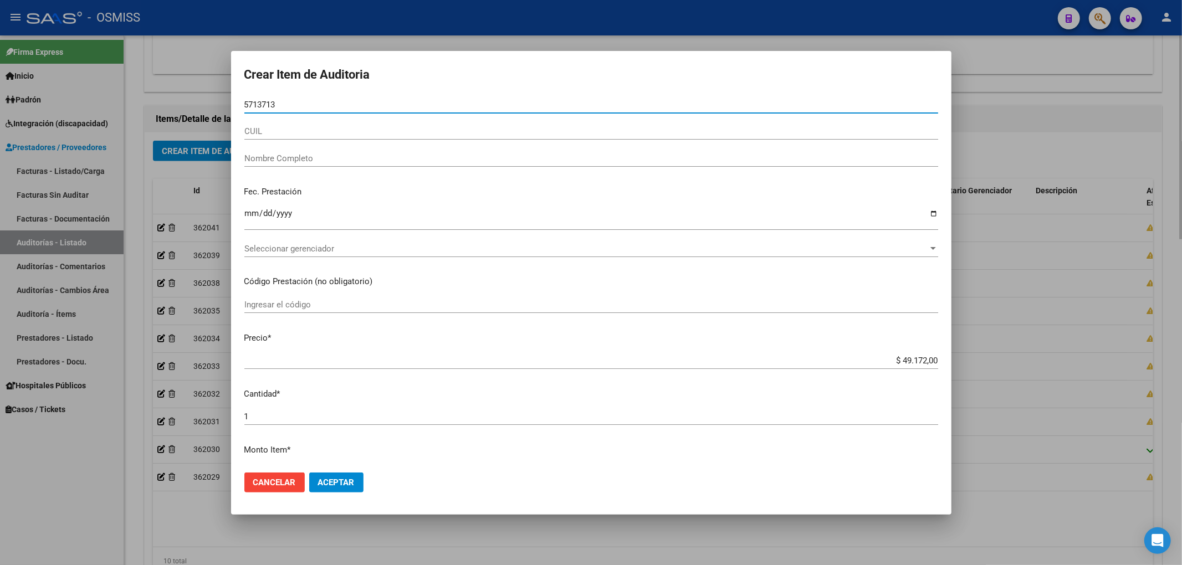
type input "57137139"
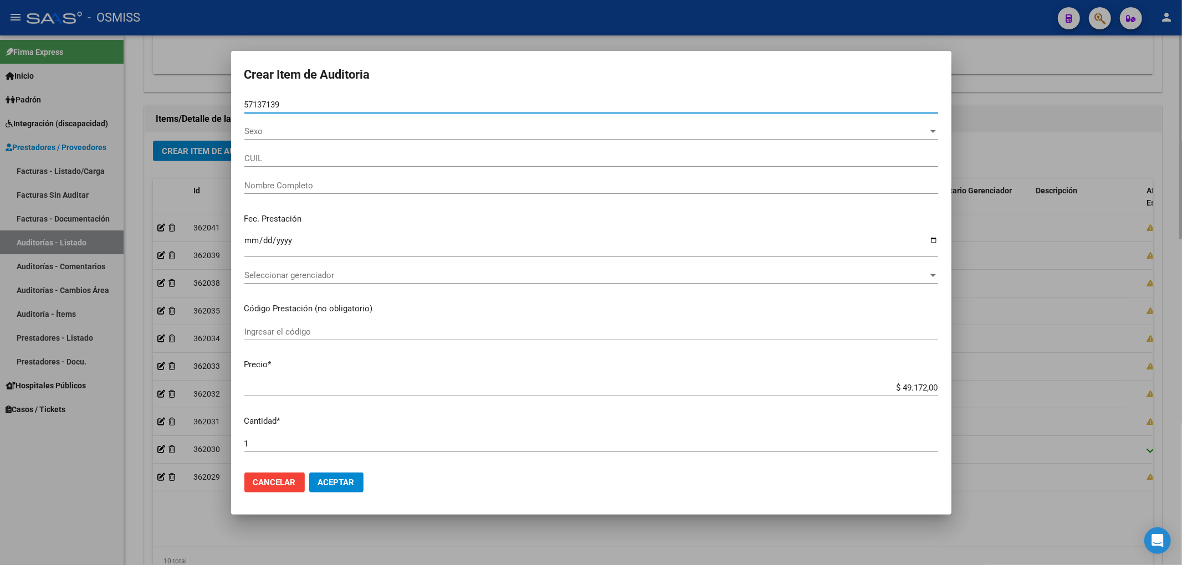
type input "27571371397"
type input "[PERSON_NAME] IRUPE"
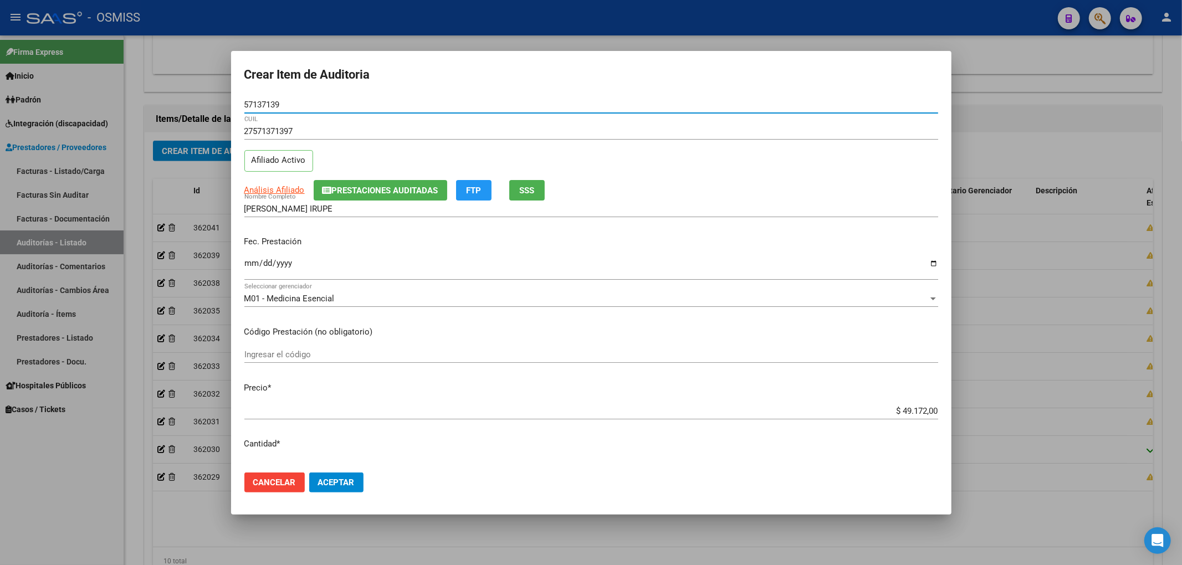
type input "57137139"
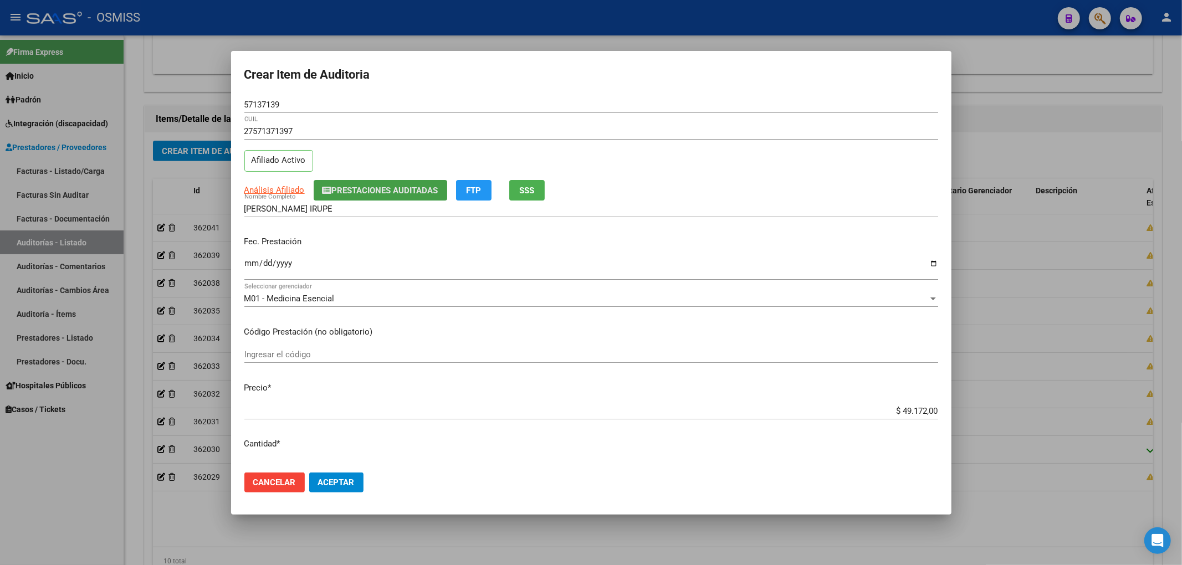
click at [348, 197] on button "Prestaciones Auditadas" at bounding box center [381, 190] width 134 height 21
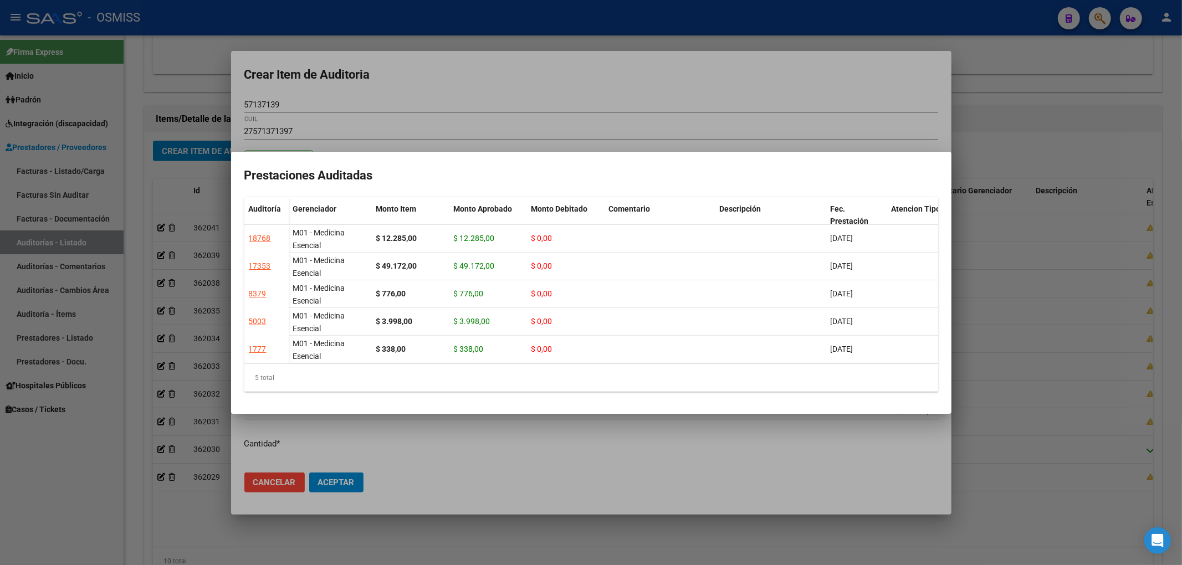
click at [395, 99] on div at bounding box center [591, 282] width 1182 height 565
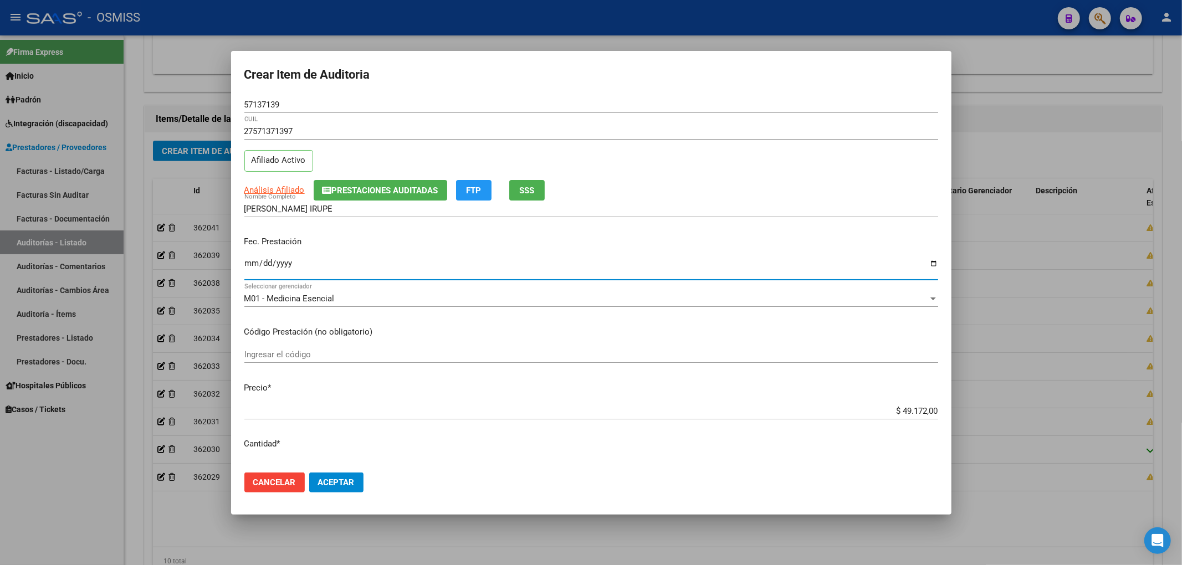
click at [249, 267] on input "Ingresar la fecha" at bounding box center [591, 268] width 694 height 18
type input "[DATE]"
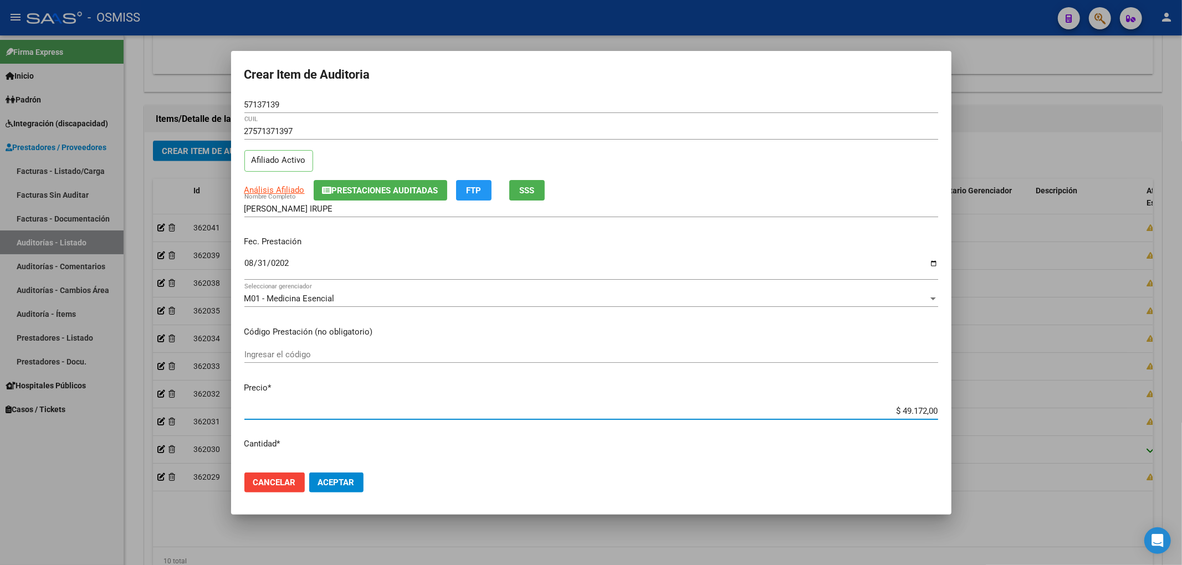
type input "$ 0,02"
type input "$ 0,24"
type input "$ 2,45"
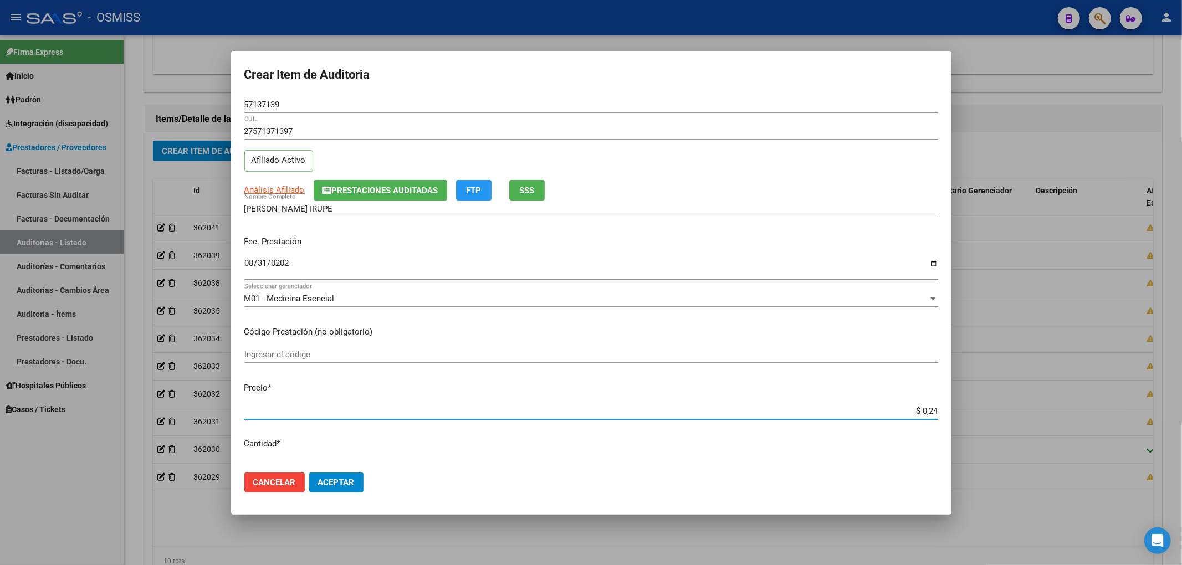
type input "$ 2,45"
type input "$ 24,58"
type input "$ 245,86"
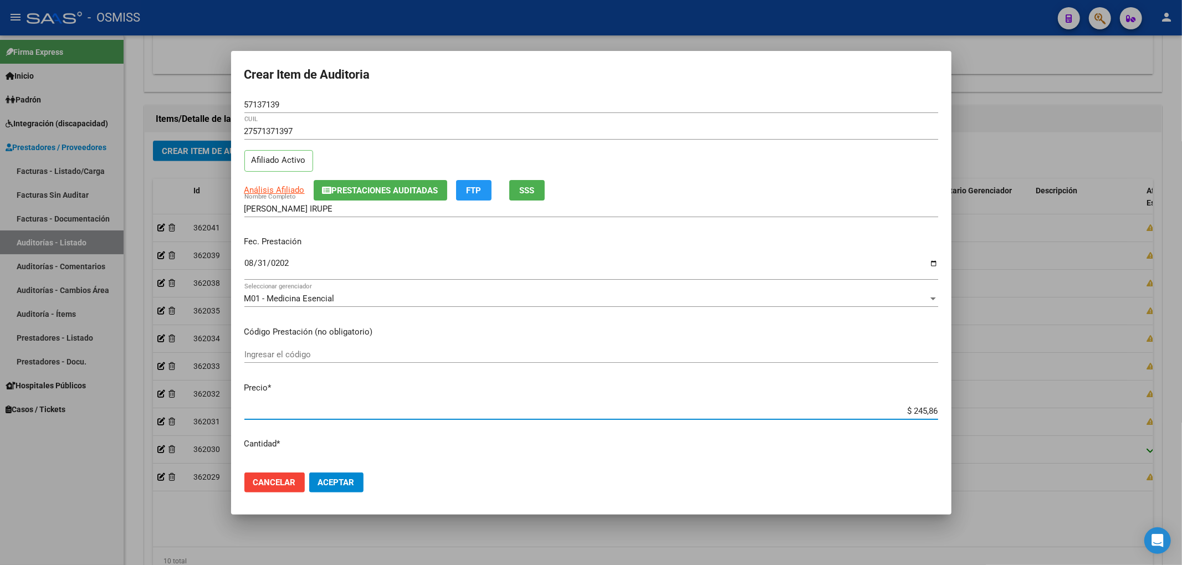
type input "$ 2.458,60"
type input "$ 24.586,00"
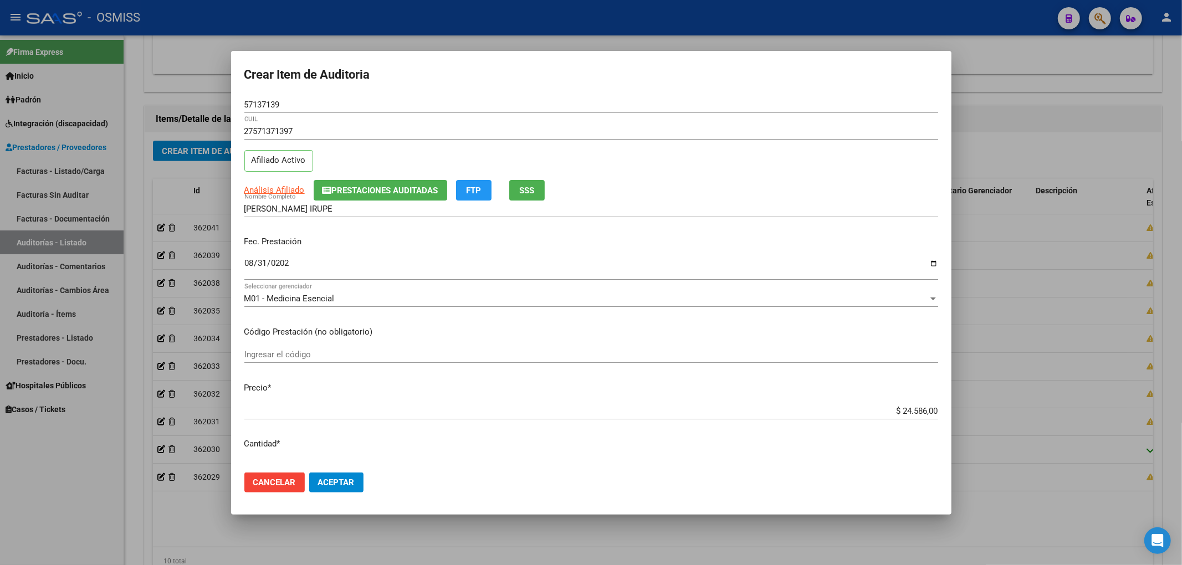
click at [400, 178] on div "27571371397 CUIL Afiliado Activo" at bounding box center [591, 151] width 694 height 57
click at [393, 189] on span "Prestaciones Auditadas" at bounding box center [385, 191] width 106 height 10
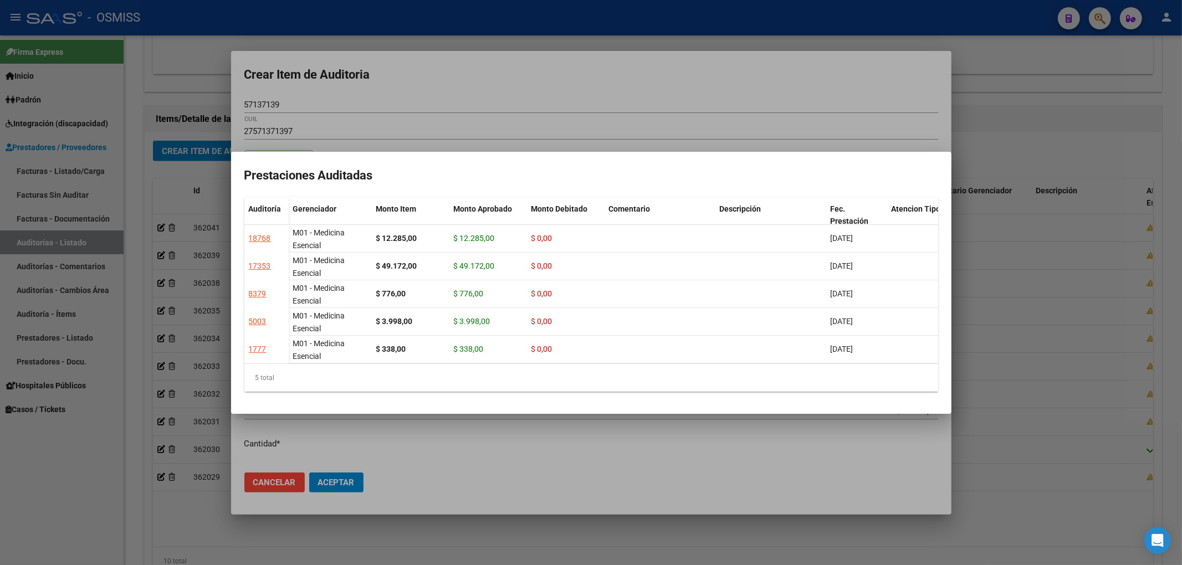
click at [411, 98] on div at bounding box center [591, 282] width 1182 height 565
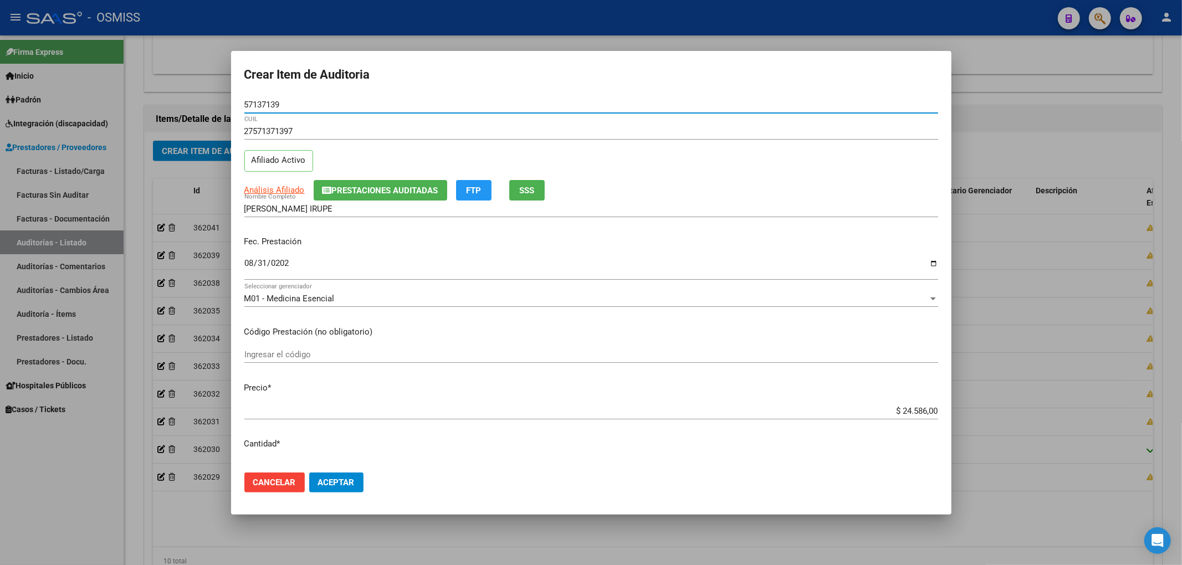
drag, startPoint x: 286, startPoint y: 109, endPoint x: 178, endPoint y: 105, distance: 108.1
click at [178, 103] on div "Crear Item de Auditoria 57137139 Nro Documento 27571371397 CUIL Afiliado Activo…" at bounding box center [591, 282] width 1182 height 565
drag, startPoint x: 318, startPoint y: 94, endPoint x: 325, endPoint y: 103, distance: 11.5
click at [320, 98] on form "Crear Item de Auditoria 57137139 Nro Documento 27571371397 CUIL Afiliado Activo…" at bounding box center [591, 282] width 694 height 437
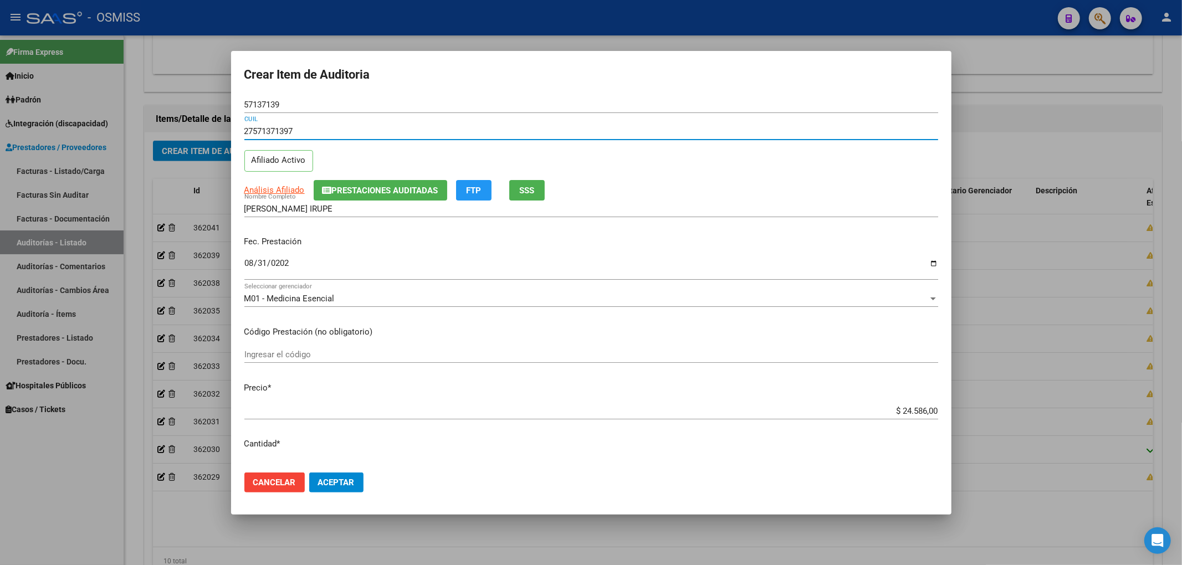
drag, startPoint x: 296, startPoint y: 131, endPoint x: 211, endPoint y: 133, distance: 85.4
click at [211, 133] on div "Crear Item de Auditoria 57137139 Nro Documento 27571371397 CUIL Afiliado Activo…" at bounding box center [591, 282] width 1182 height 565
click at [717, 197] on div "Análisis Afiliado Prestaciones Auditadas FTP SSS" at bounding box center [591, 190] width 694 height 21
click at [329, 479] on span "Aceptar" at bounding box center [336, 483] width 37 height 10
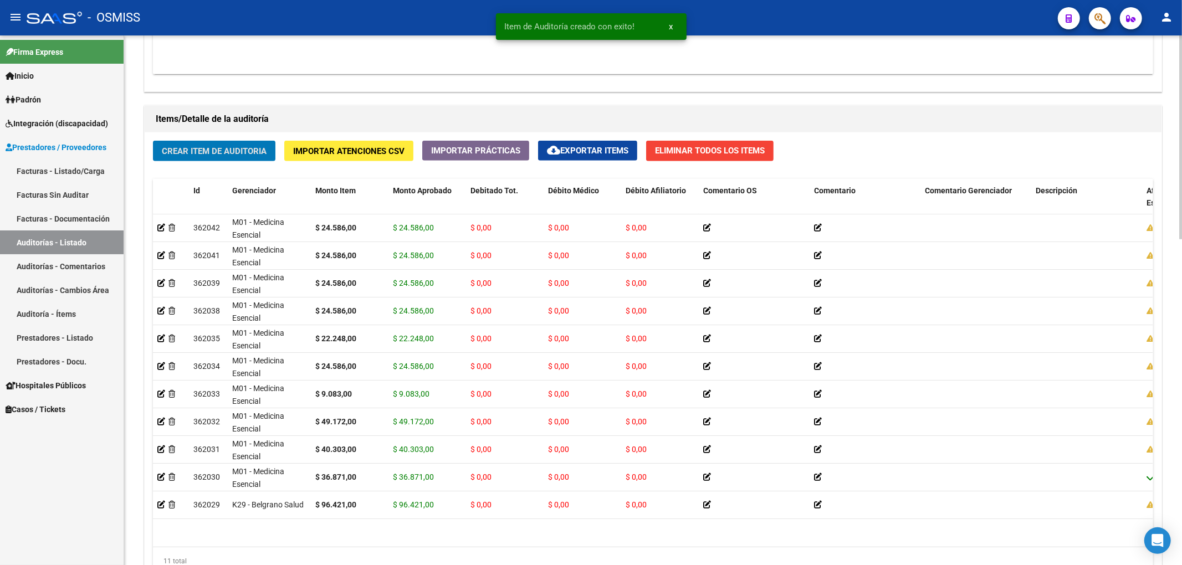
click at [225, 158] on button "Crear Item de Auditoria" at bounding box center [214, 151] width 122 height 21
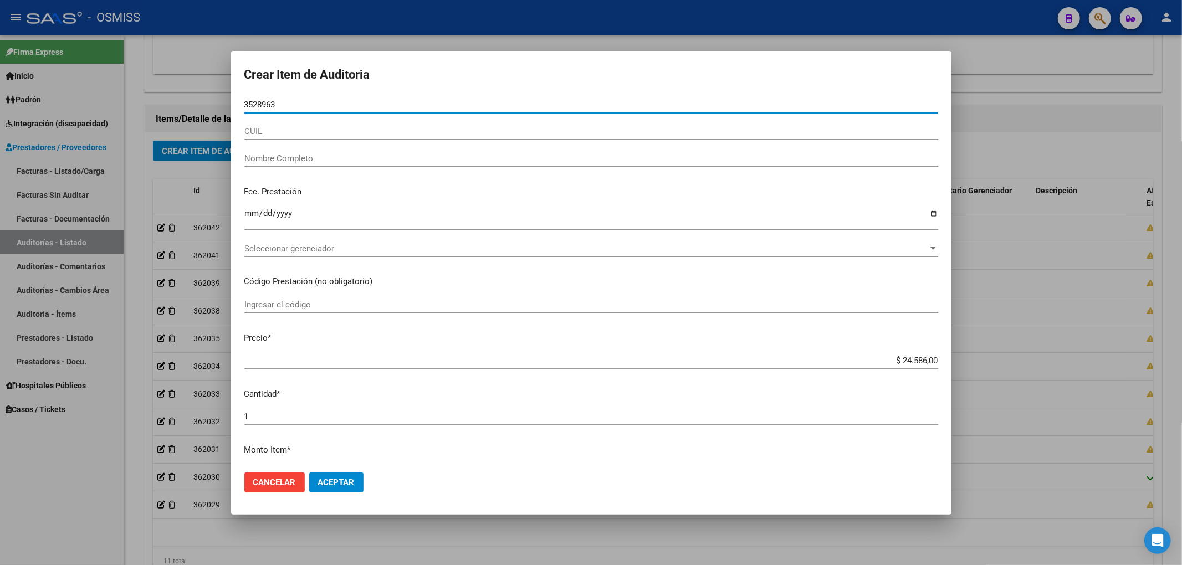
type input "35289633"
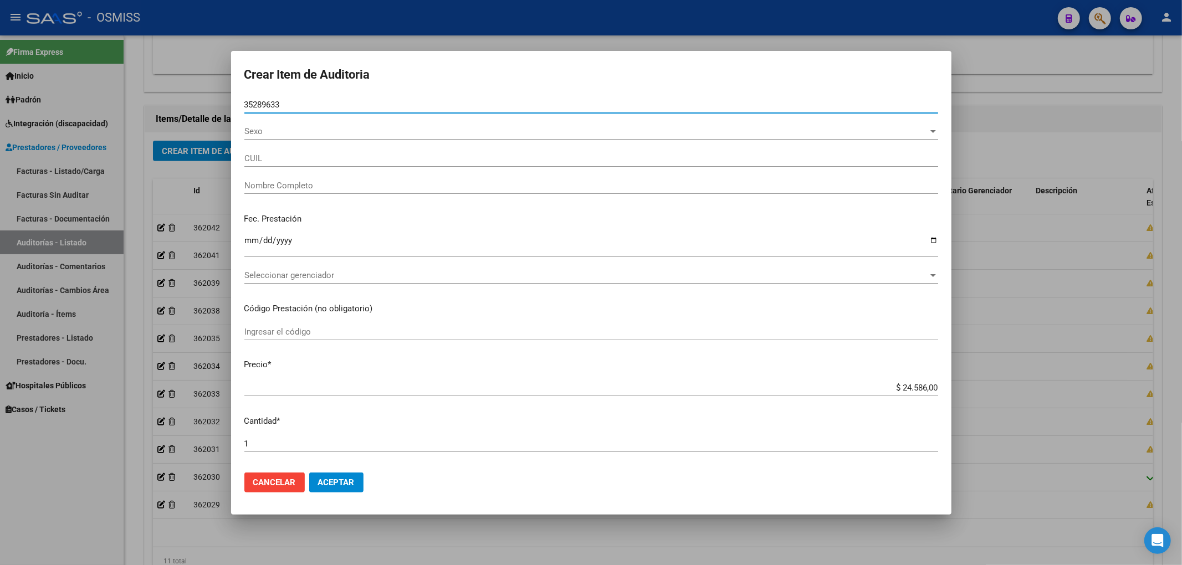
type input "27352896336"
type input "[PERSON_NAME]"
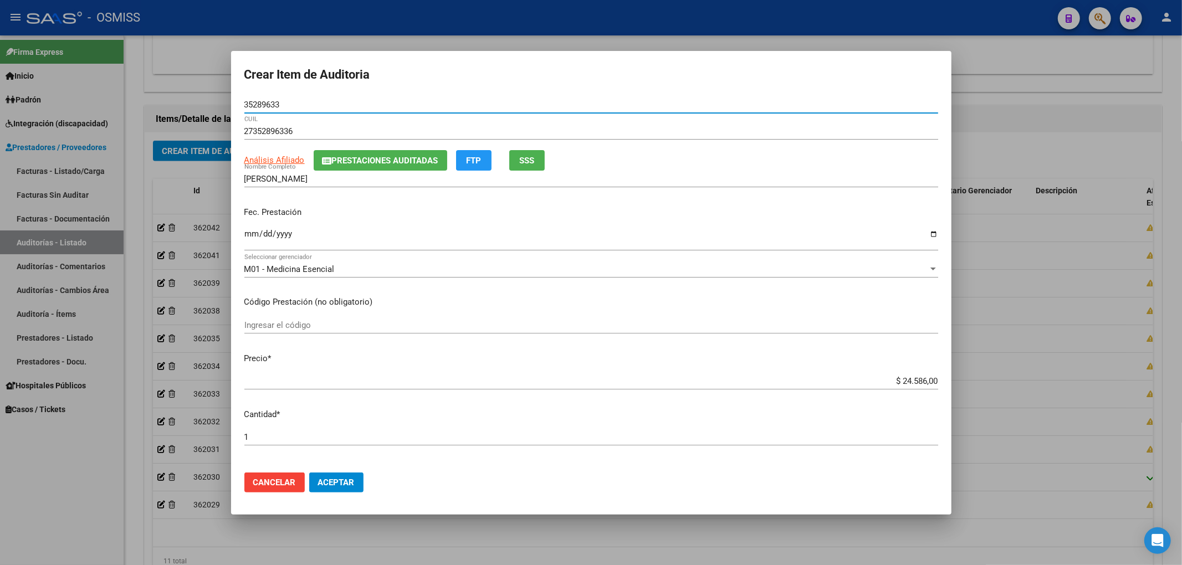
type input "35289633"
click at [254, 233] on input "Ingresar la fecha" at bounding box center [591, 238] width 694 height 18
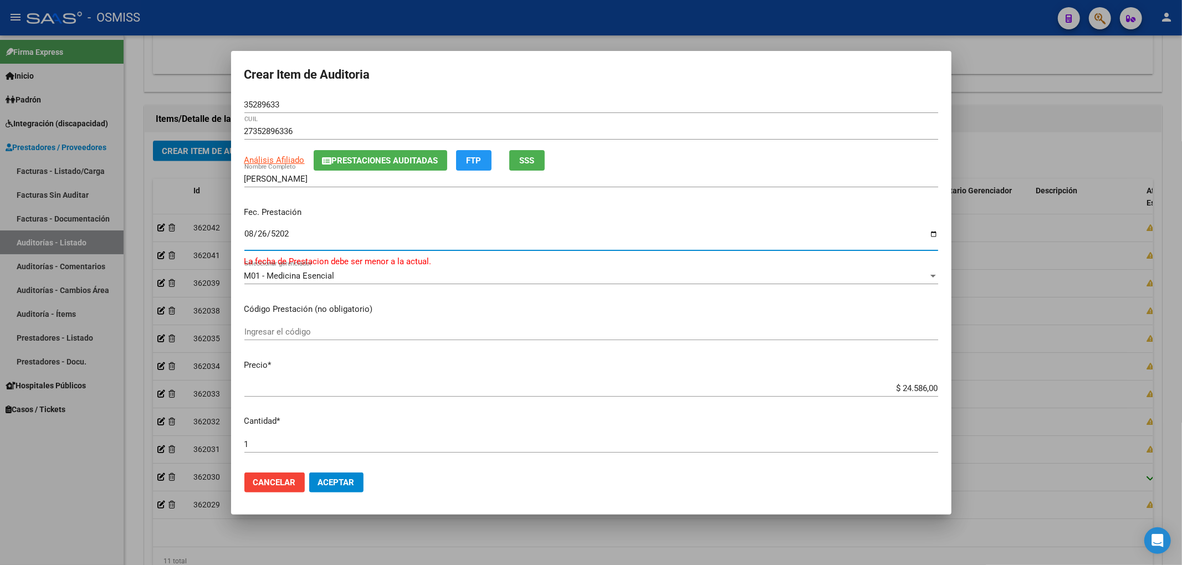
type input "[DATE]"
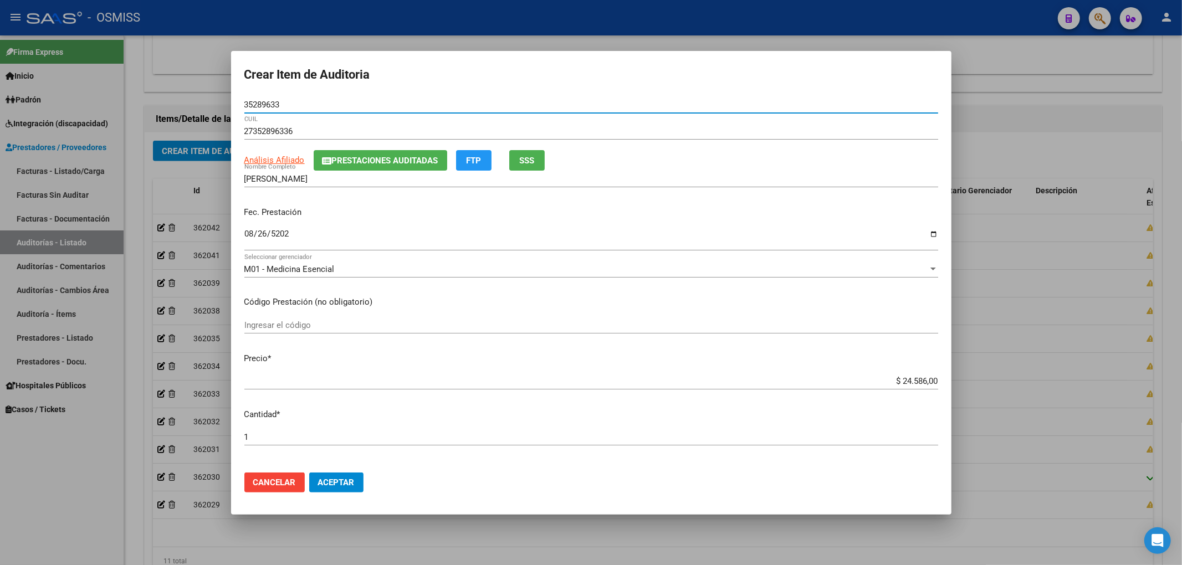
drag, startPoint x: 286, startPoint y: 107, endPoint x: 197, endPoint y: 112, distance: 88.8
click at [203, 110] on div "Crear Item de Auditoria 35289633 Nro Documento 27352896336 CUIL Análisis Afilia…" at bounding box center [591, 282] width 1182 height 565
click at [351, 232] on input "[DATE]" at bounding box center [591, 238] width 694 height 18
click at [408, 245] on input "[DATE]" at bounding box center [591, 238] width 694 height 18
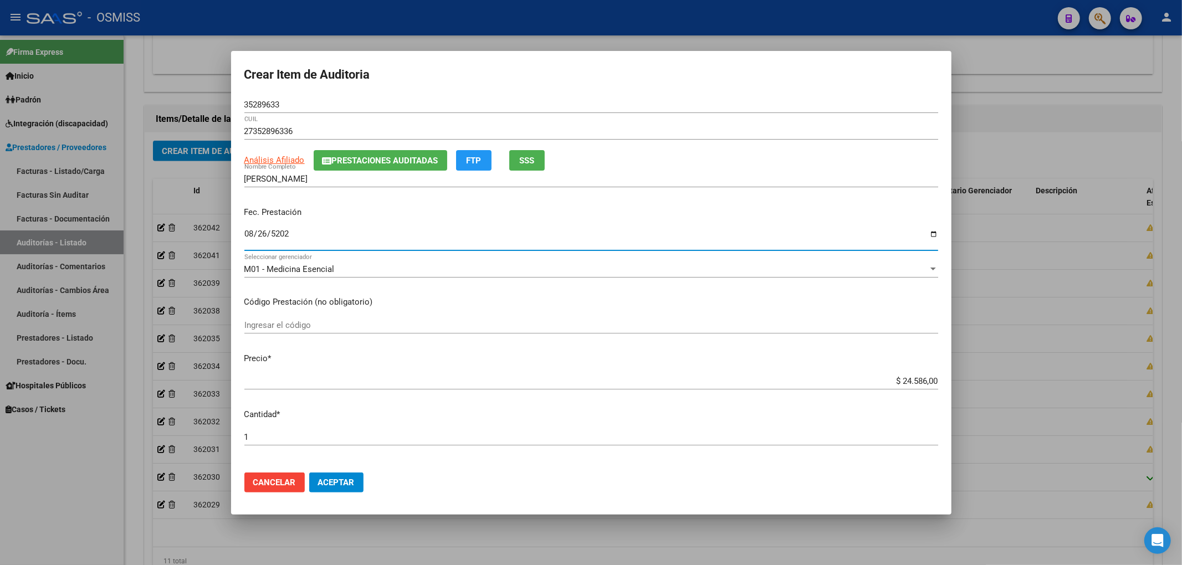
click at [333, 474] on button "Aceptar" at bounding box center [336, 483] width 54 height 20
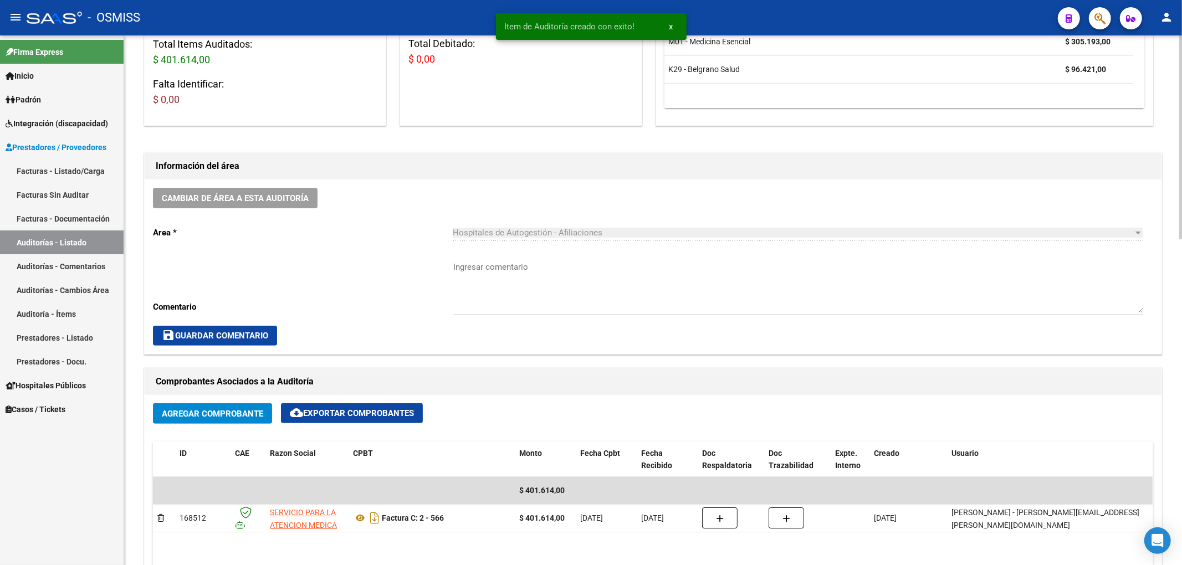
scroll to position [147, 0]
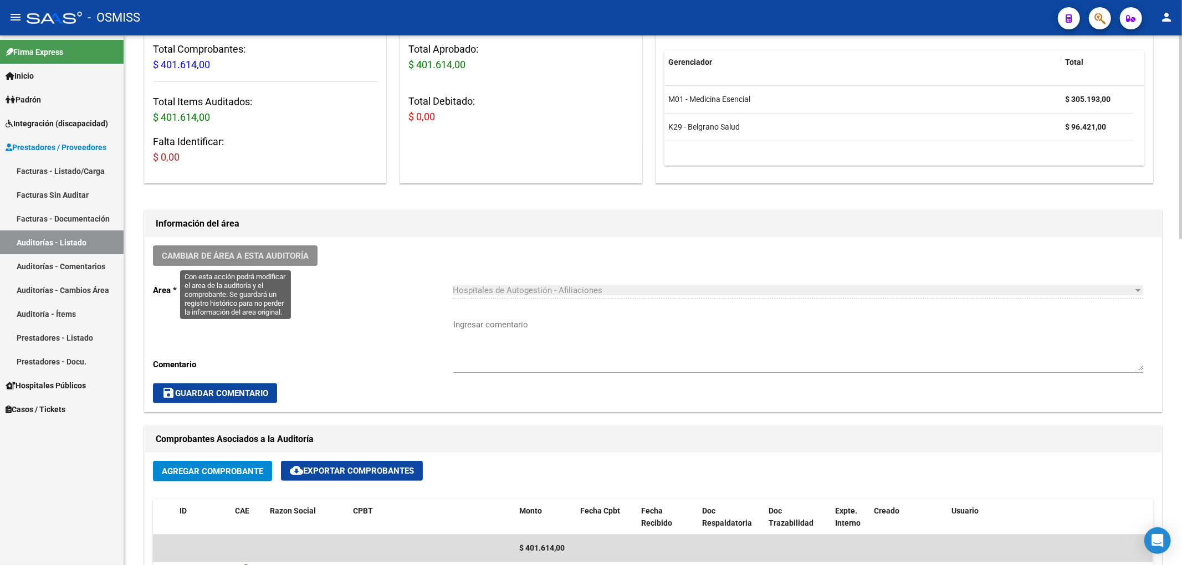
click at [290, 253] on span "Cambiar de área a esta auditoría" at bounding box center [235, 256] width 147 height 10
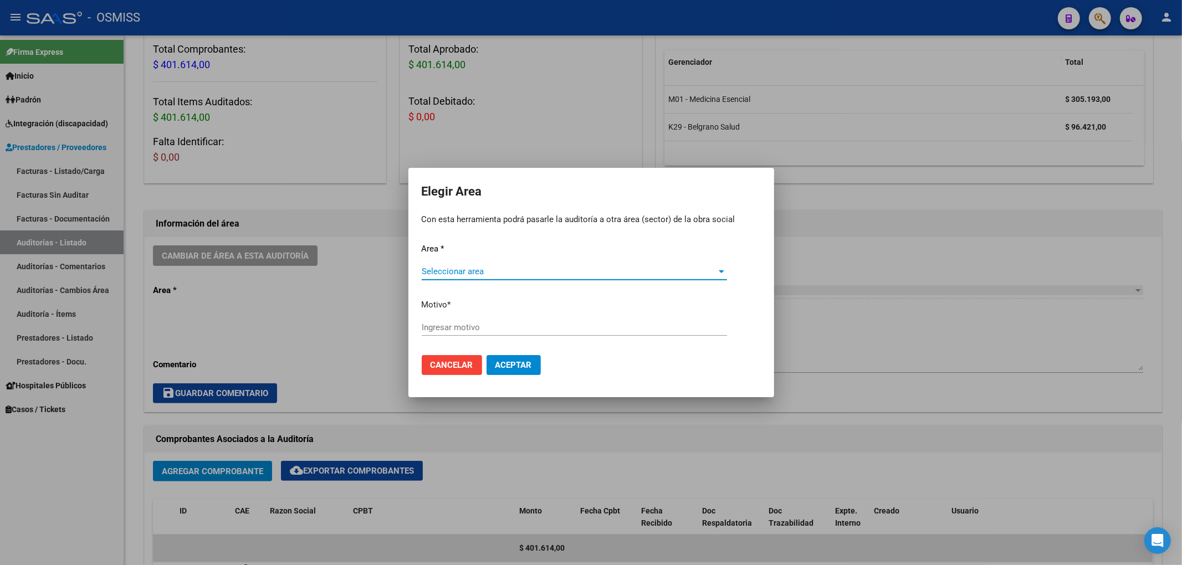
click at [470, 270] on span "Seleccionar area" at bounding box center [569, 272] width 295 height 10
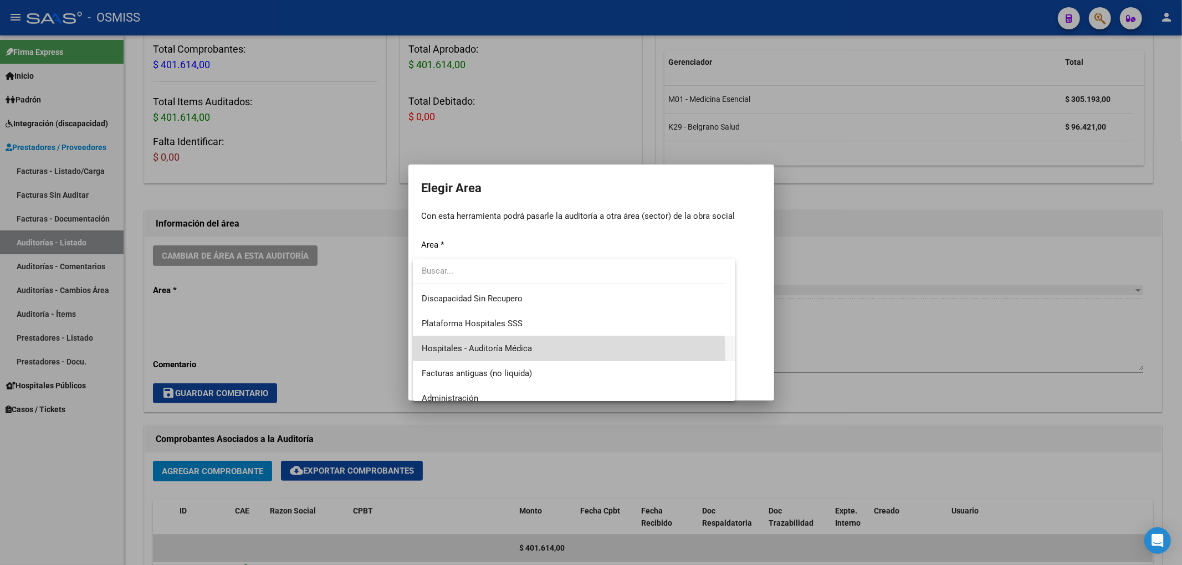
click at [508, 354] on span "Hospitales - Auditoría Médica" at bounding box center [574, 348] width 305 height 25
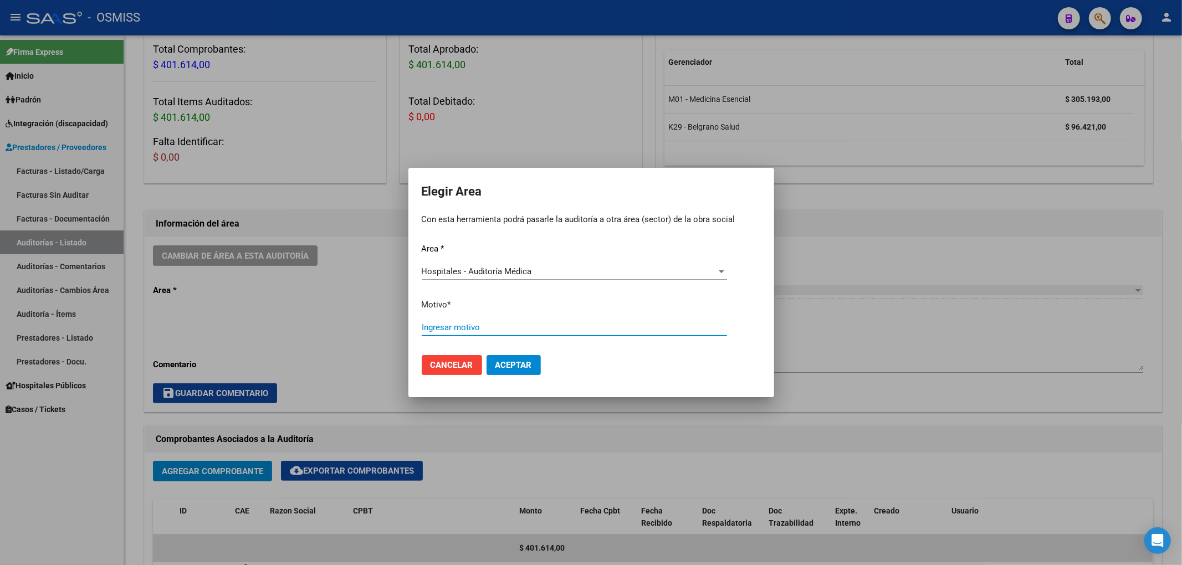
click at [470, 331] on input "Ingresar motivo" at bounding box center [574, 328] width 305 height 10
type input "AUDITADO"
click at [522, 371] on button "Aceptar" at bounding box center [514, 365] width 54 height 20
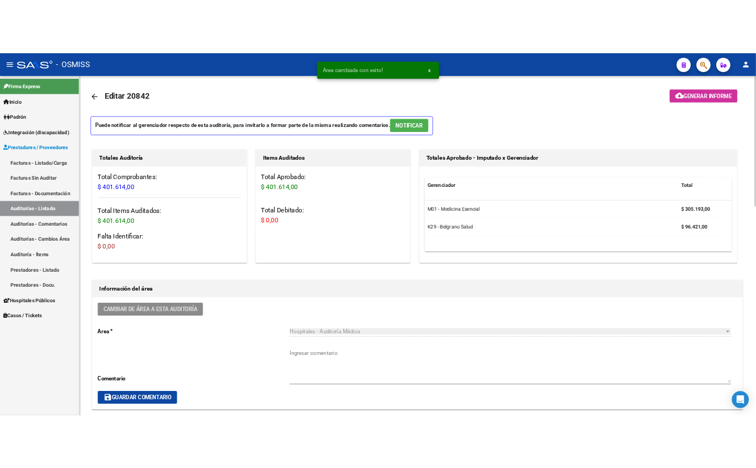
scroll to position [0, 0]
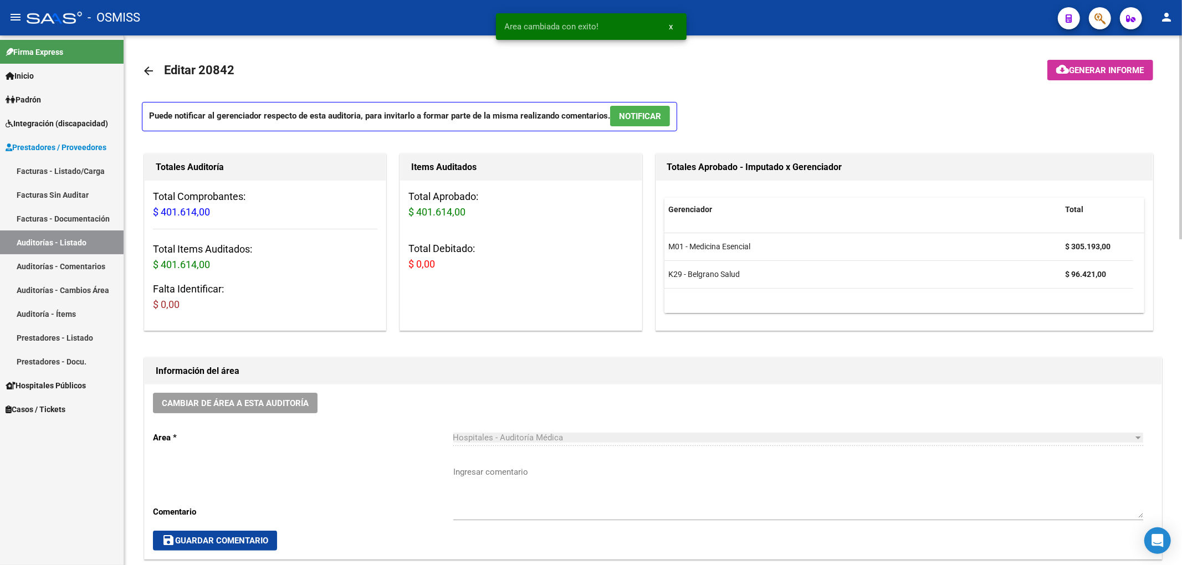
click at [142, 74] on mat-icon "arrow_back" at bounding box center [148, 70] width 13 height 13
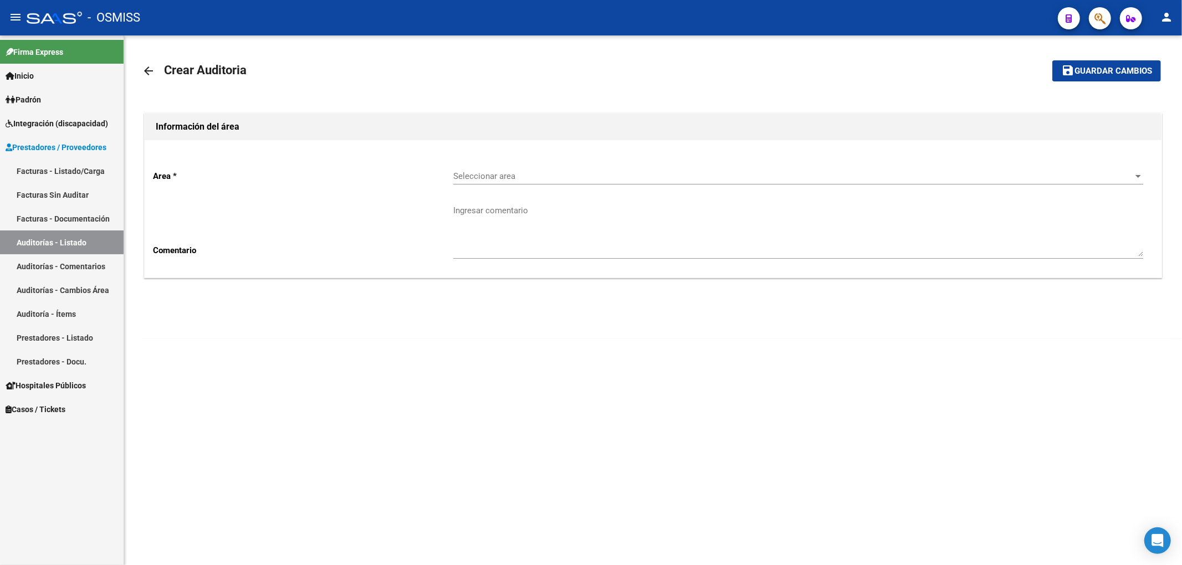
click at [473, 170] on div "Seleccionar area Seleccionar area" at bounding box center [798, 173] width 690 height 24
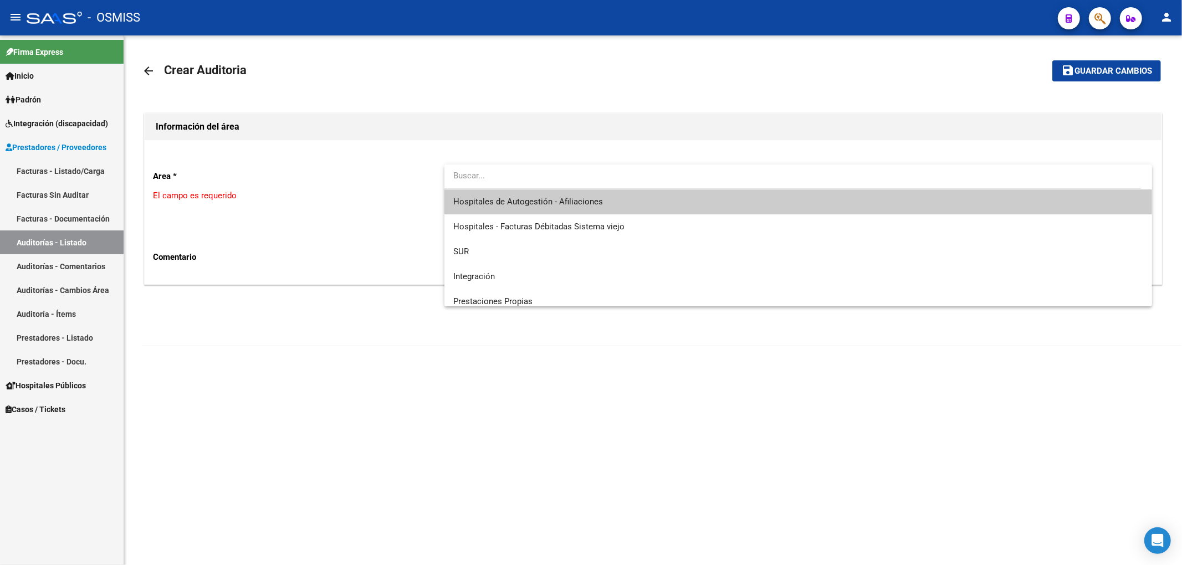
click at [521, 209] on span "Hospitales de Autogestión - Afiliaciones" at bounding box center [798, 202] width 690 height 25
